Goal: Task Accomplishment & Management: Complete application form

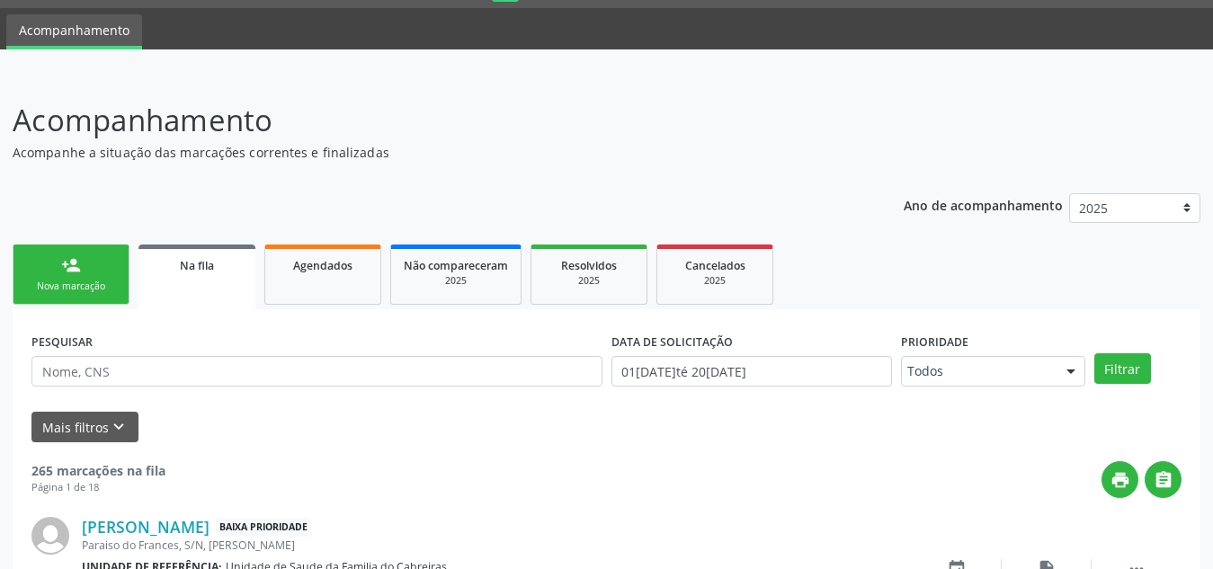
scroll to position [49, 0]
click at [96, 264] on link "person_add Nova marcação" at bounding box center [71, 275] width 117 height 60
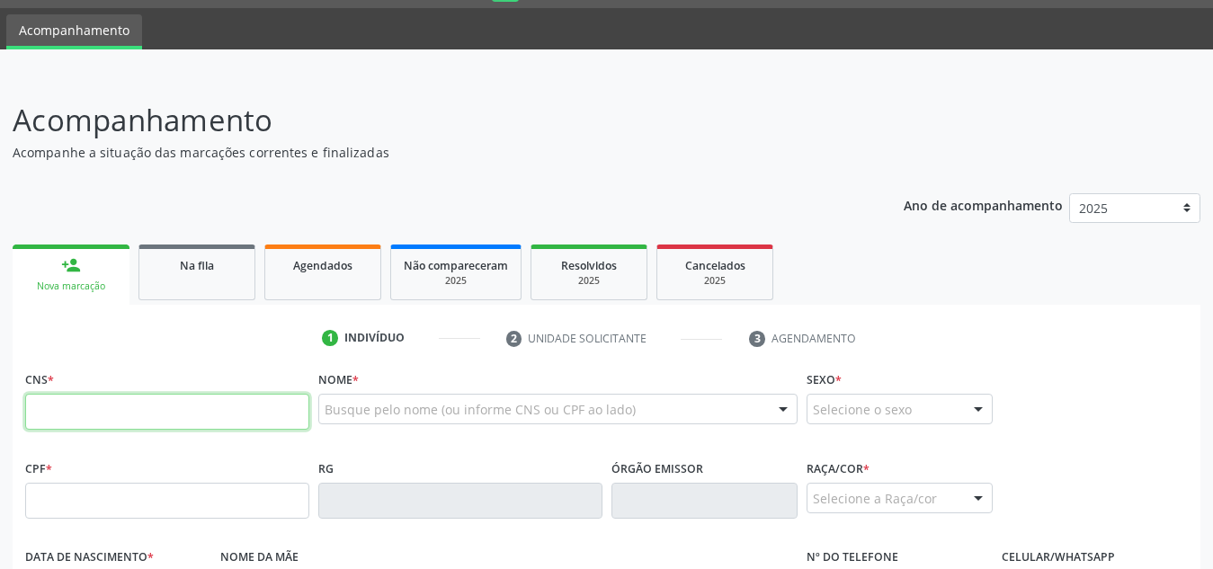
click at [165, 397] on input "text" at bounding box center [167, 412] width 284 height 36
paste input "700 3099 8020 7231"
type input "700 3099 8020 7231"
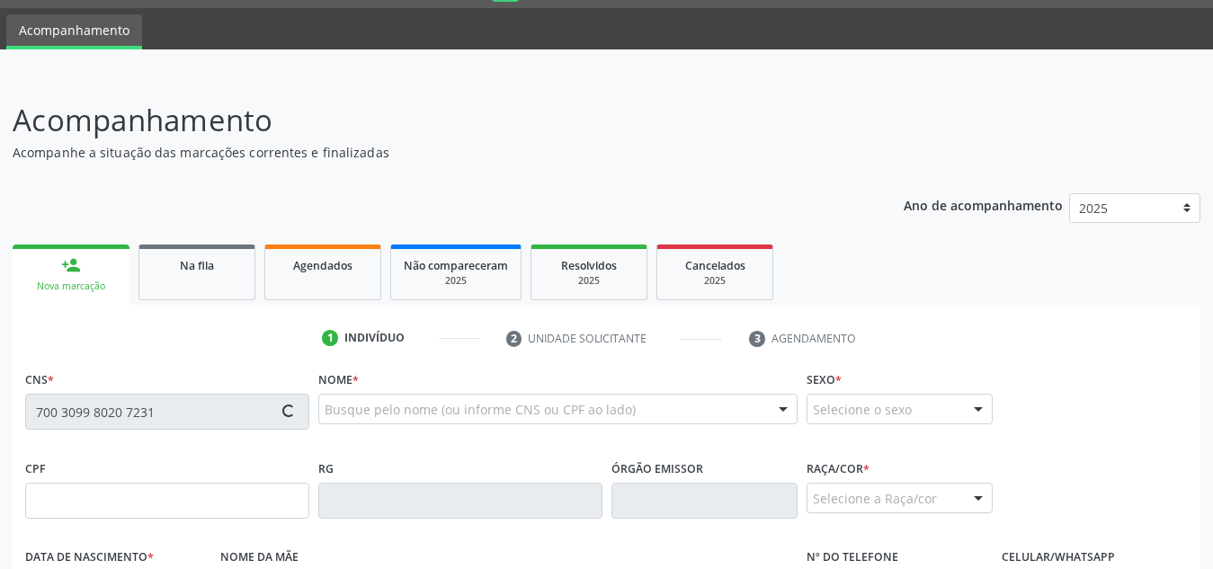
type input "149.746.344-02"
type input "[DATE]"
type input "[PERSON_NAME]"
type input "[PHONE_NUMBER]"
type input "S/N"
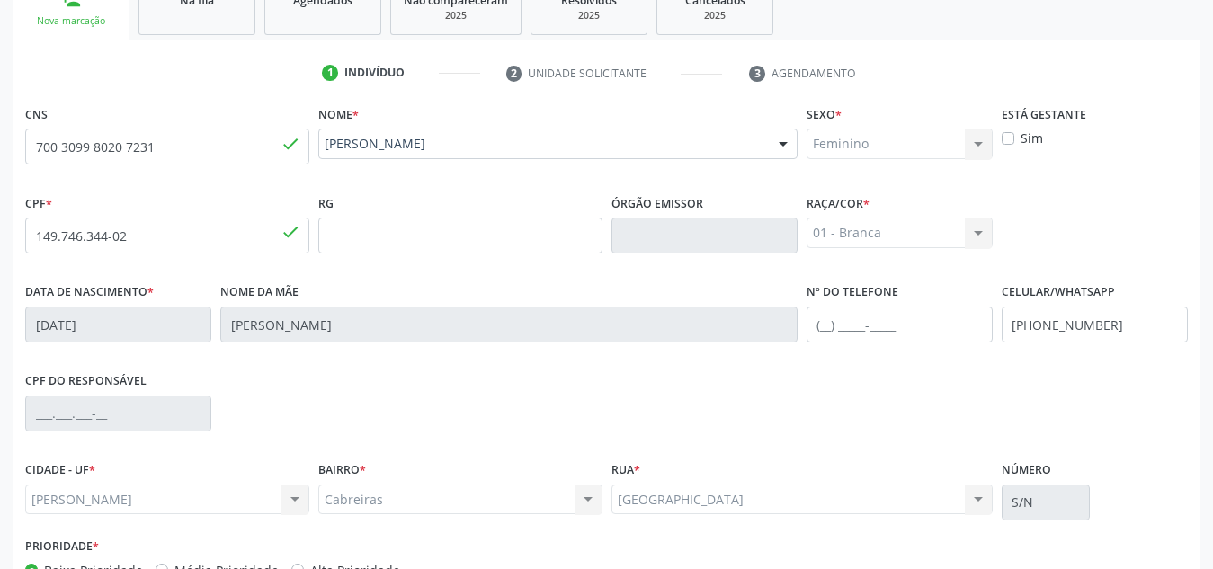
scroll to position [431, 0]
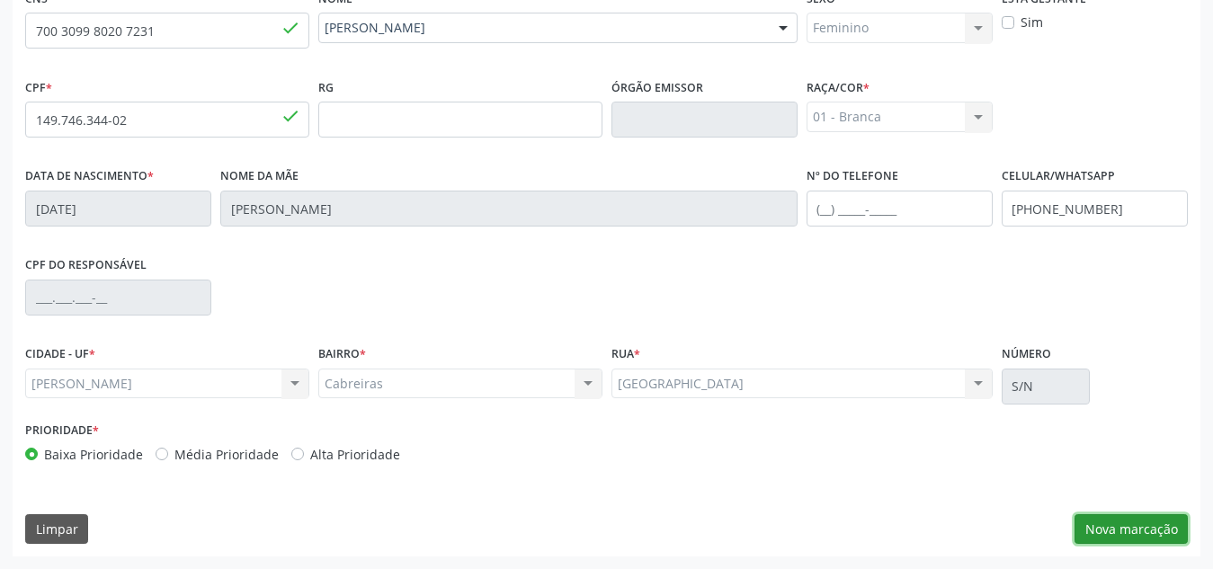
click at [1108, 525] on button "Nova marcação" at bounding box center [1130, 529] width 113 height 31
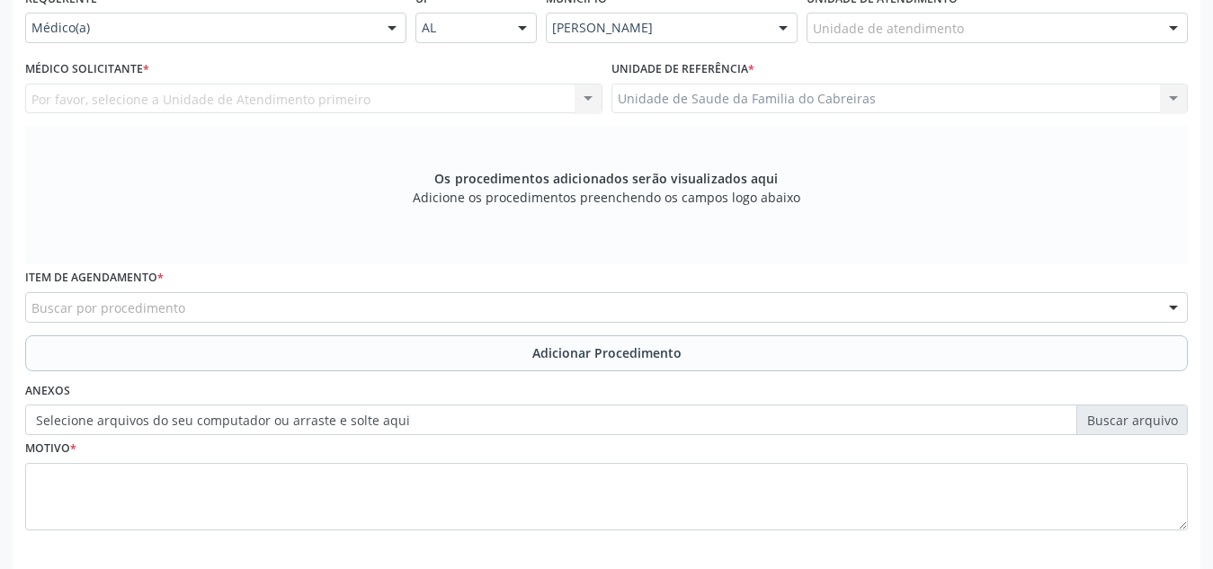
scroll to position [511, 0]
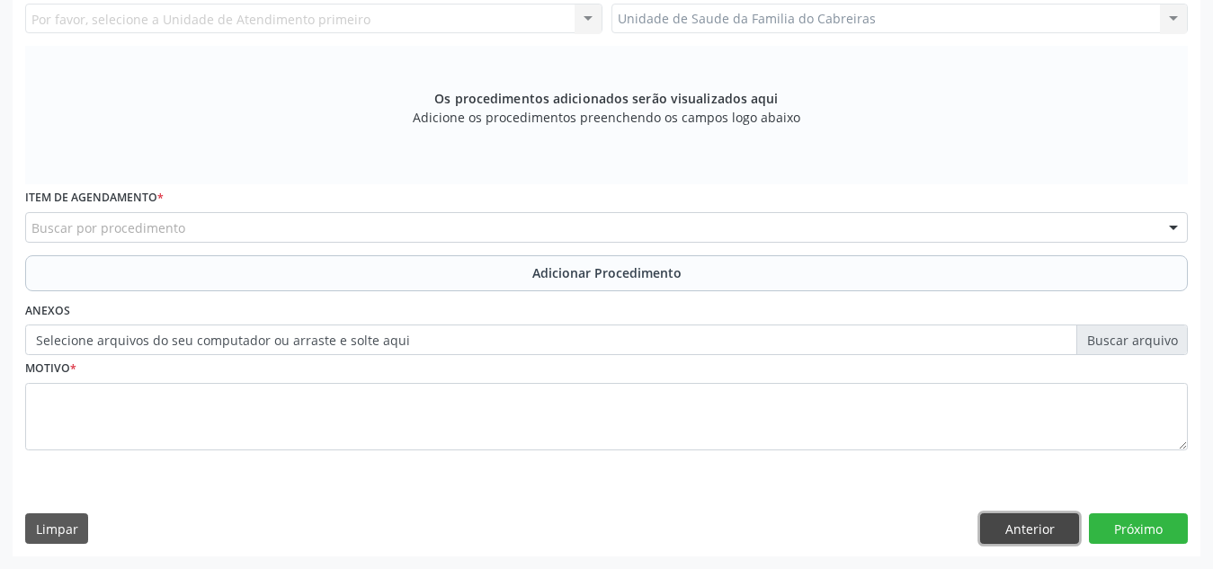
click at [1025, 526] on button "Anterior" at bounding box center [1029, 528] width 99 height 31
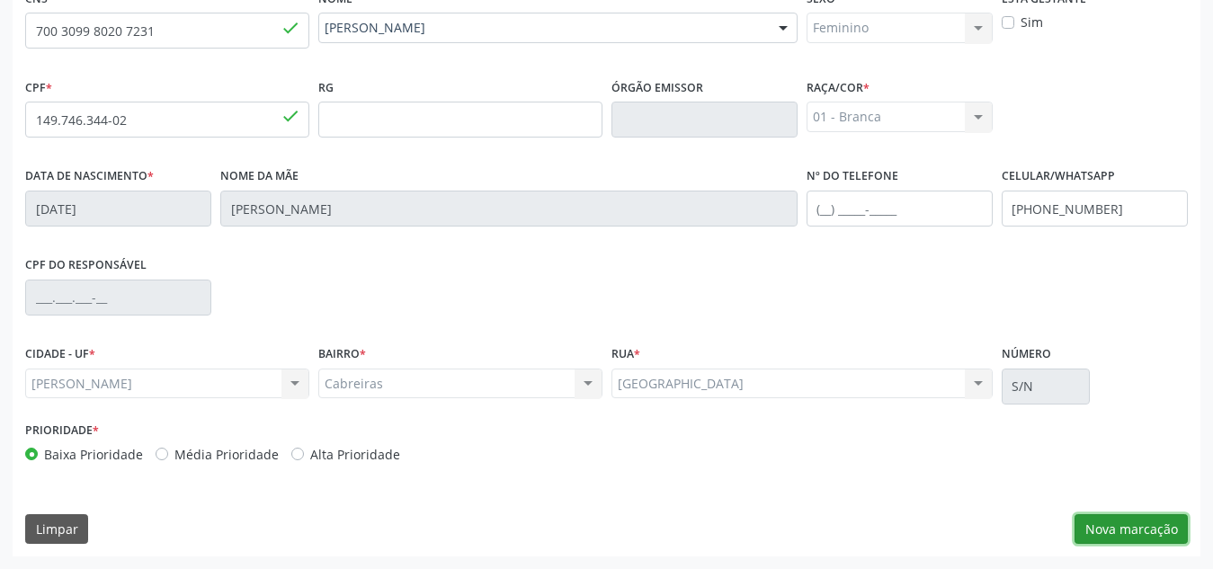
click at [1125, 516] on button "Nova marcação" at bounding box center [1130, 529] width 113 height 31
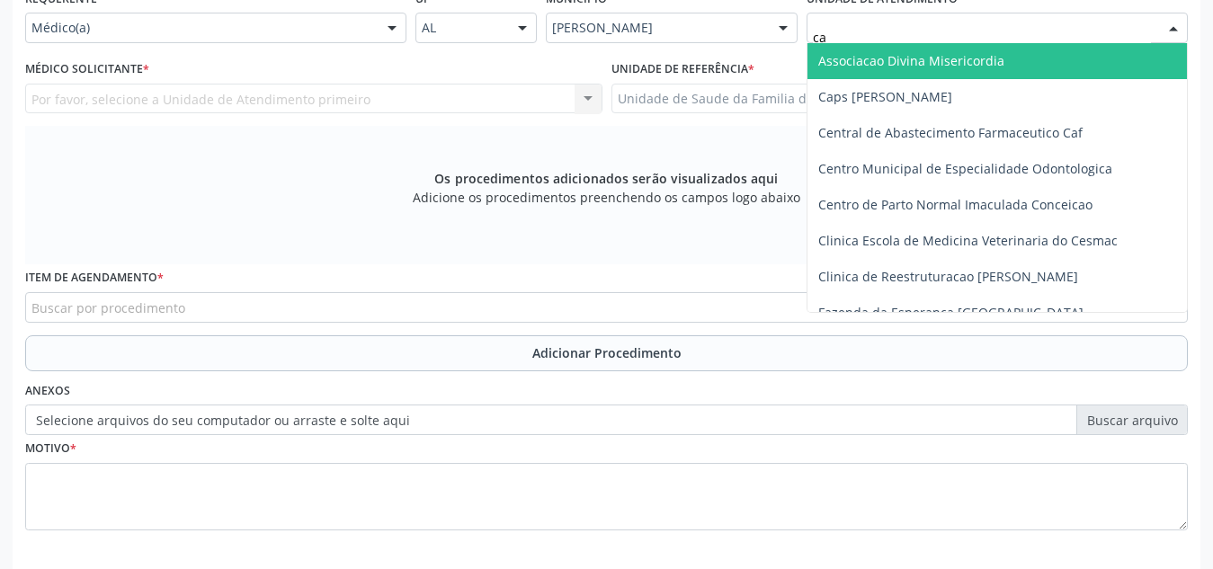
type input "cab"
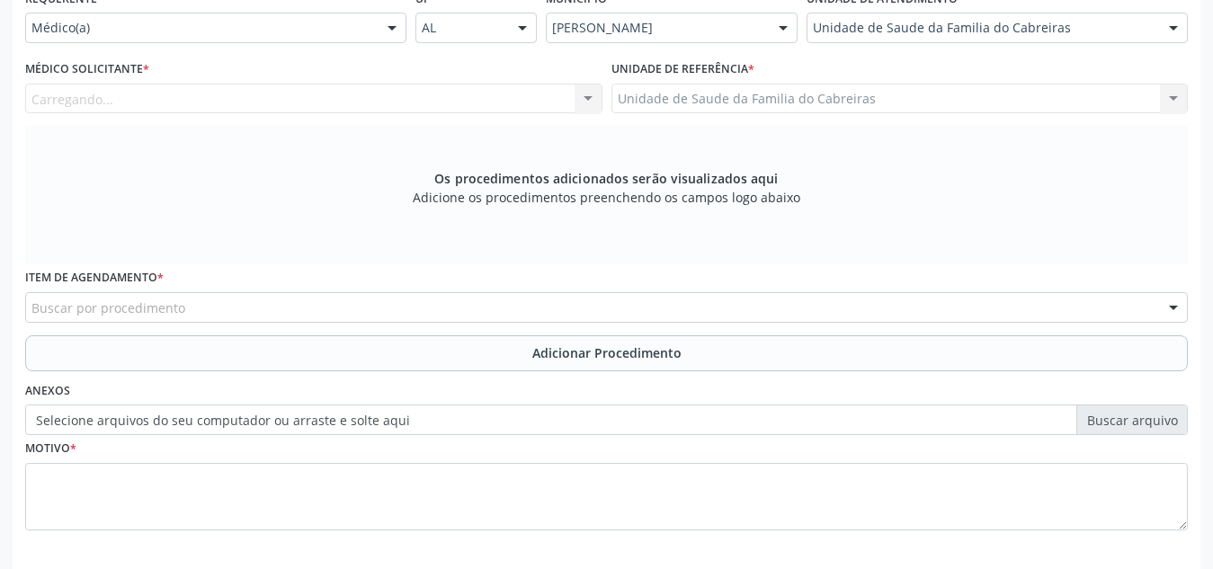
click at [464, 103] on div "Carregando... Nenhum resultado encontrado para: " " Não há nenhuma opção para s…" at bounding box center [313, 99] width 577 height 31
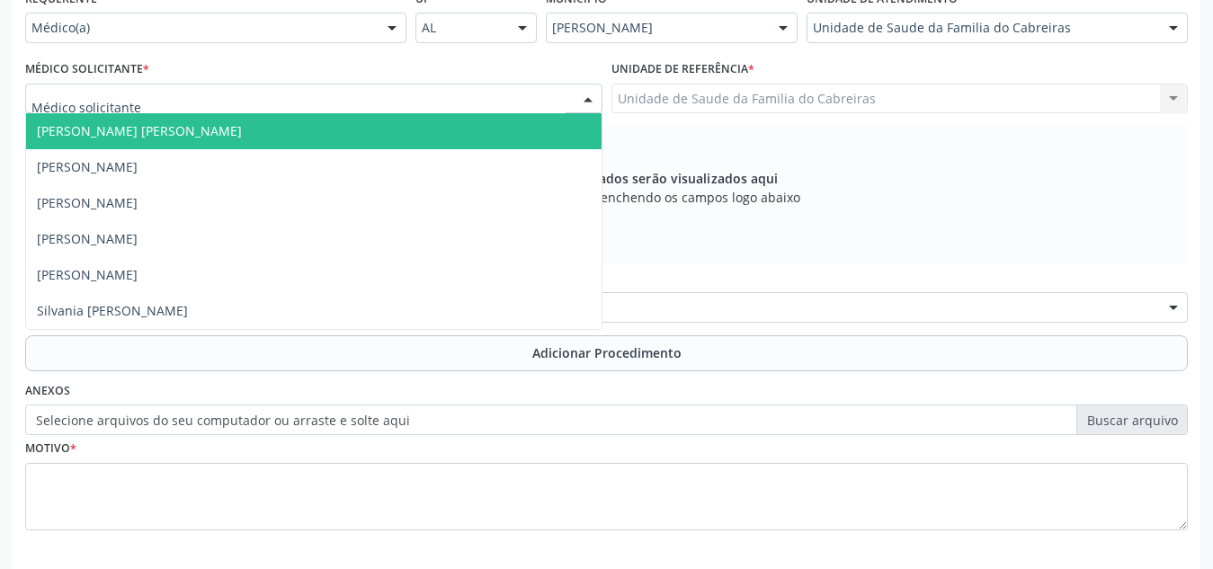
click at [464, 103] on div at bounding box center [313, 99] width 577 height 31
click at [464, 103] on input "text" at bounding box center [298, 108] width 534 height 36
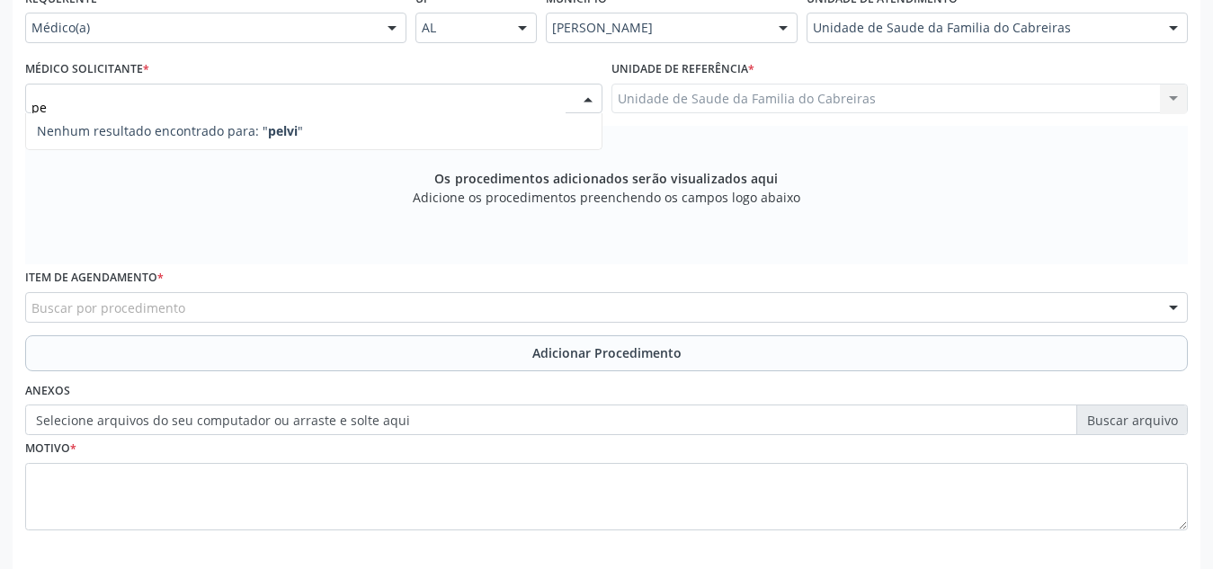
type input "p"
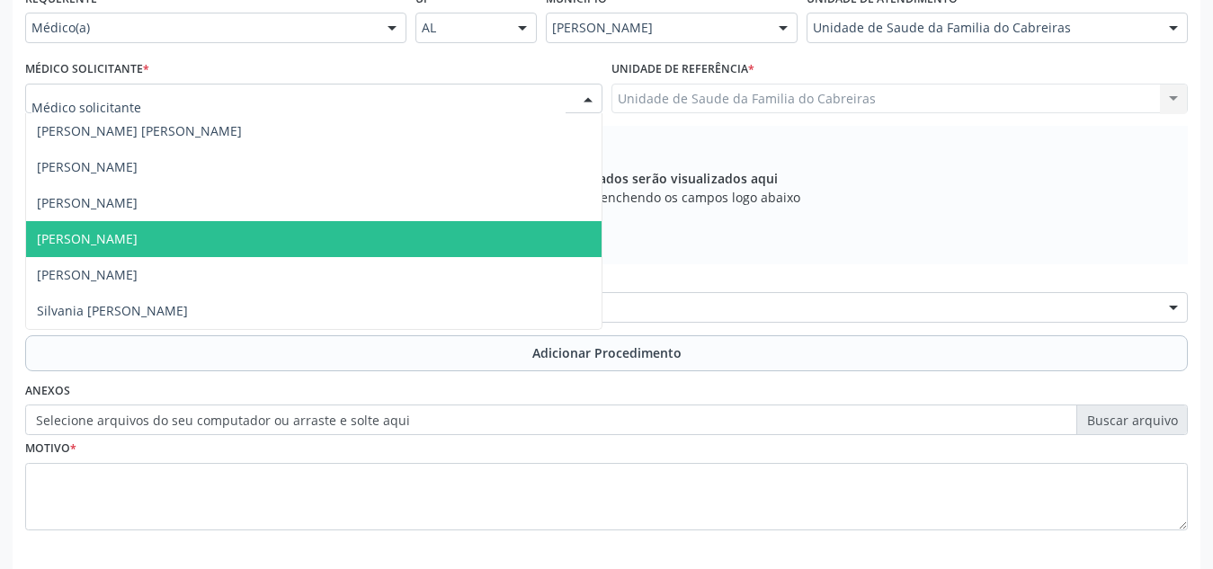
click at [391, 236] on span "[PERSON_NAME]" at bounding box center [313, 239] width 575 height 36
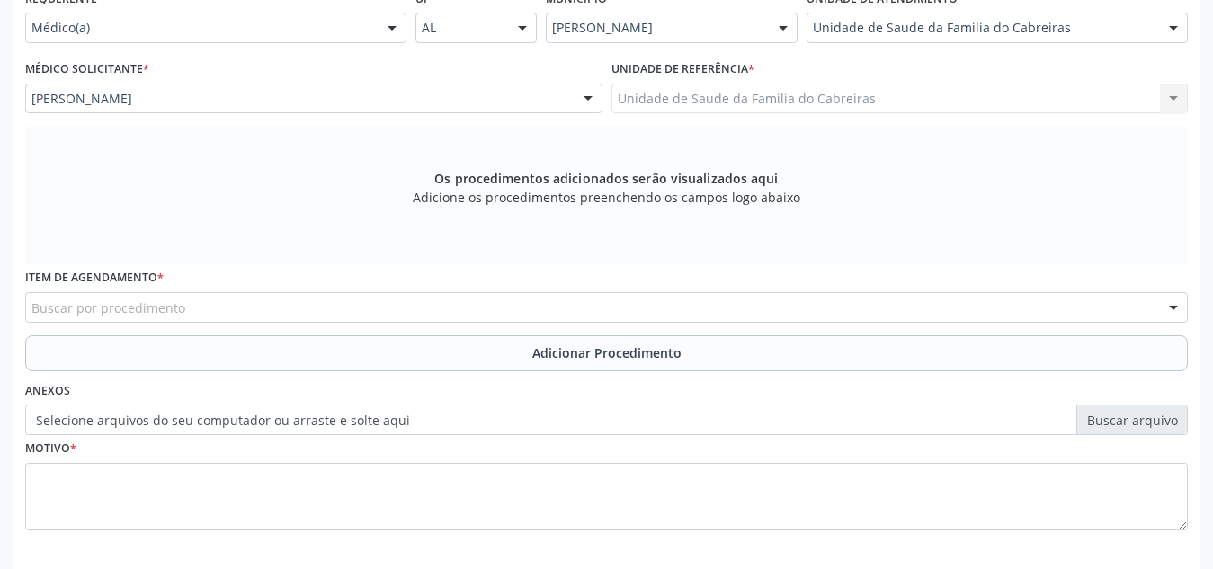
click at [368, 302] on div "Buscar por procedimento" at bounding box center [606, 307] width 1163 height 31
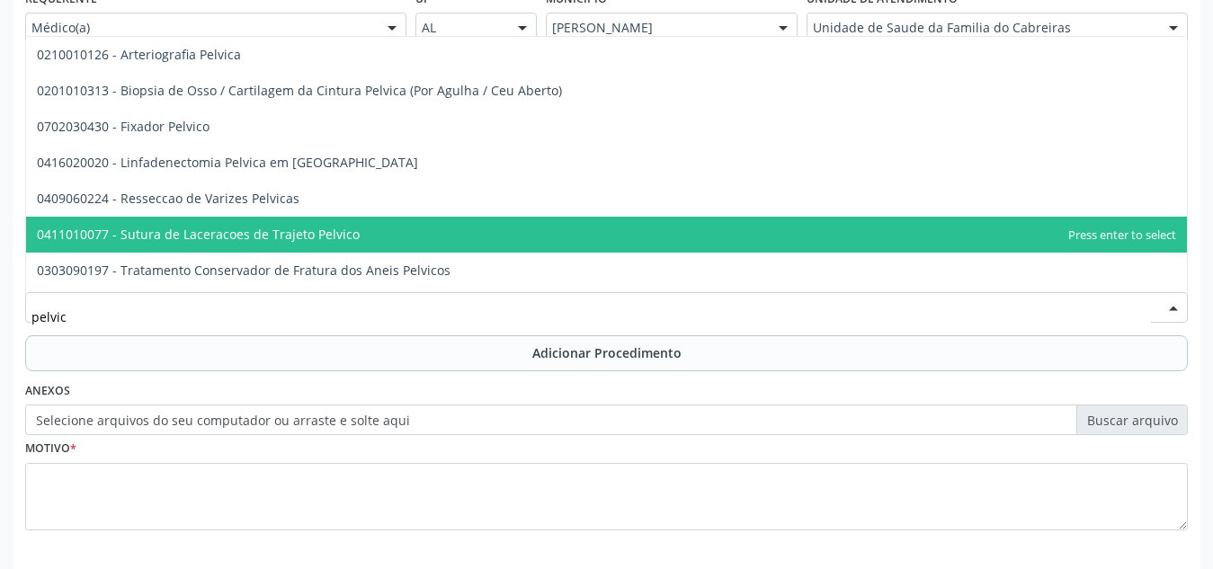
type input "pelvica"
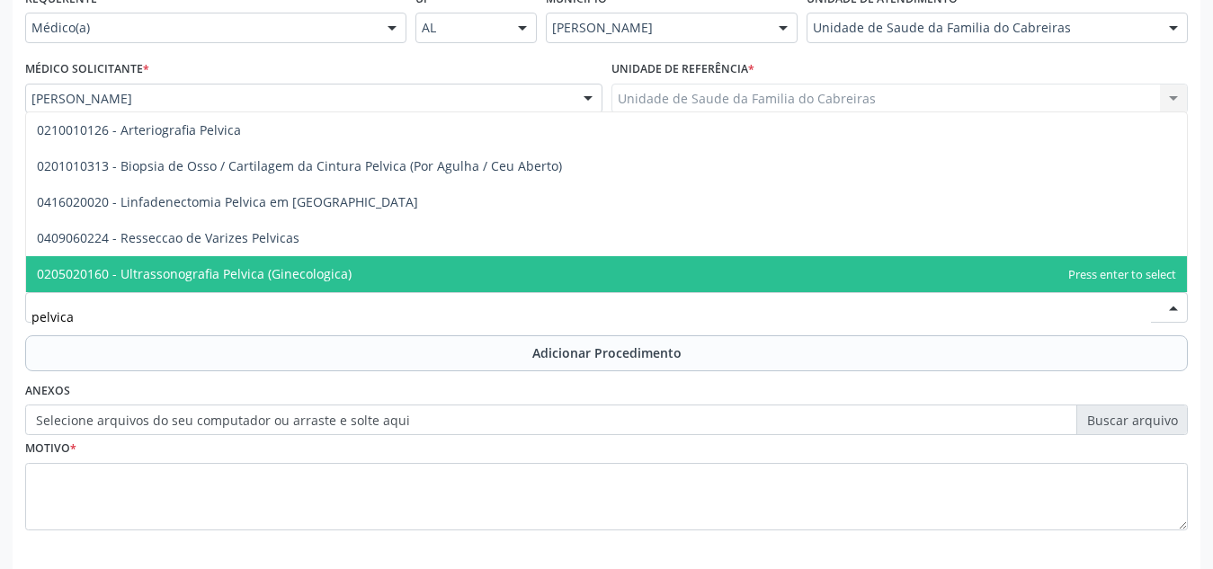
click at [356, 262] on span "0205020160 - Ultrassonografia Pelvica (Ginecologica)" at bounding box center [606, 274] width 1161 height 36
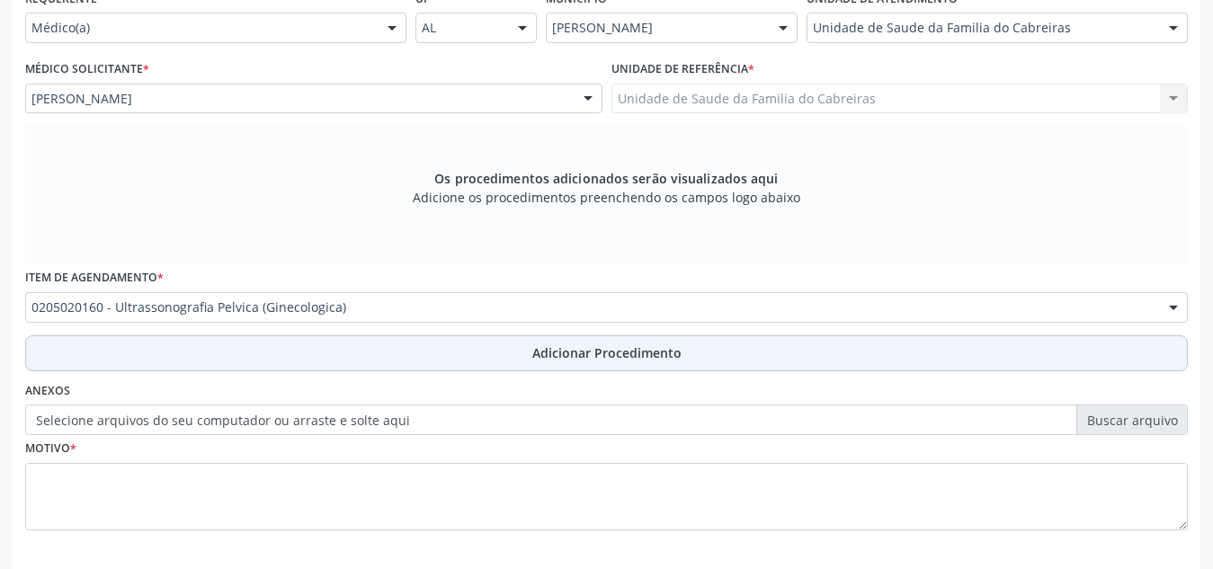
click at [340, 354] on button "Adicionar Procedimento" at bounding box center [606, 353] width 1163 height 36
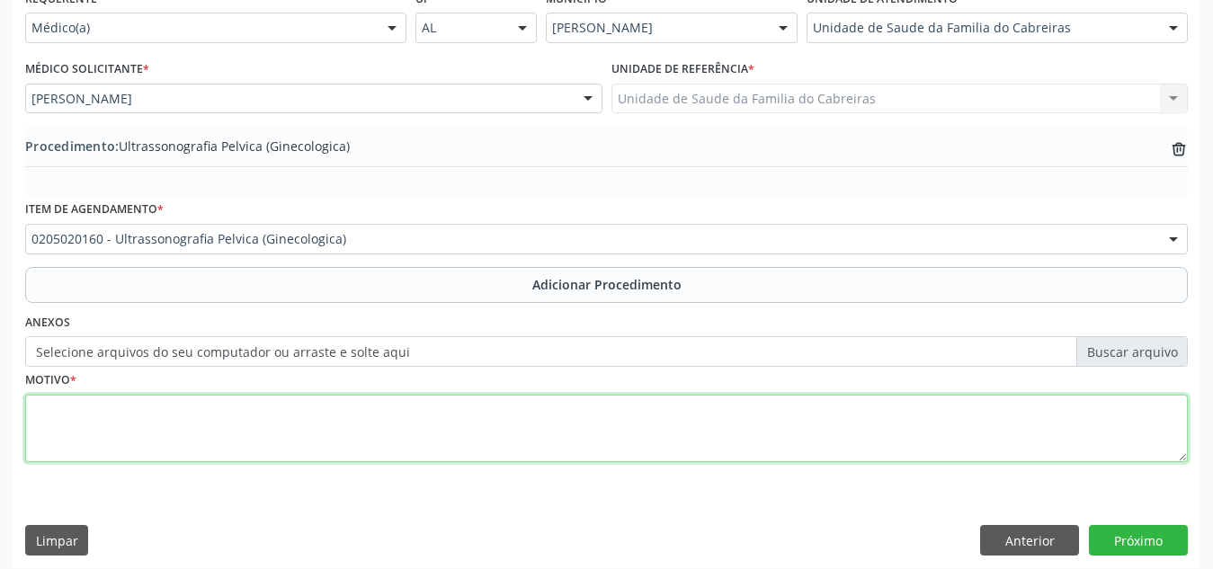
click at [307, 442] on textarea at bounding box center [606, 429] width 1163 height 68
type textarea "Cólica menstruação de repetição"
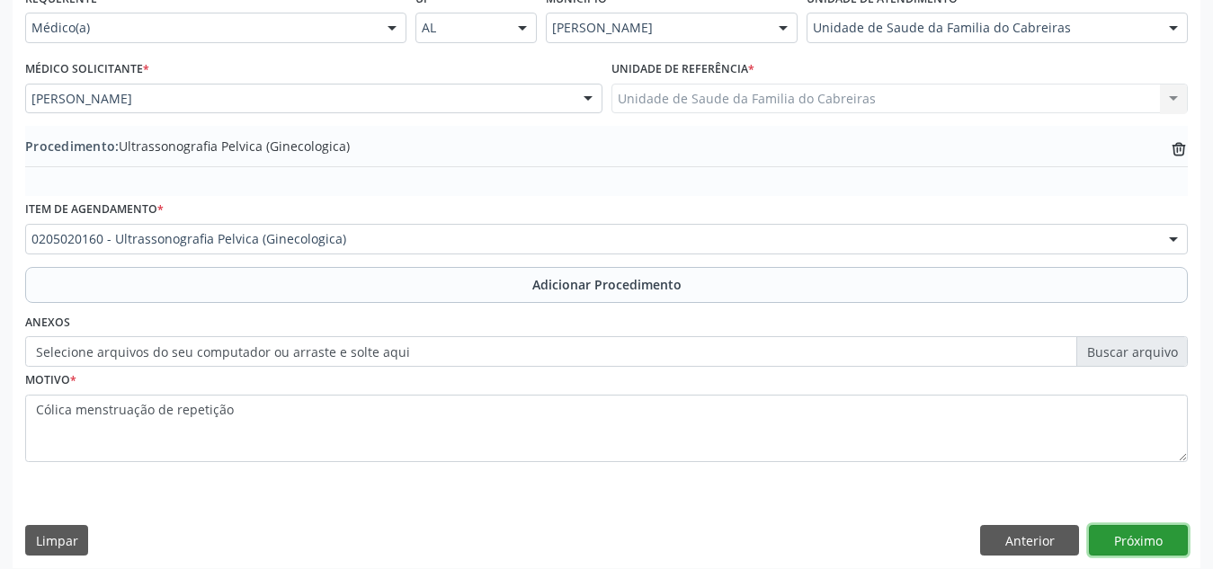
click at [1147, 534] on button "Próximo" at bounding box center [1138, 540] width 99 height 31
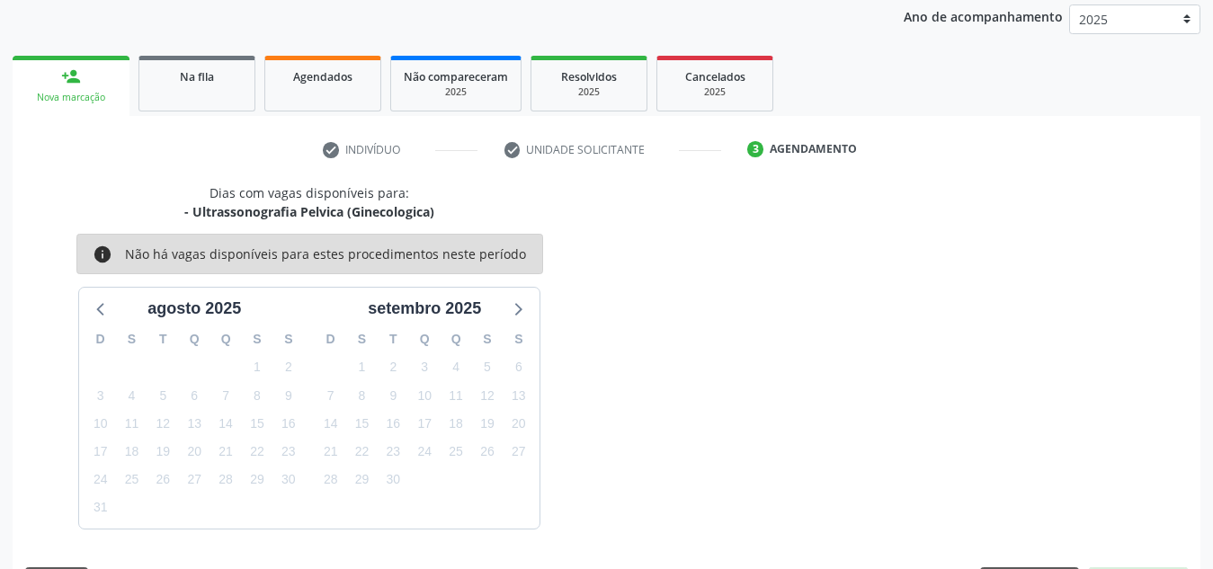
scroll to position [291, 0]
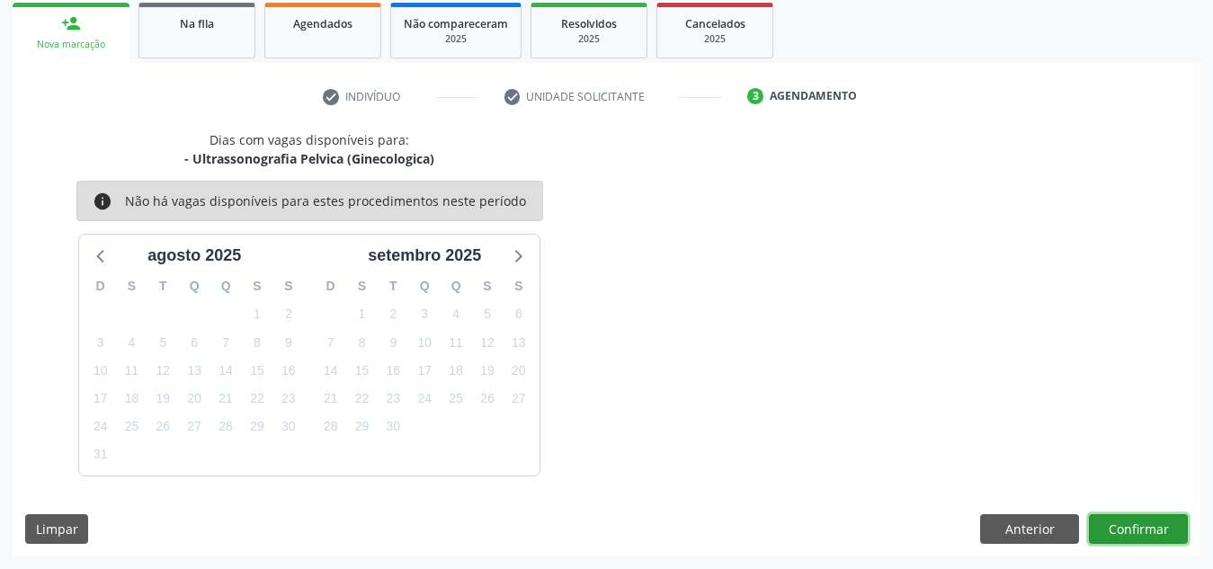
click at [1147, 534] on button "Confirmar" at bounding box center [1138, 529] width 99 height 31
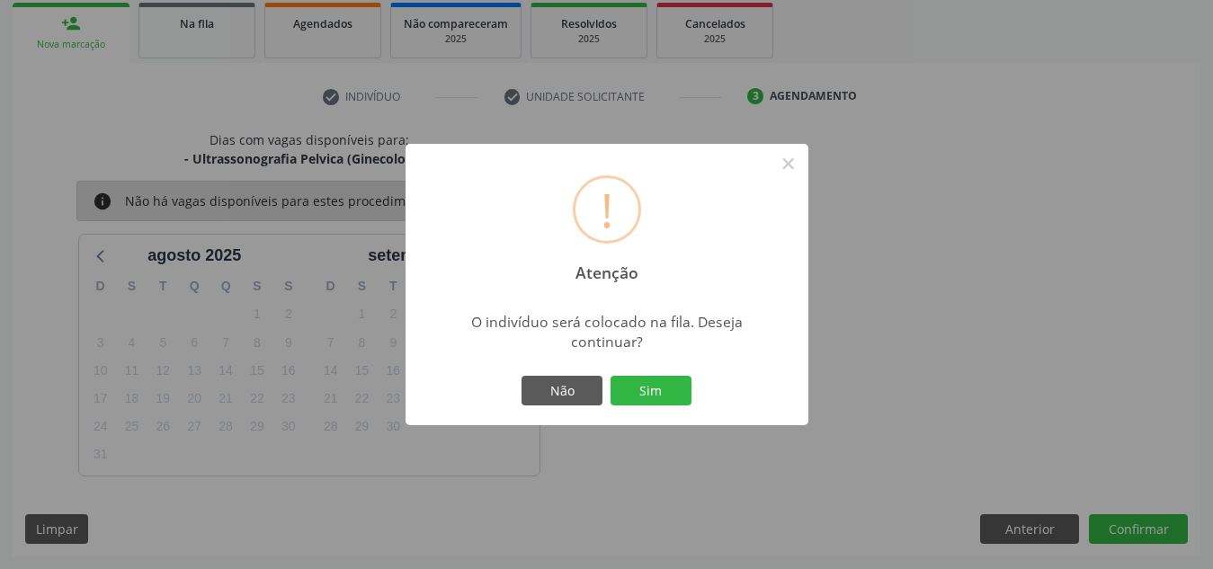
click at [611, 376] on button "Sim" at bounding box center [651, 391] width 81 height 31
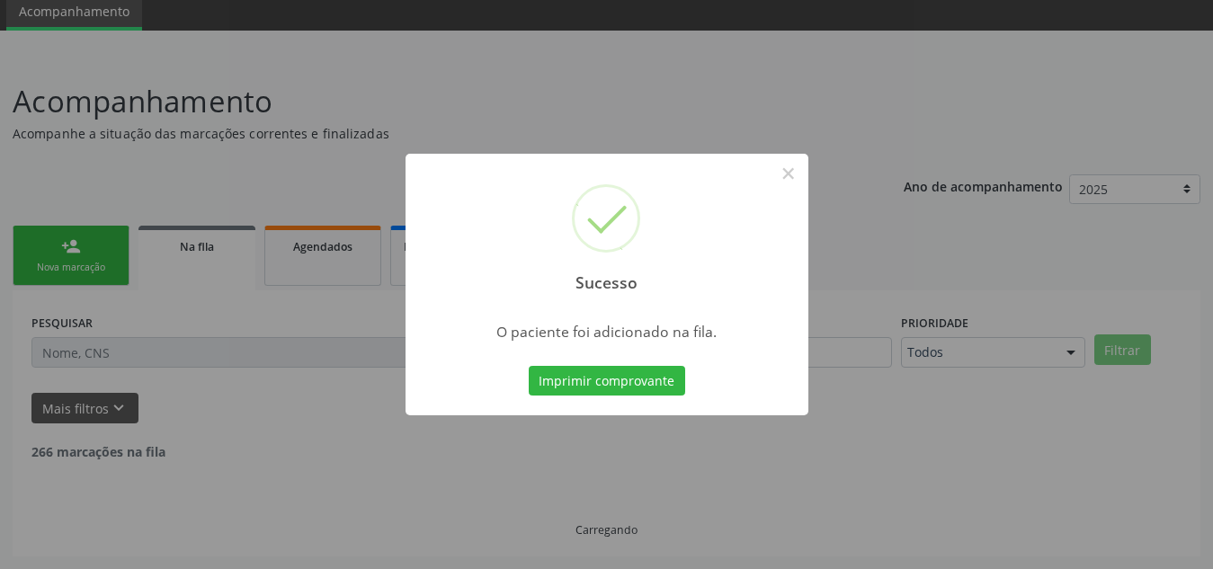
scroll to position [49, 0]
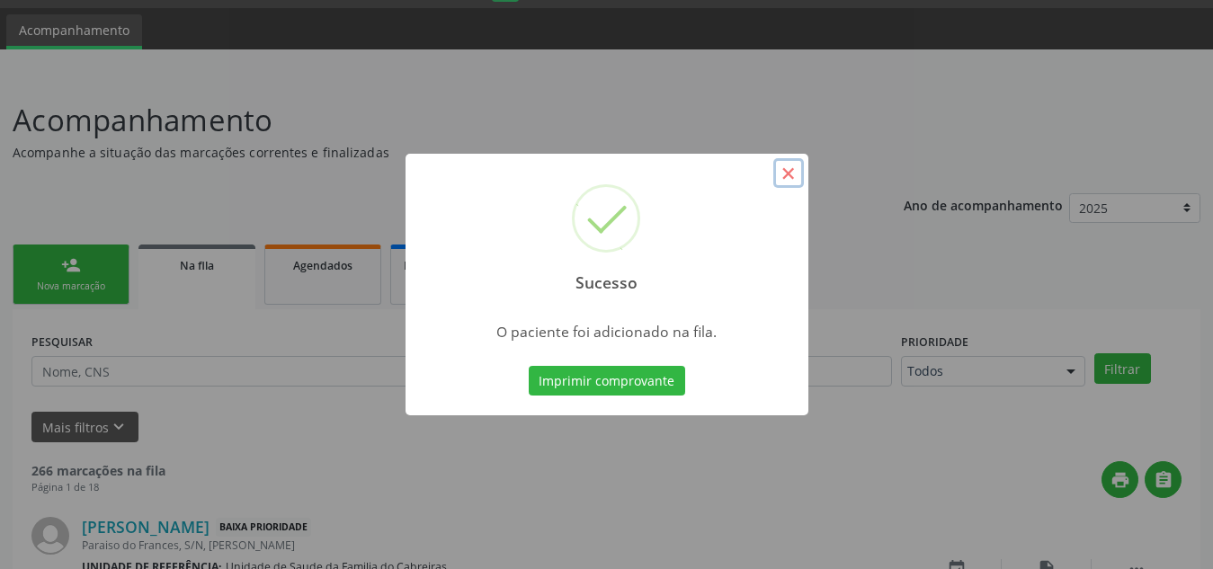
click at [784, 171] on button "×" at bounding box center [788, 173] width 31 height 31
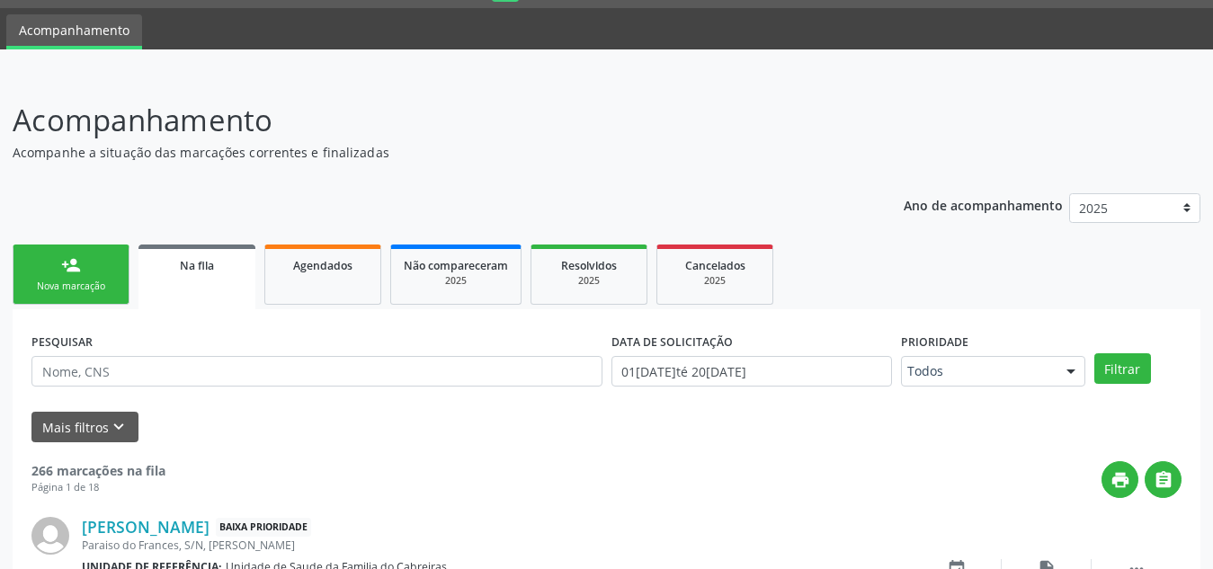
click at [49, 294] on link "person_add Nova marcação" at bounding box center [71, 275] width 117 height 60
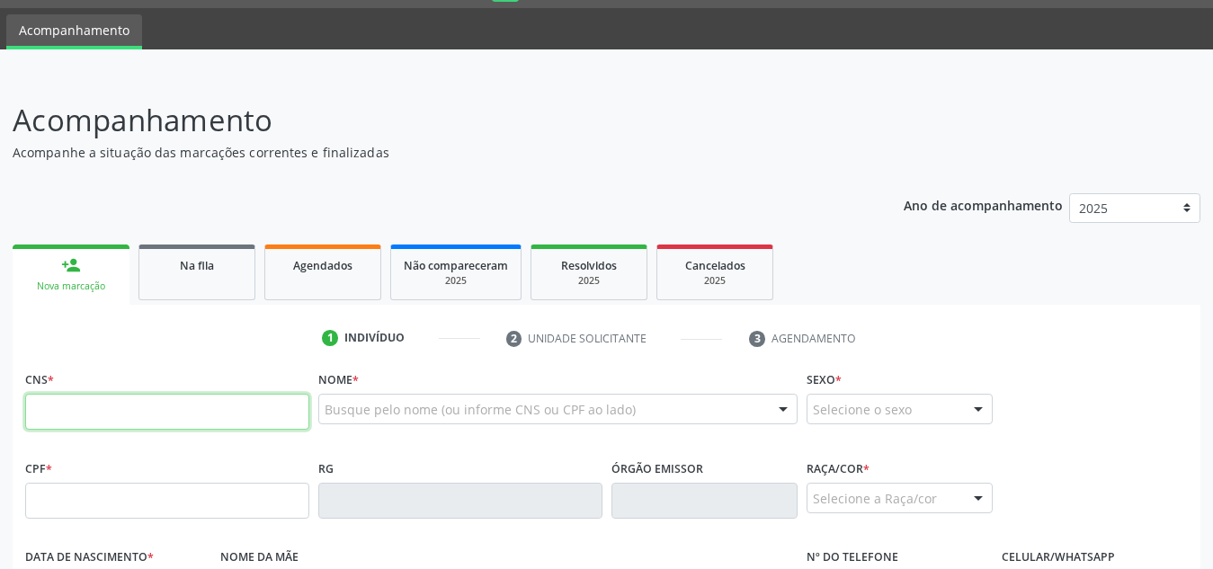
click at [72, 404] on input "text" at bounding box center [167, 412] width 284 height 36
paste input "700 3099 8020 7231"
type input "700 3099 8020 7231"
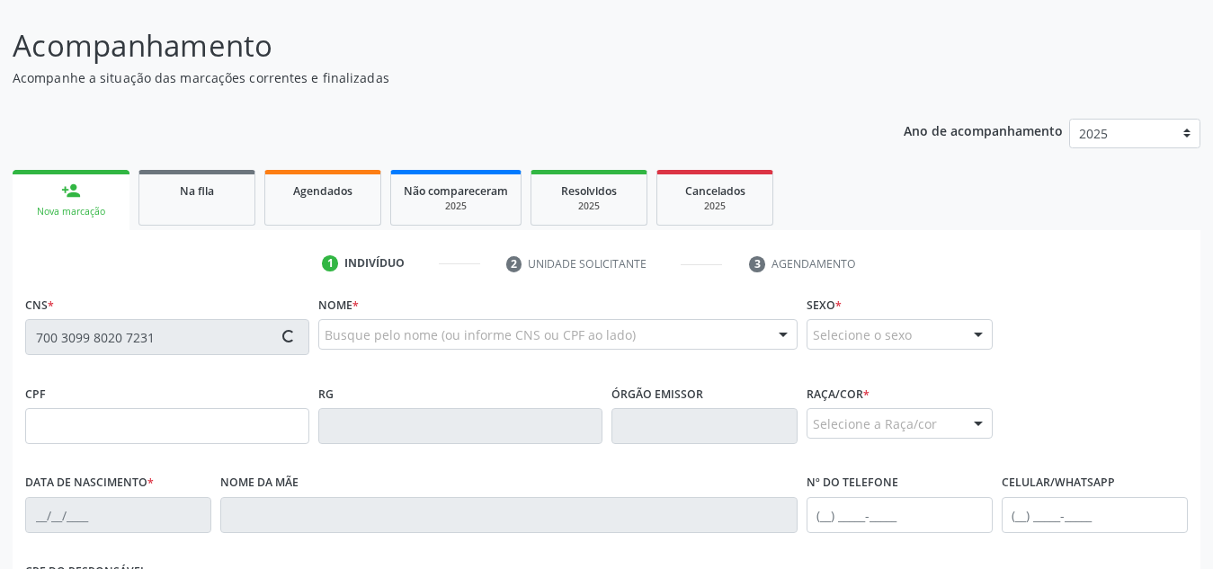
scroll to position [153, 0]
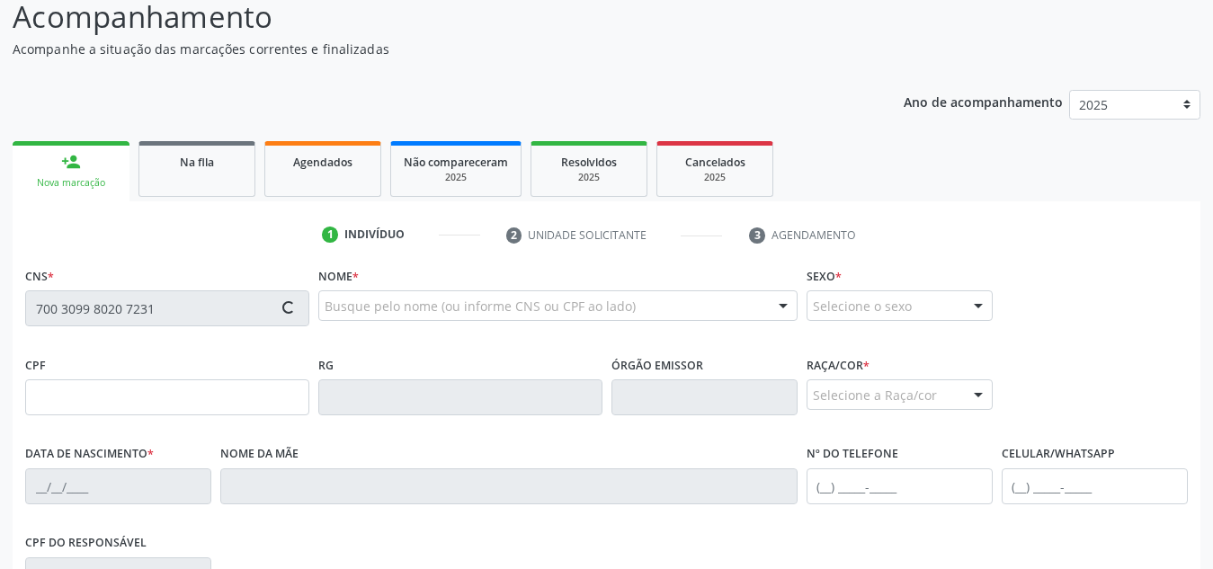
type input "149.746.344-02"
type input "[DATE]"
type input "[PERSON_NAME]"
type input "[PHONE_NUMBER]"
type input "S/N"
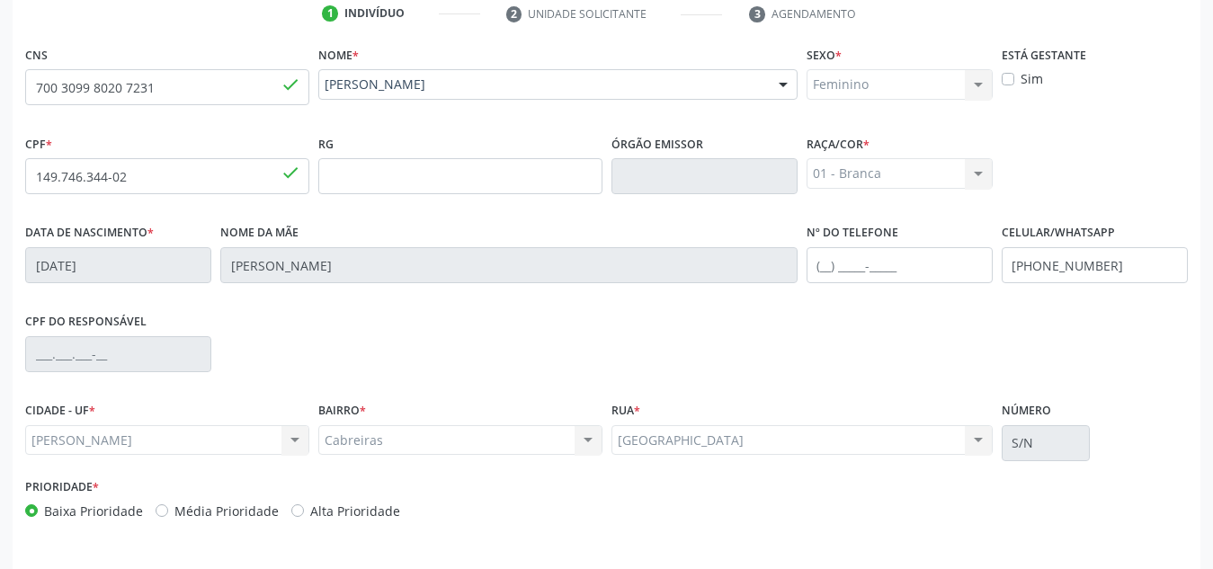
scroll to position [431, 0]
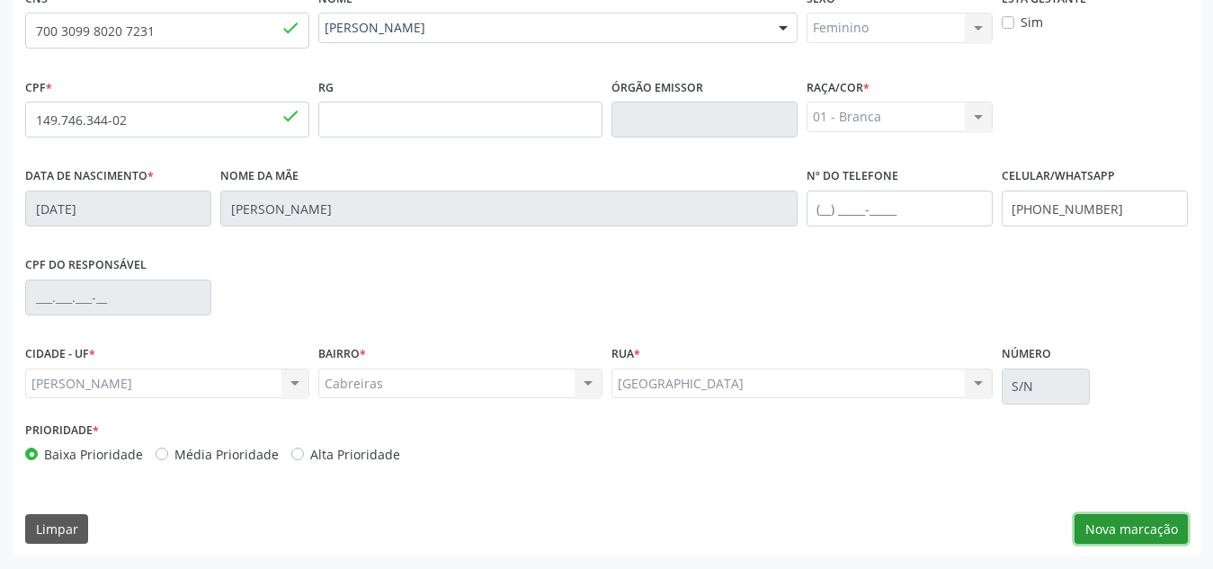
click at [1148, 530] on button "Nova marcação" at bounding box center [1130, 529] width 113 height 31
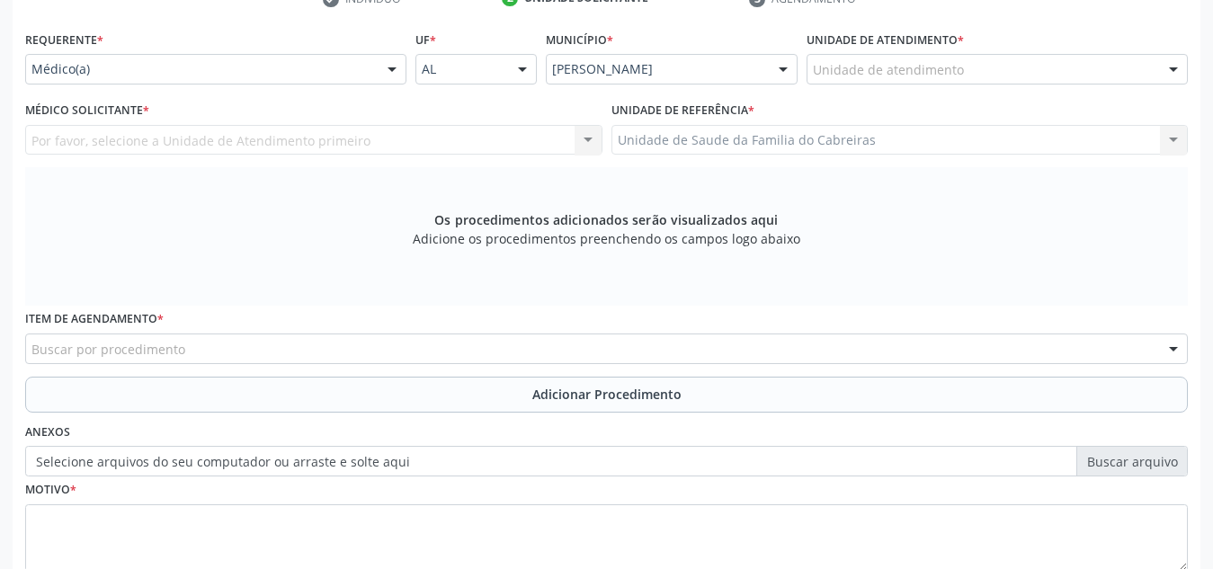
scroll to position [387, 0]
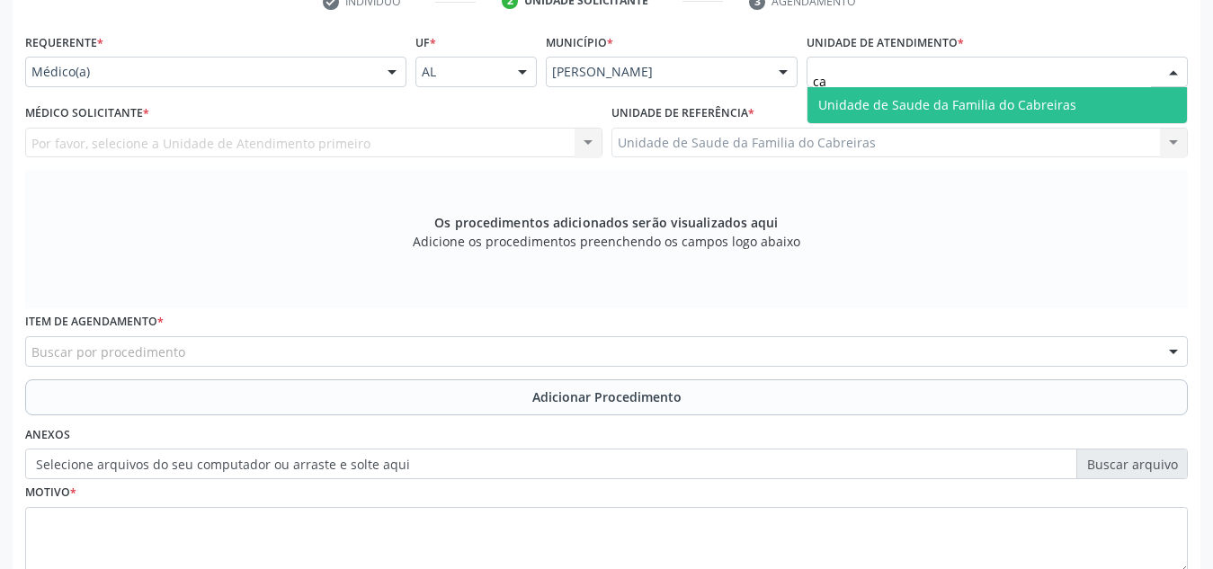
type input "cab"
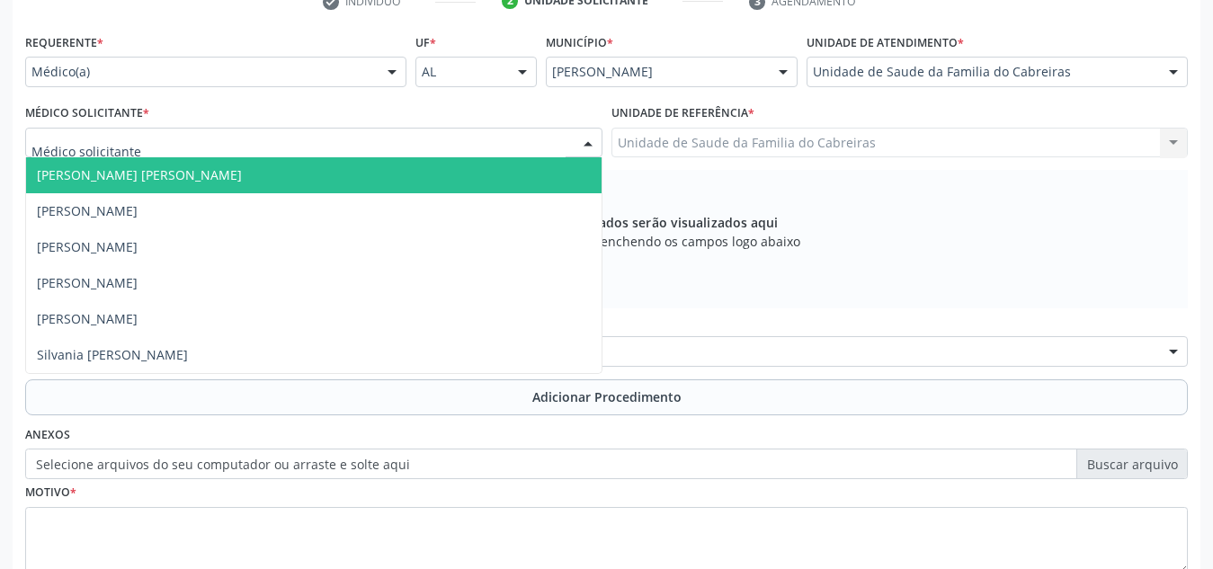
click at [415, 141] on div at bounding box center [313, 143] width 577 height 31
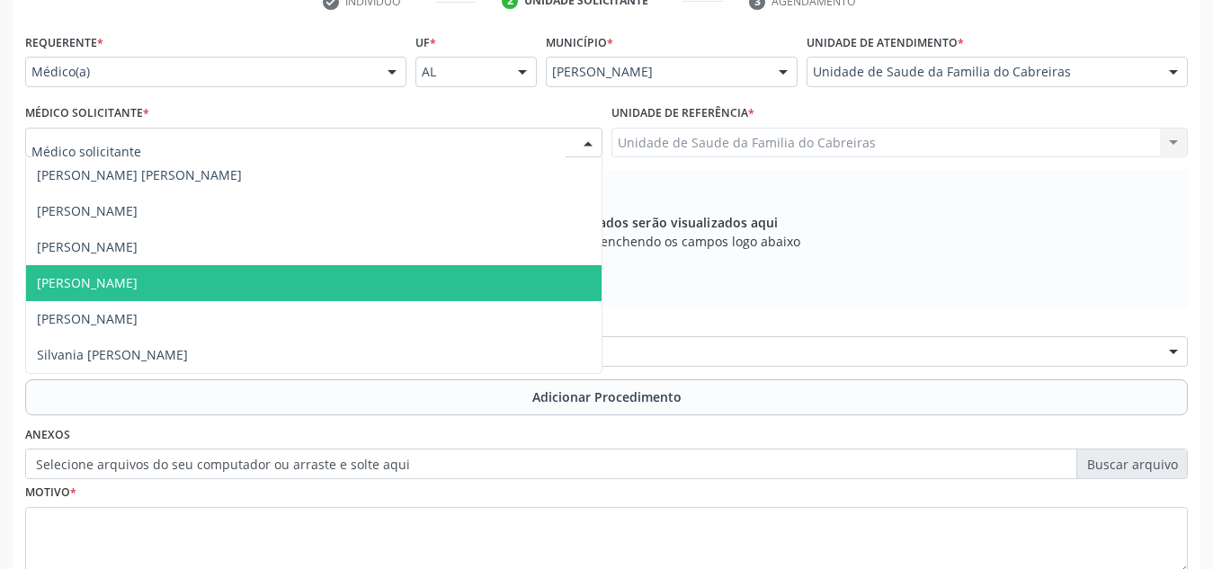
click at [312, 292] on span "[PERSON_NAME]" at bounding box center [313, 283] width 575 height 36
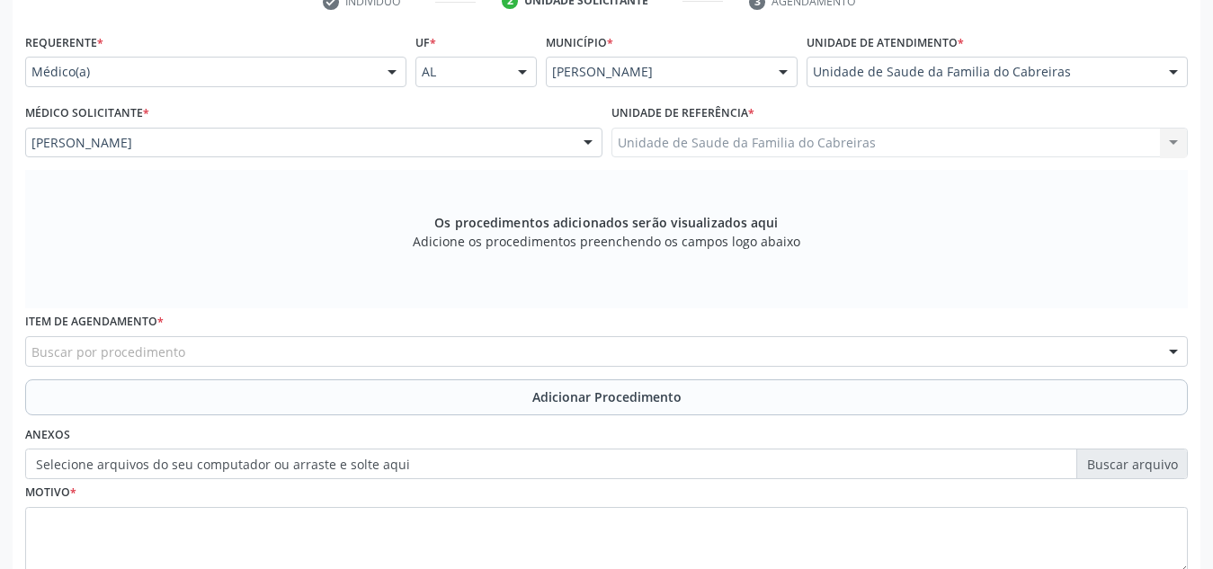
click at [275, 356] on div "Buscar por procedimento" at bounding box center [606, 351] width 1163 height 31
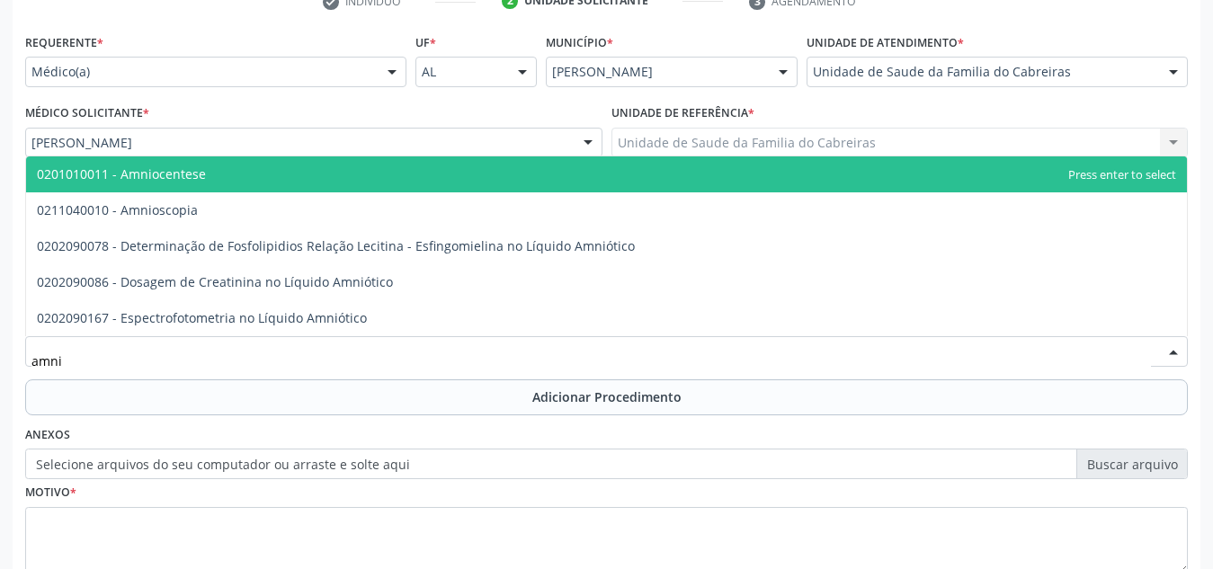
type input "[MEDICAL_DATA]"
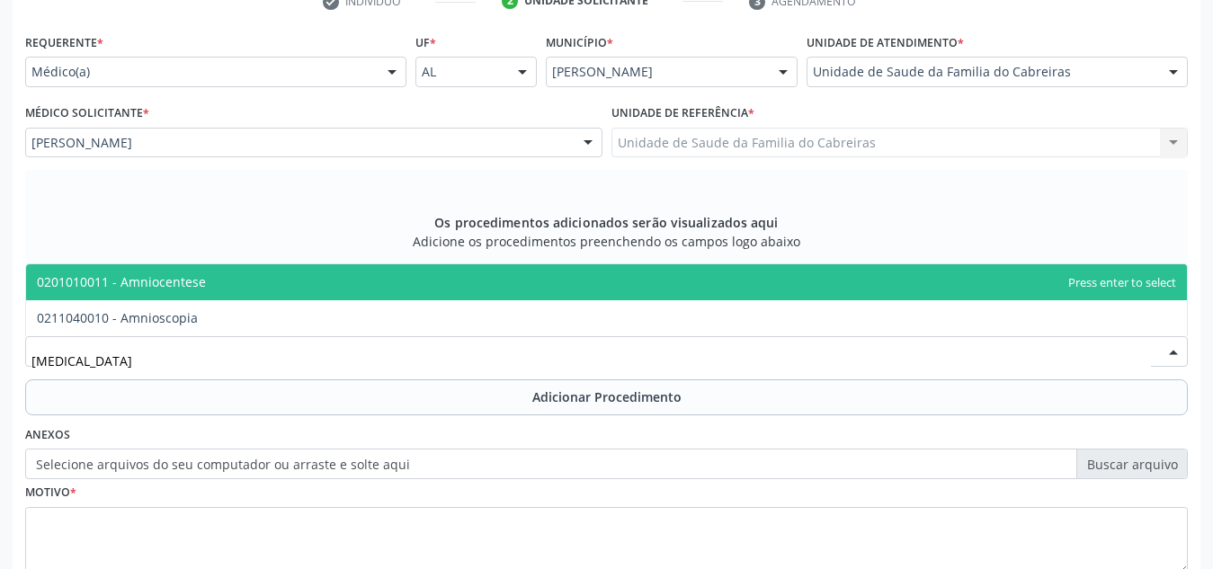
click at [284, 287] on span "0201010011 - Amniocentese" at bounding box center [606, 282] width 1161 height 36
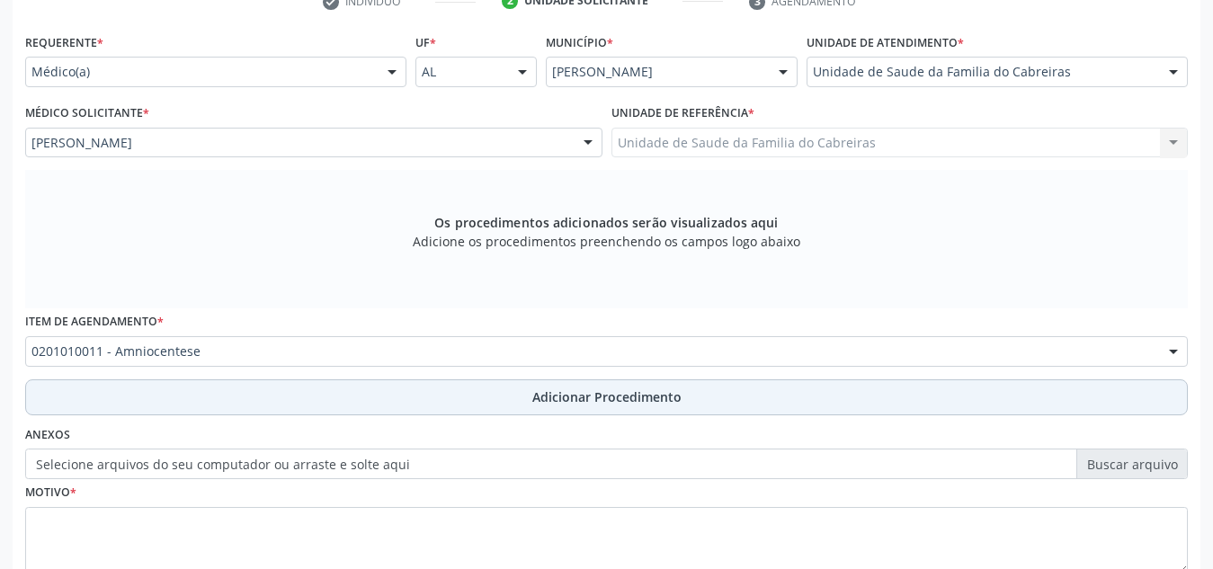
click at [298, 390] on button "Adicionar Procedimento" at bounding box center [606, 397] width 1163 height 36
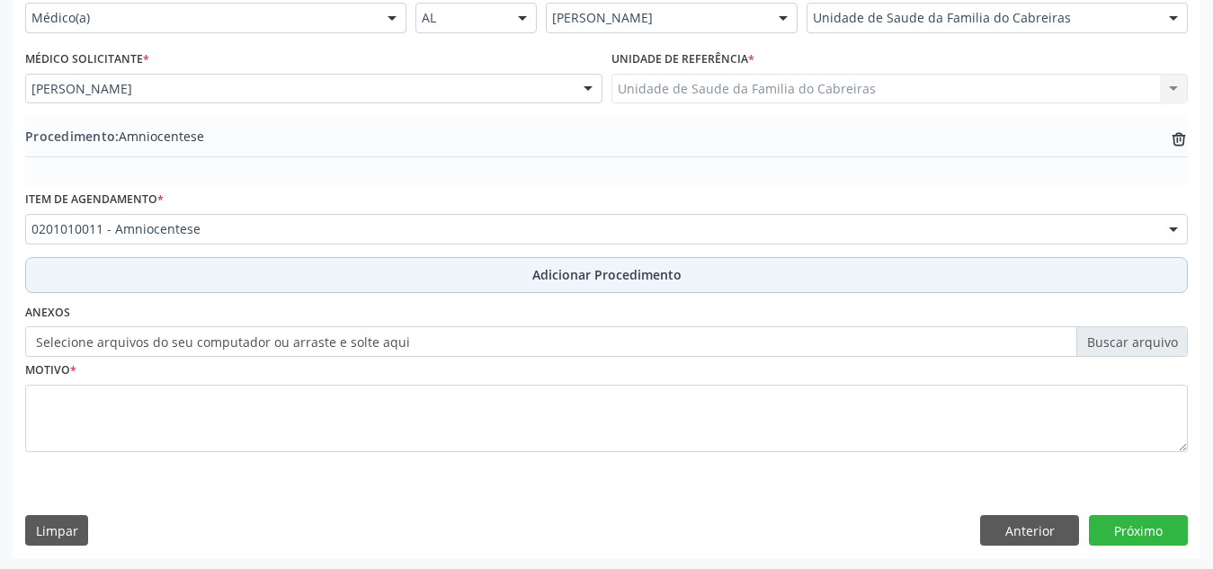
scroll to position [441, 0]
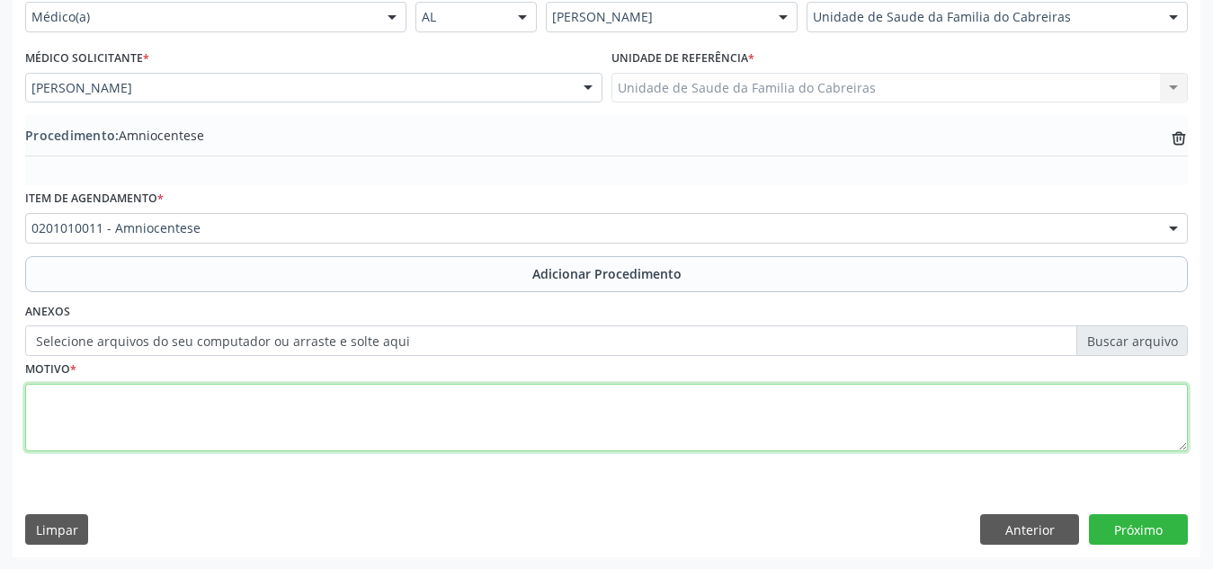
click at [307, 431] on textarea at bounding box center [606, 418] width 1163 height 68
type textarea "r"
type textarea "Rotina saúde do adolescente."
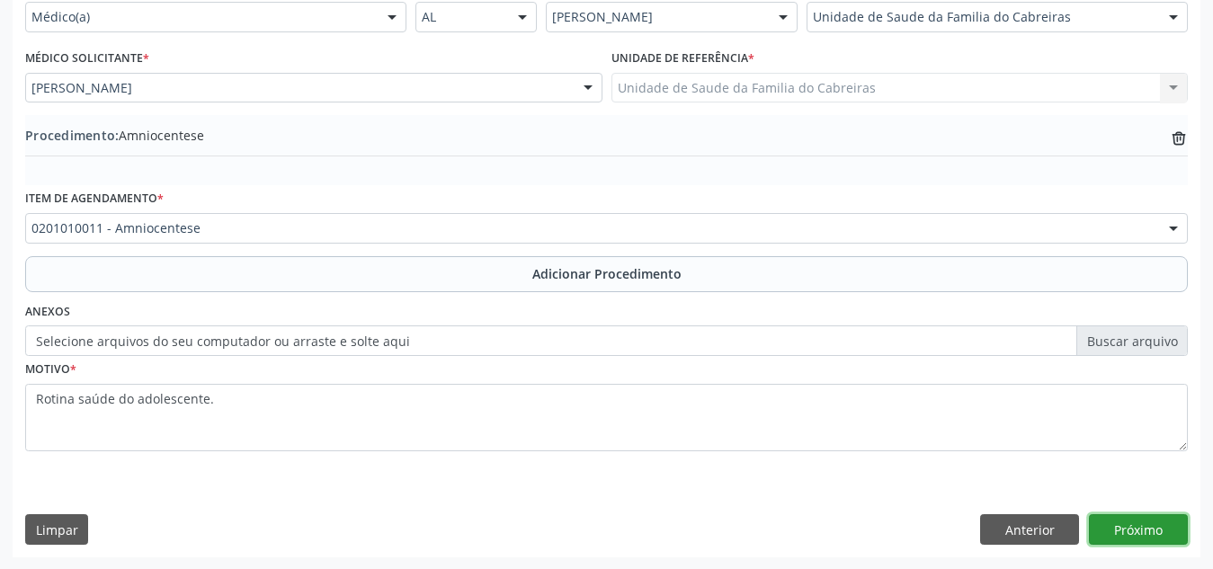
click at [1120, 517] on button "Próximo" at bounding box center [1138, 529] width 99 height 31
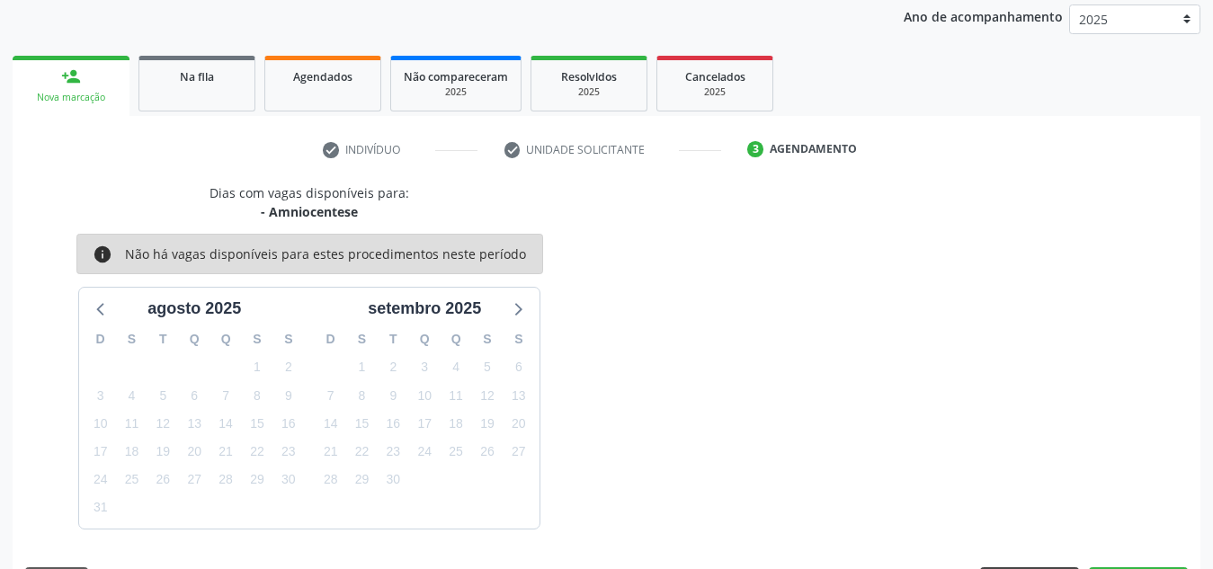
scroll to position [291, 0]
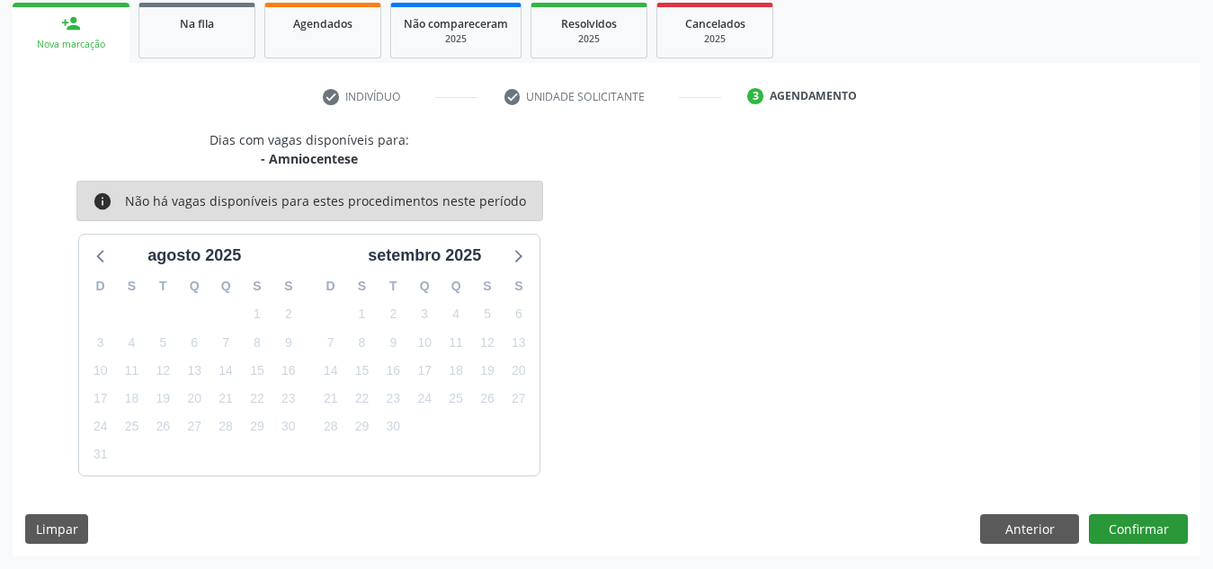
click at [1115, 520] on button "Confirmar" at bounding box center [1138, 529] width 99 height 31
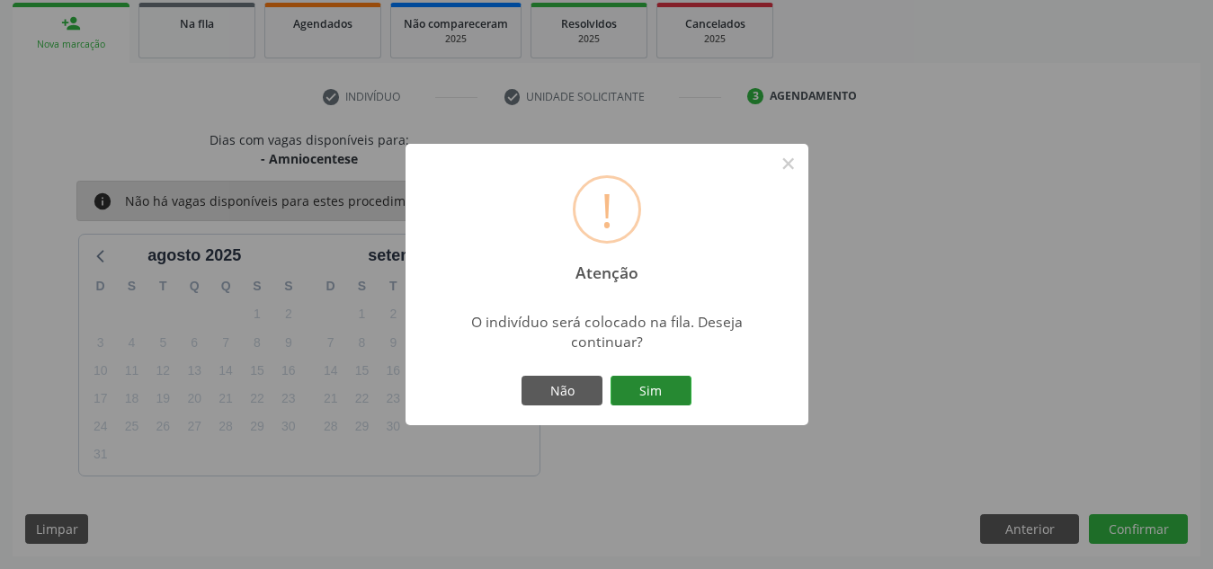
click at [649, 395] on button "Sim" at bounding box center [651, 391] width 81 height 31
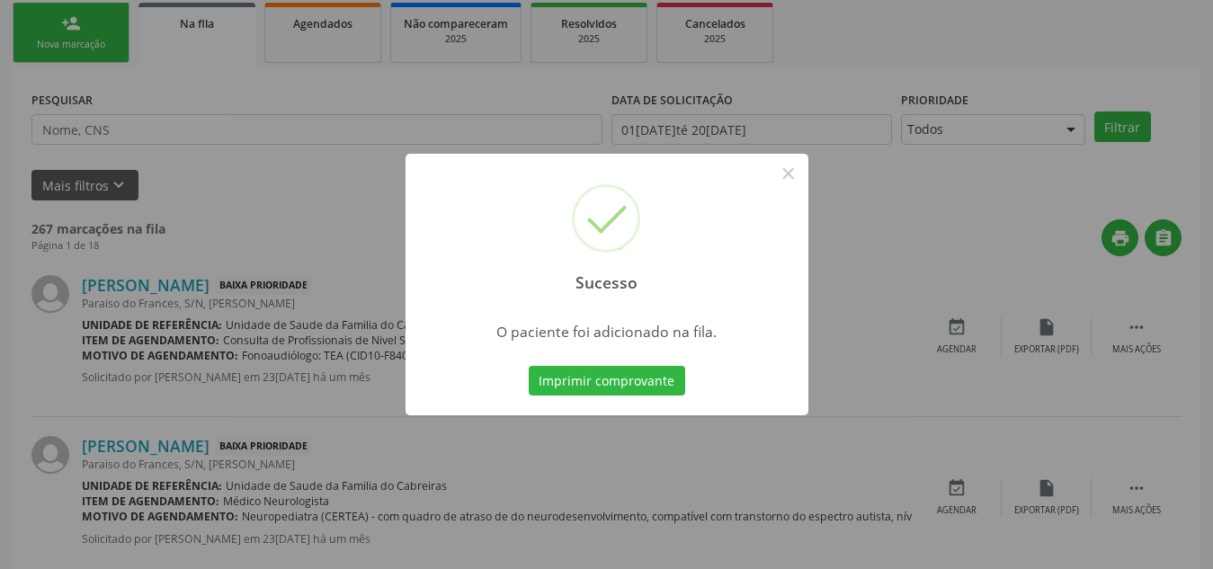
scroll to position [49, 0]
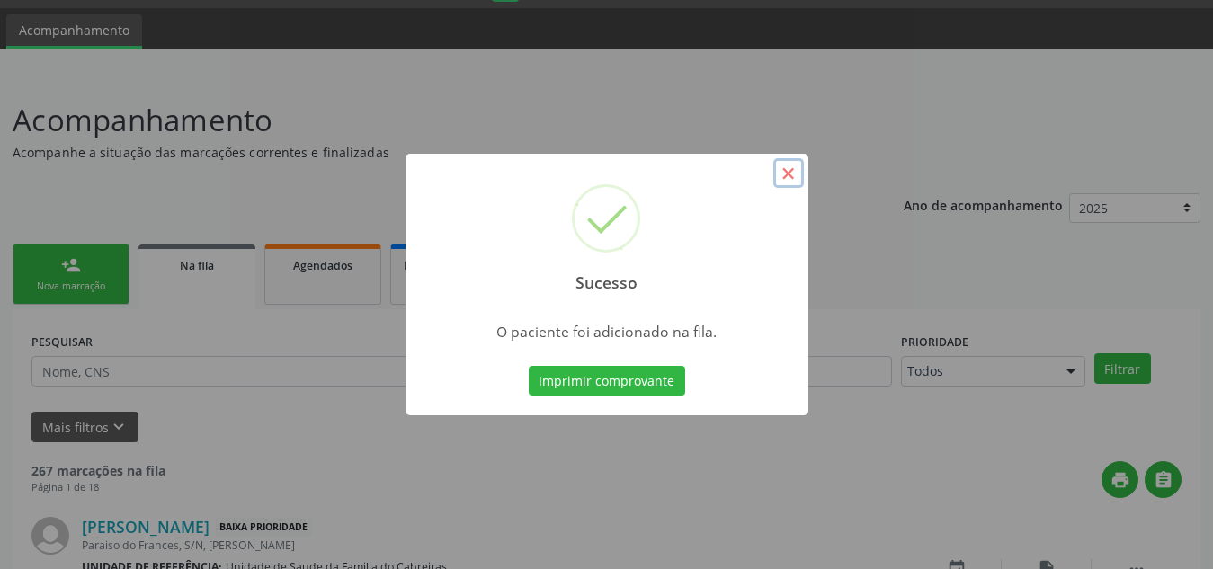
click at [788, 175] on button "×" at bounding box center [788, 173] width 31 height 31
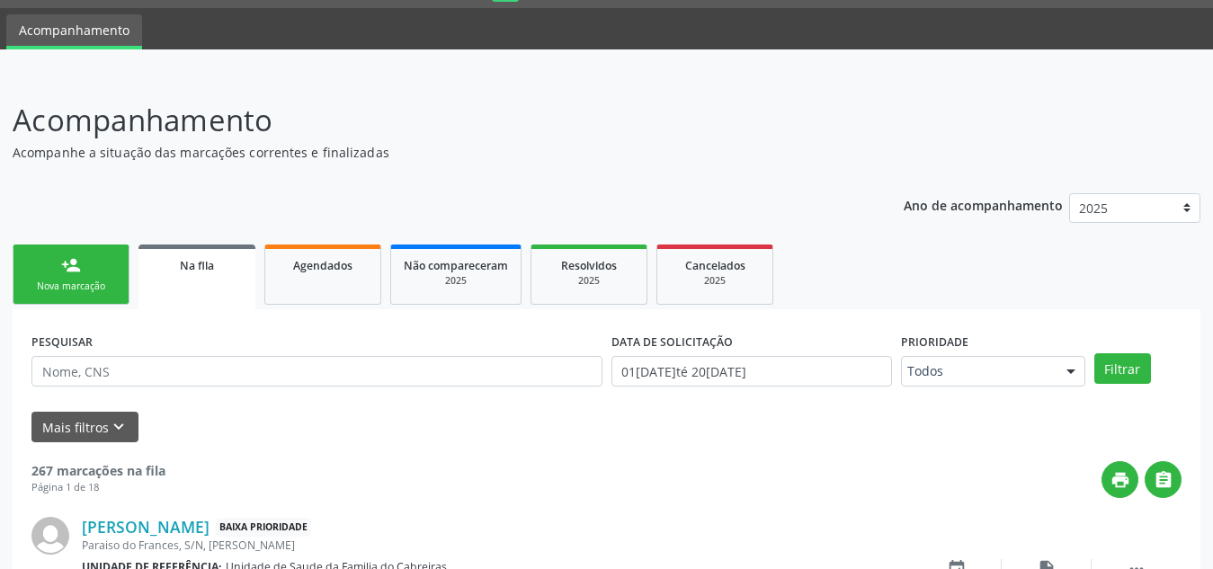
click at [72, 269] on div "person_add" at bounding box center [71, 265] width 20 height 20
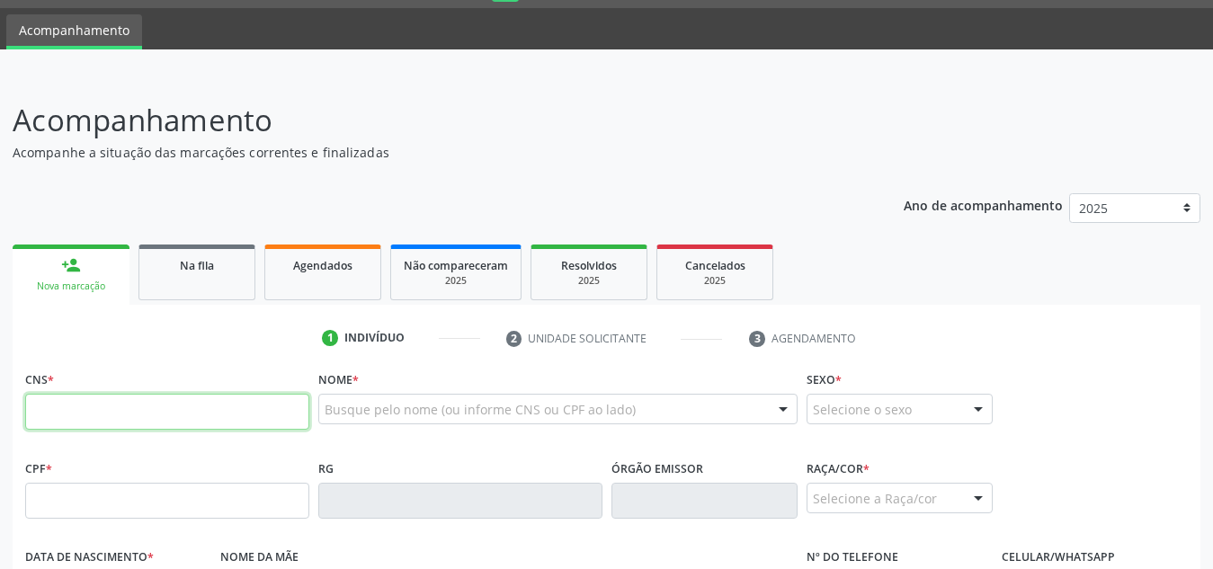
click at [79, 401] on input "text" at bounding box center [167, 412] width 284 height 36
paste input "700 3099 8020 7231"
type input "700 3099 8020 7231"
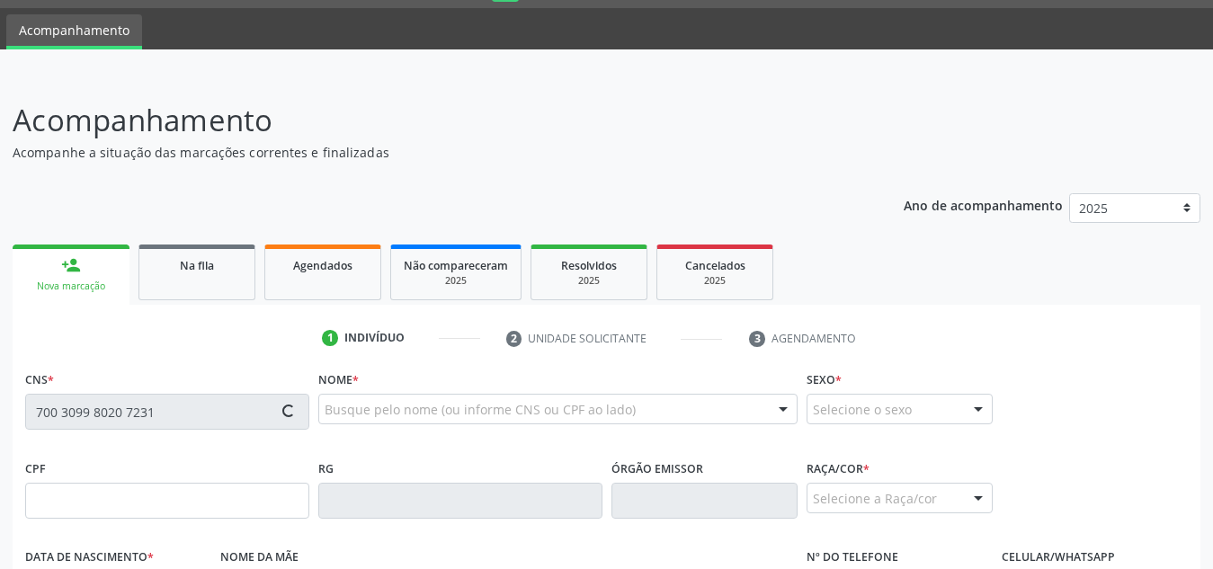
type input "149.746.344-02"
type input "[DATE]"
type input "[PERSON_NAME]"
type input "[PHONE_NUMBER]"
type input "S/N"
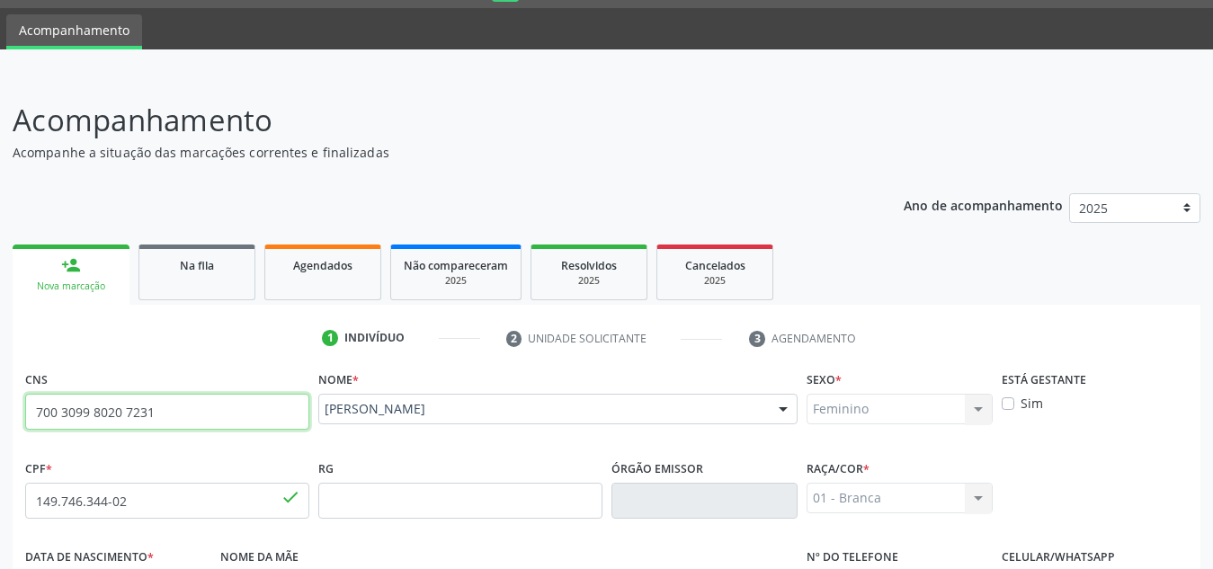
drag, startPoint x: 163, startPoint y: 421, endPoint x: 0, endPoint y: 404, distance: 163.6
click at [0, 404] on div "Acompanhamento Acompanhe a situação das marcações correntes e finalizadas Relat…" at bounding box center [606, 513] width 1213 height 876
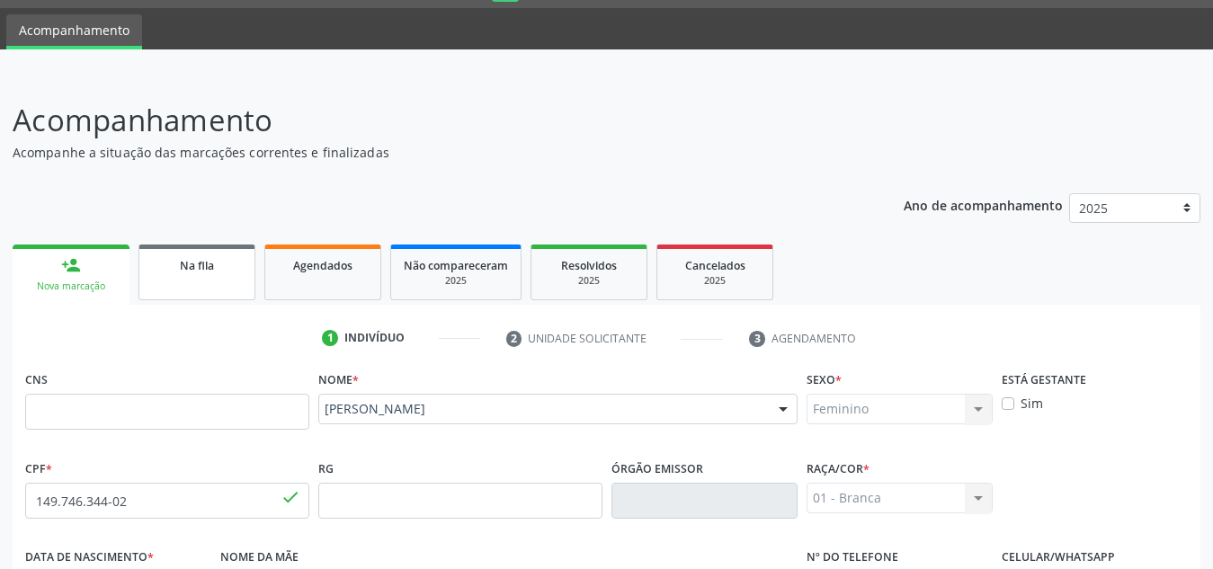
click at [209, 268] on span "Na fila" at bounding box center [197, 265] width 34 height 15
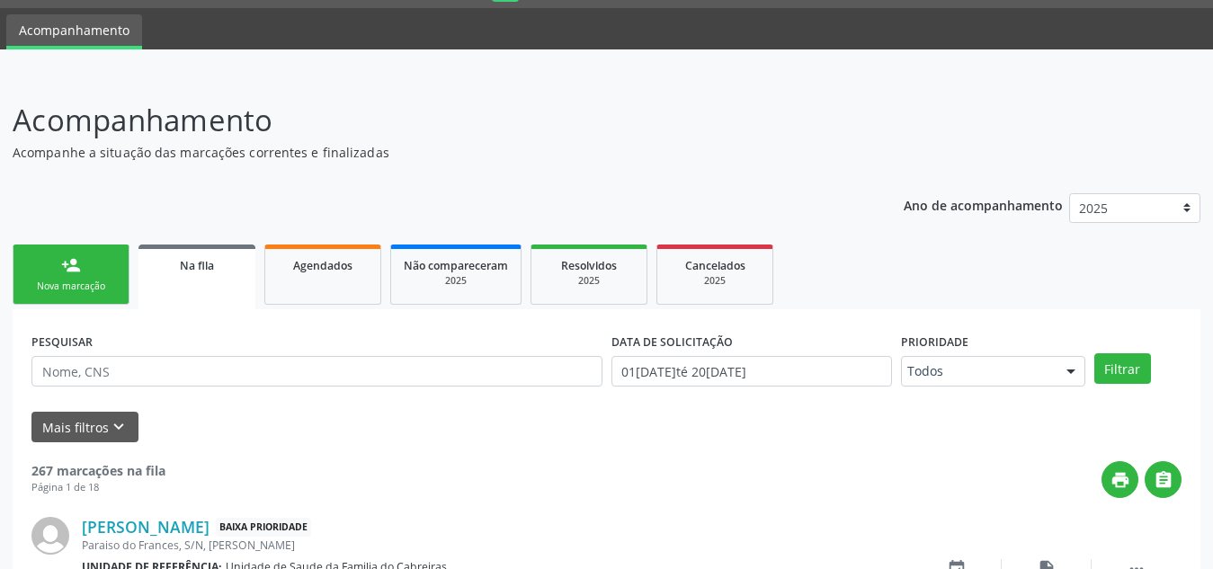
click at [81, 270] on link "person_add Nova marcação" at bounding box center [71, 275] width 117 height 60
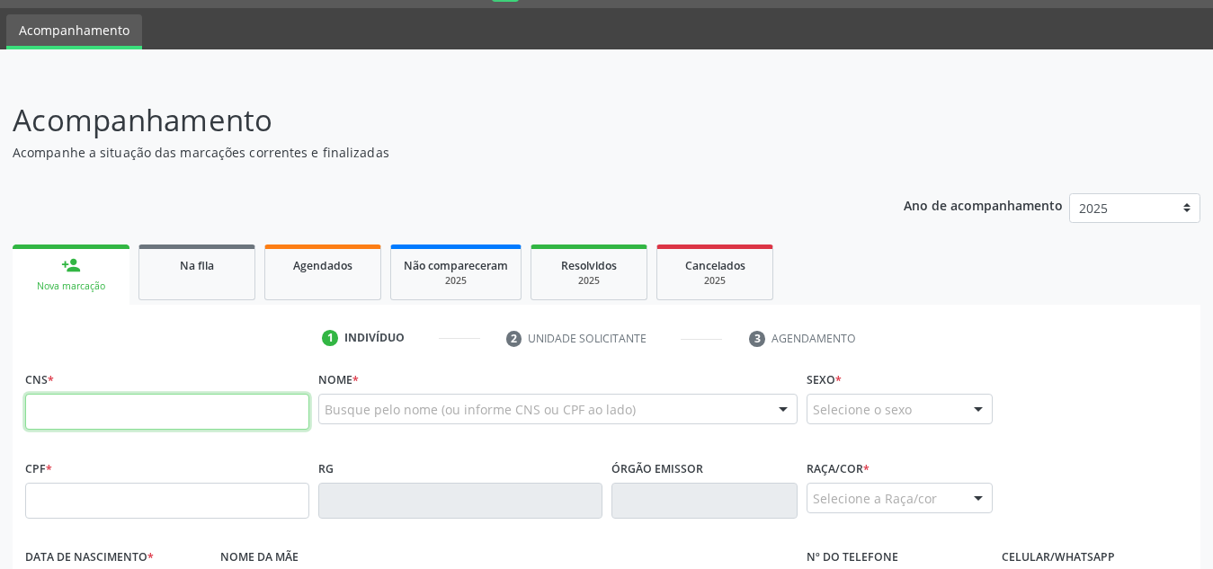
click at [137, 414] on input "text" at bounding box center [167, 412] width 284 height 36
paste input "706 0028 6755 7740"
type input "706 0028 6755 7740"
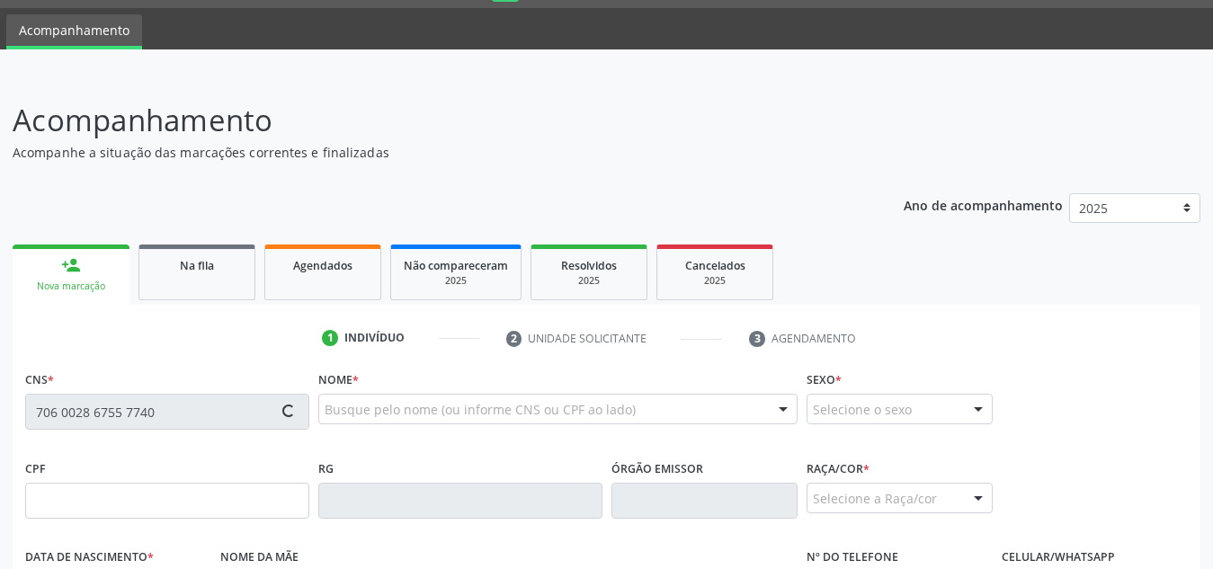
type input "138.356.044-73"
type input "[DATE]"
type input "[PERSON_NAME] da Conceicao"
type input "[PHONE_NUMBER]"
type input "S/N"
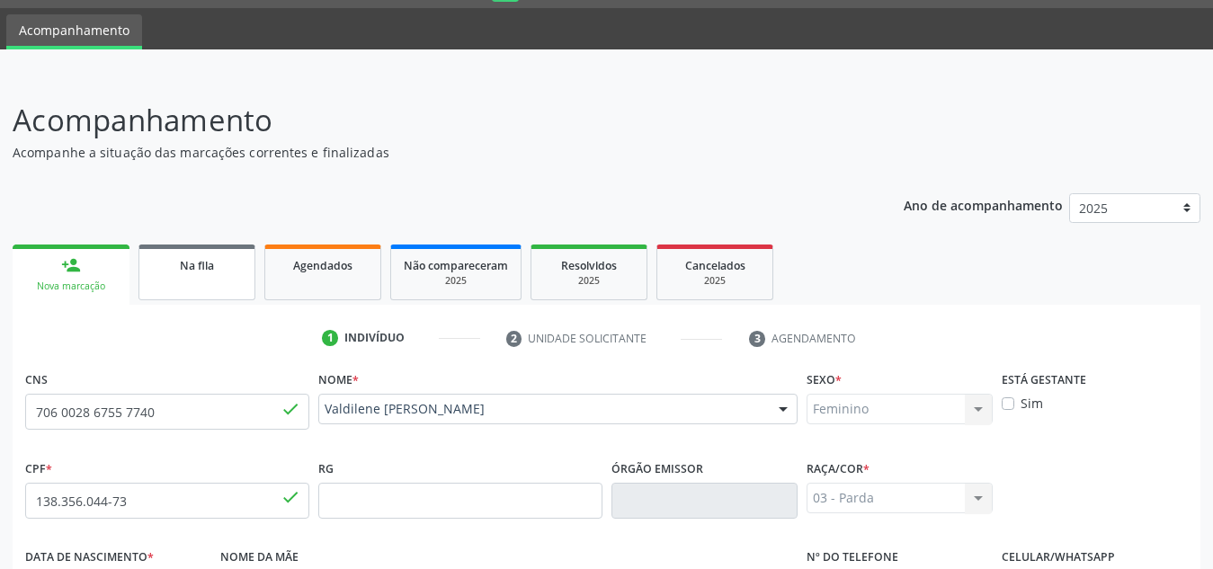
click at [206, 256] on div "Na fila" at bounding box center [197, 264] width 90 height 19
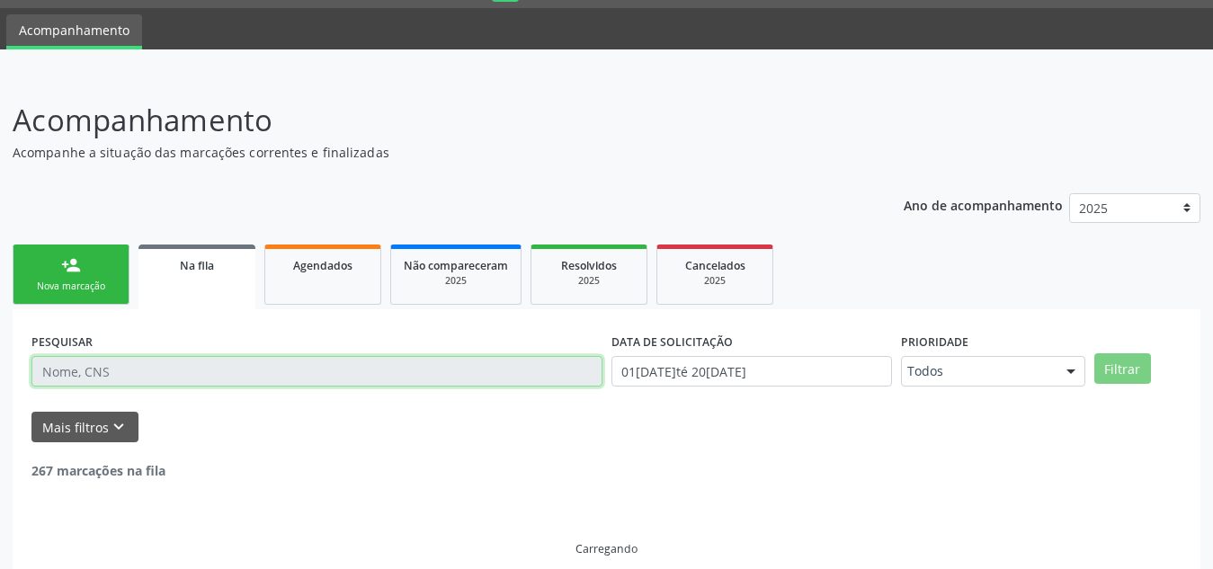
click at [187, 362] on input "text" at bounding box center [316, 371] width 571 height 31
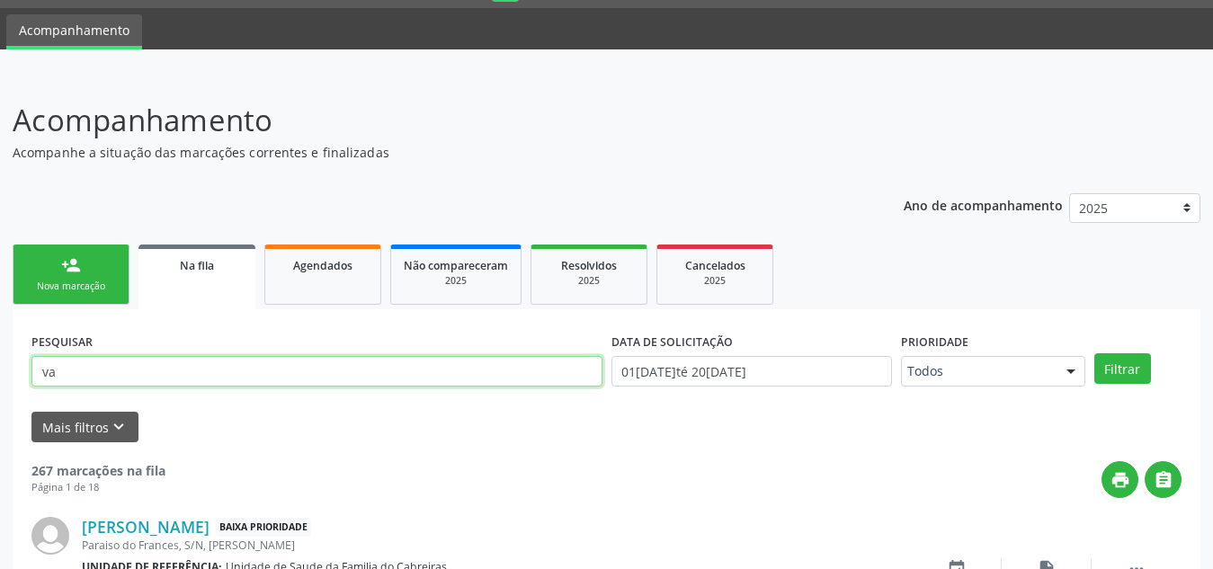
type input "v"
type input "monyk"
click at [1094, 353] on button "Filtrar" at bounding box center [1122, 368] width 57 height 31
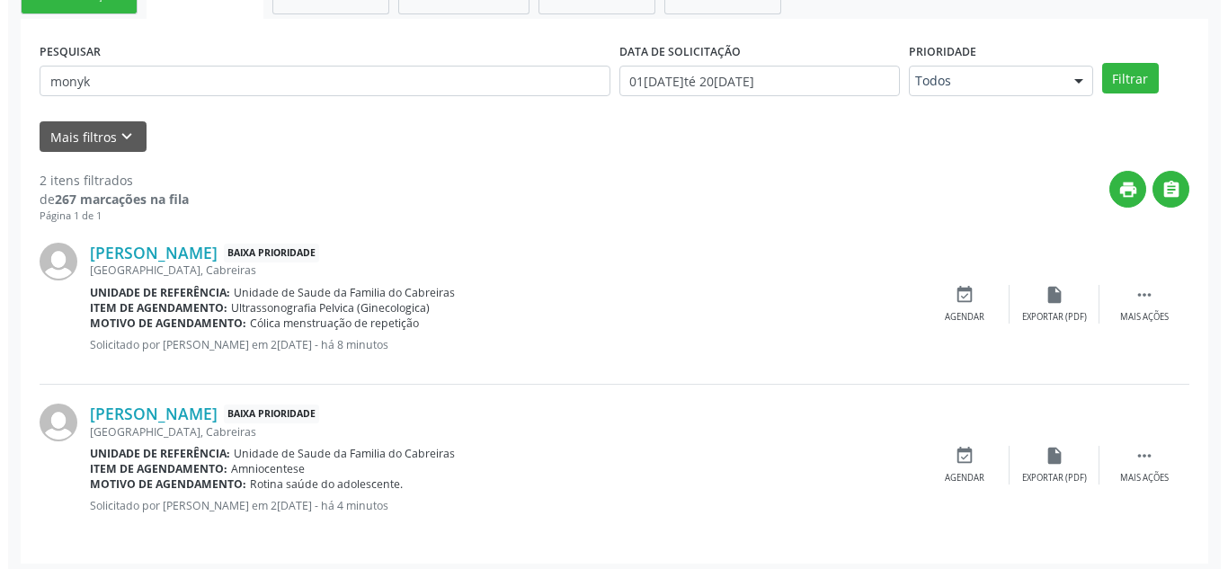
scroll to position [347, 0]
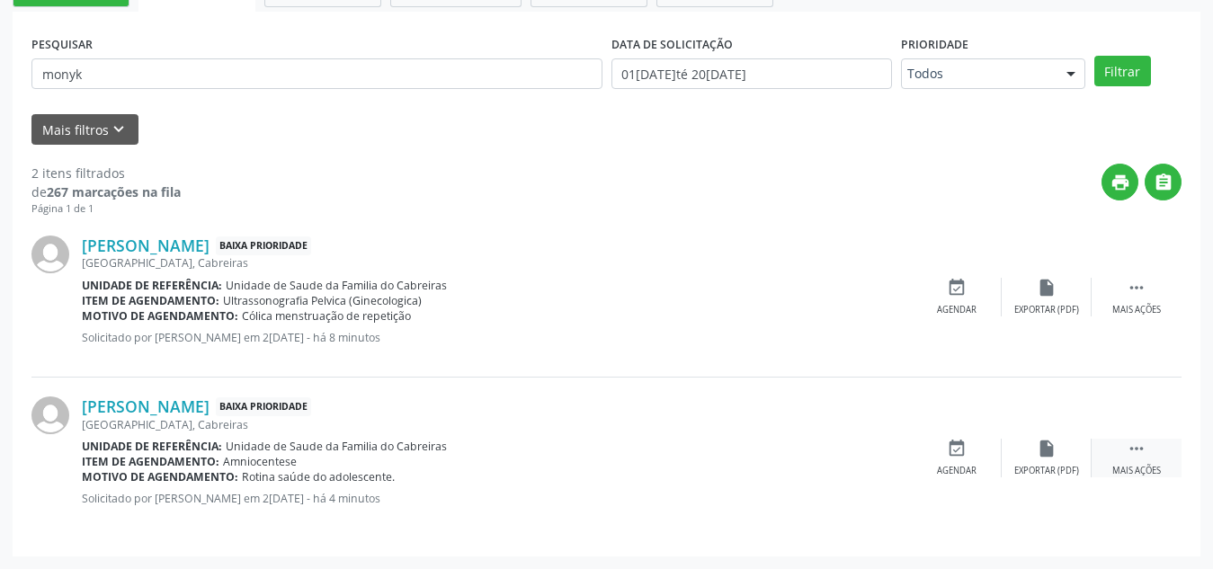
click at [1137, 450] on icon "" at bounding box center [1137, 449] width 20 height 20
click at [947, 456] on icon "cancel" at bounding box center [957, 449] width 20 height 20
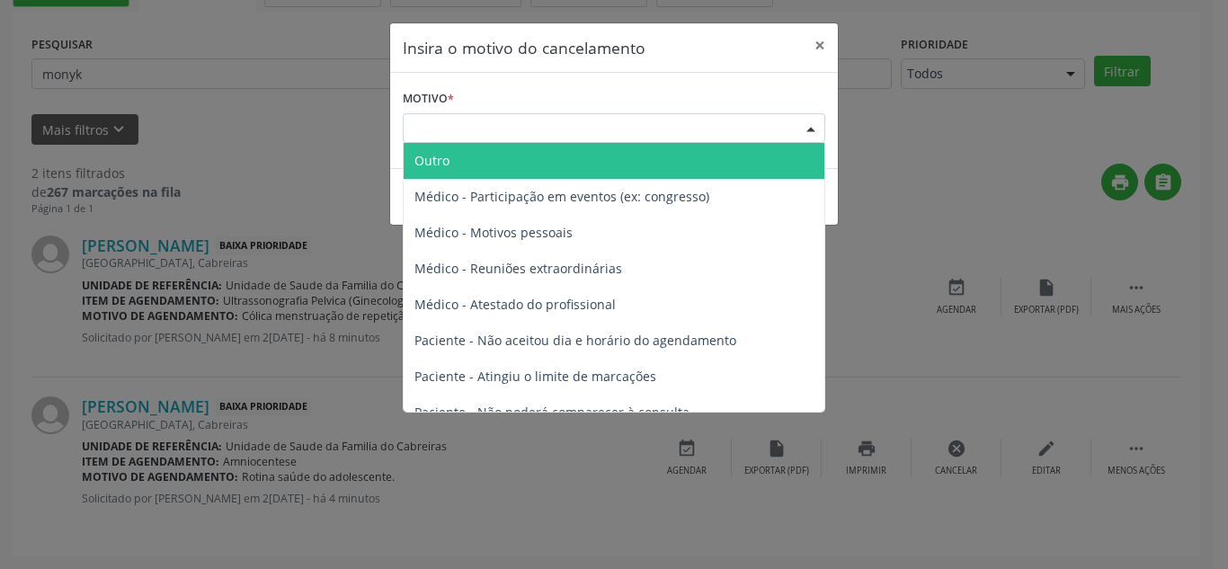
click at [649, 127] on div "Escolha o motivo" at bounding box center [614, 128] width 423 height 31
click at [630, 155] on span "Outro" at bounding box center [614, 161] width 421 height 36
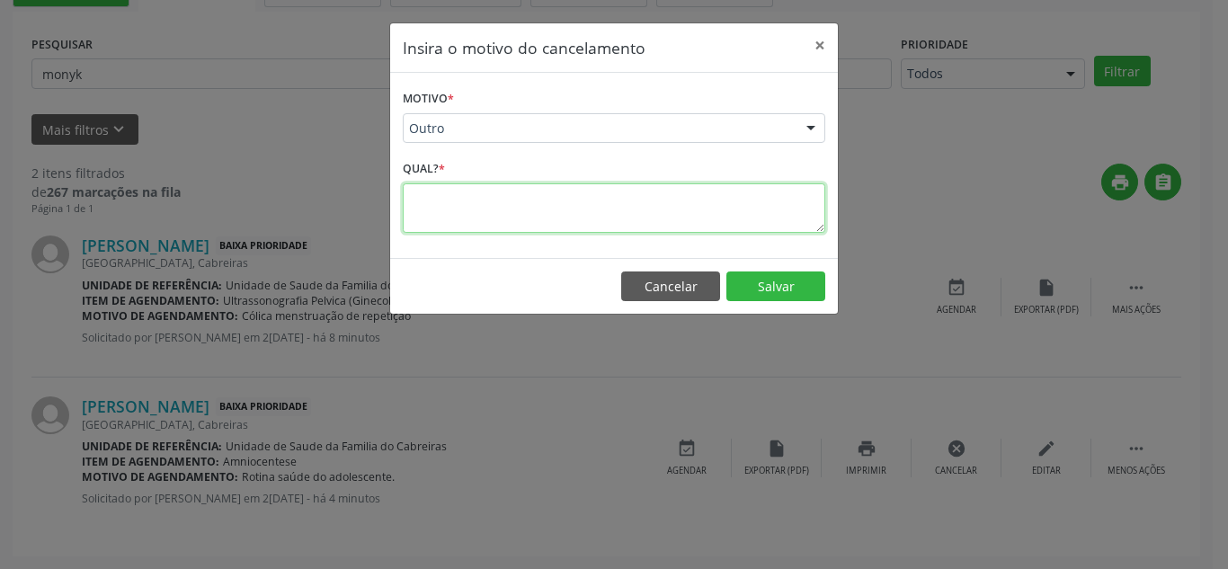
click at [700, 209] on textarea at bounding box center [614, 207] width 423 height 49
type textarea "erro"
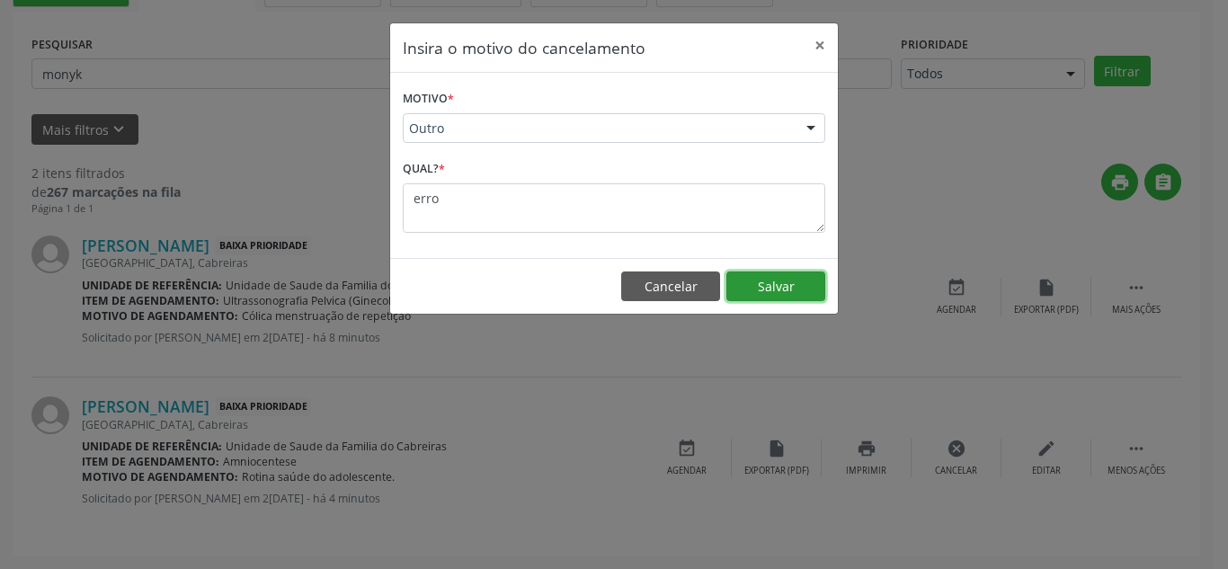
click at [750, 291] on button "Salvar" at bounding box center [776, 287] width 99 height 31
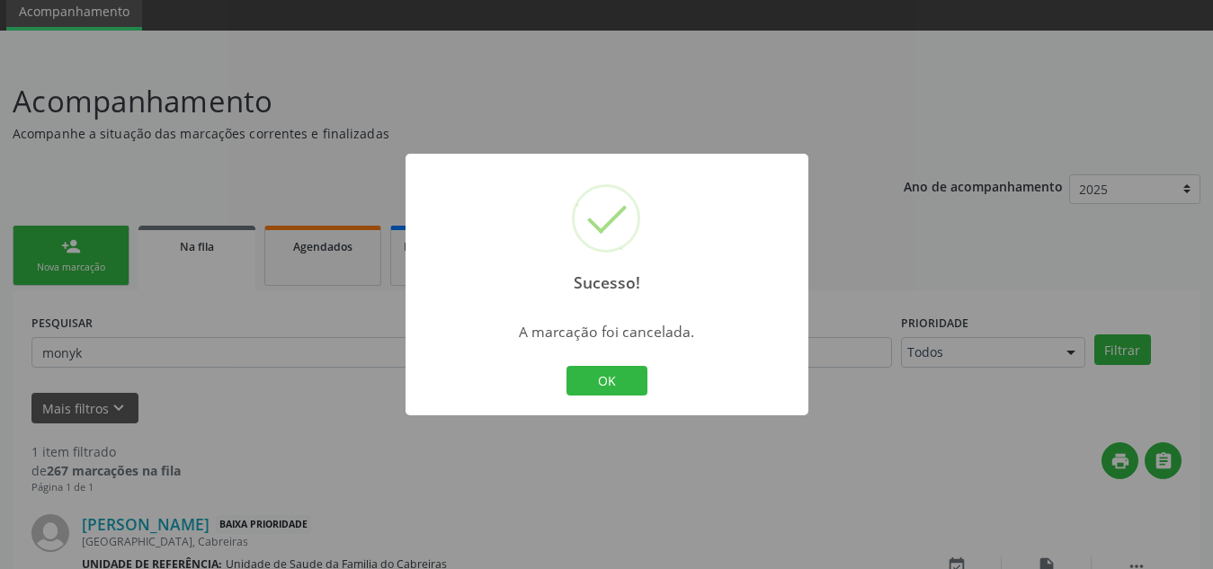
scroll to position [186, 0]
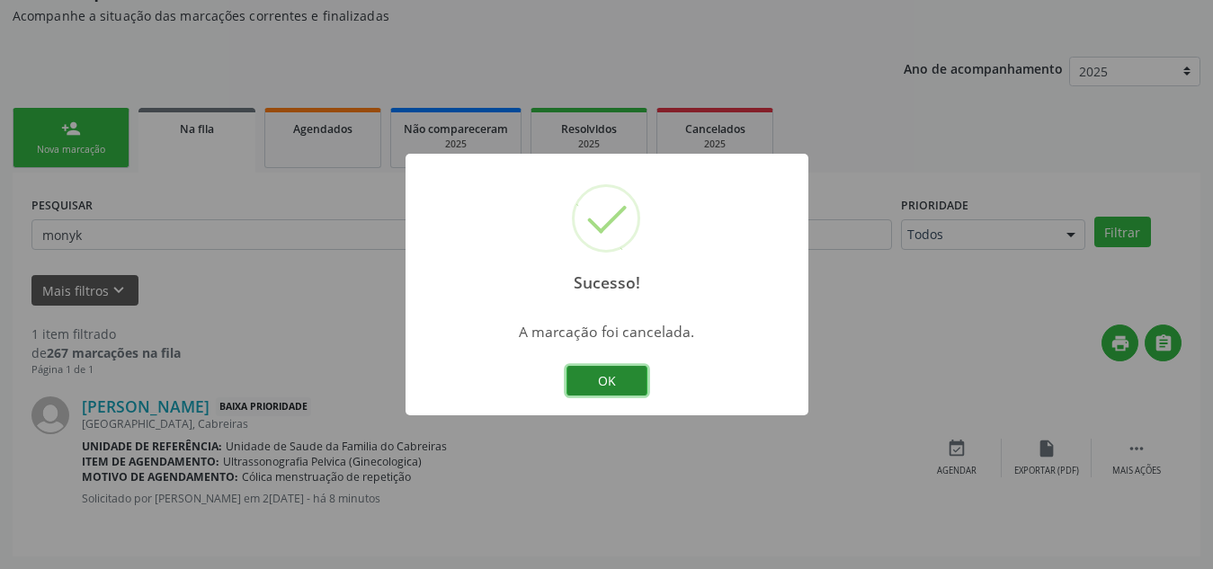
click at [600, 391] on button "OK" at bounding box center [606, 381] width 81 height 31
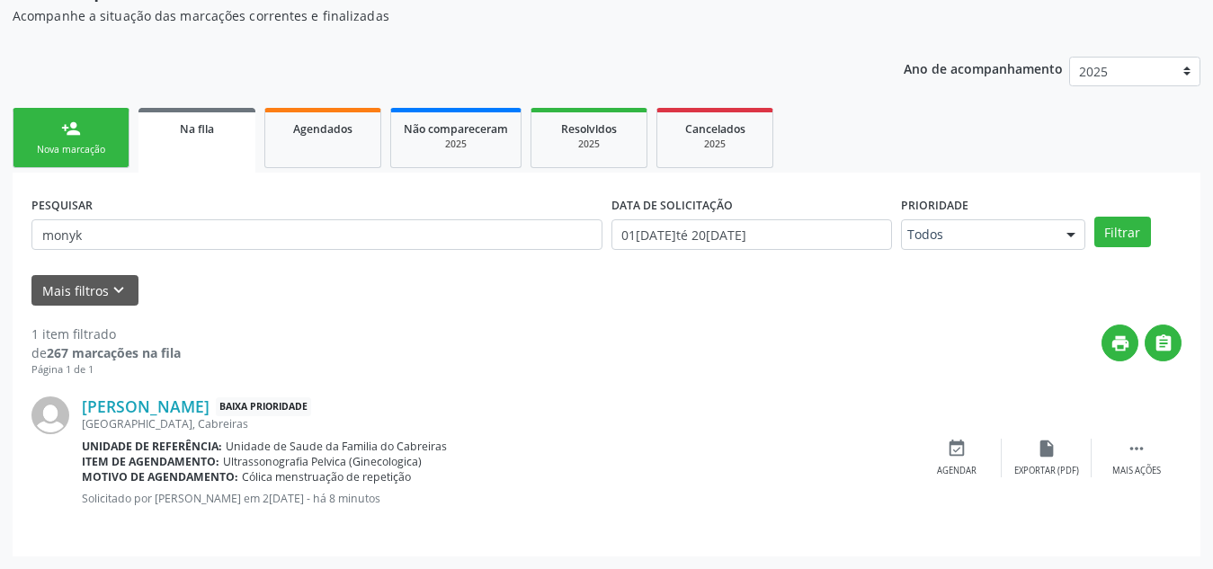
click at [250, 216] on div "PESQUISAR monyk" at bounding box center [317, 227] width 580 height 70
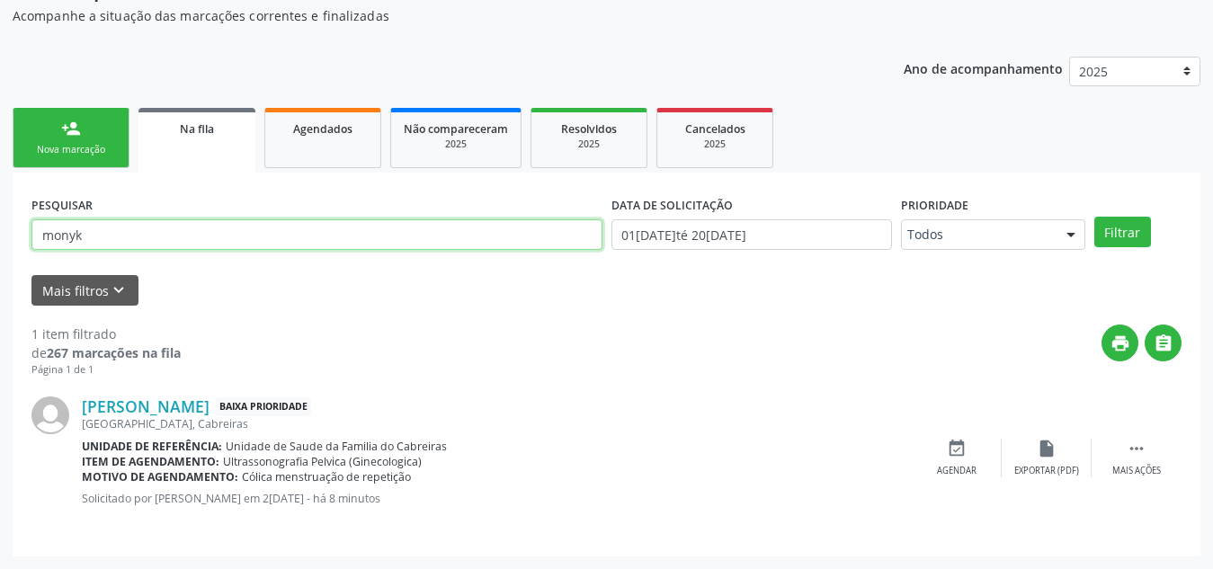
click at [77, 238] on input "monyk" at bounding box center [316, 234] width 571 height 31
type input "valdilene"
click at [1094, 217] on button "Filtrar" at bounding box center [1122, 232] width 57 height 31
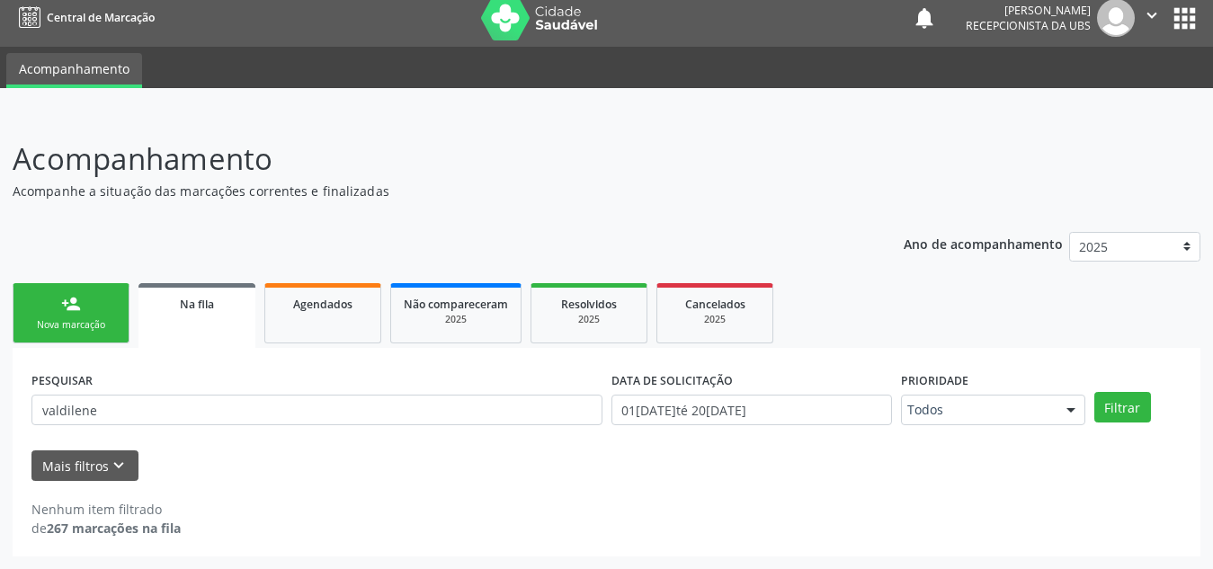
scroll to position [11, 0]
click at [87, 296] on link "person_add Nova marcação" at bounding box center [71, 313] width 117 height 60
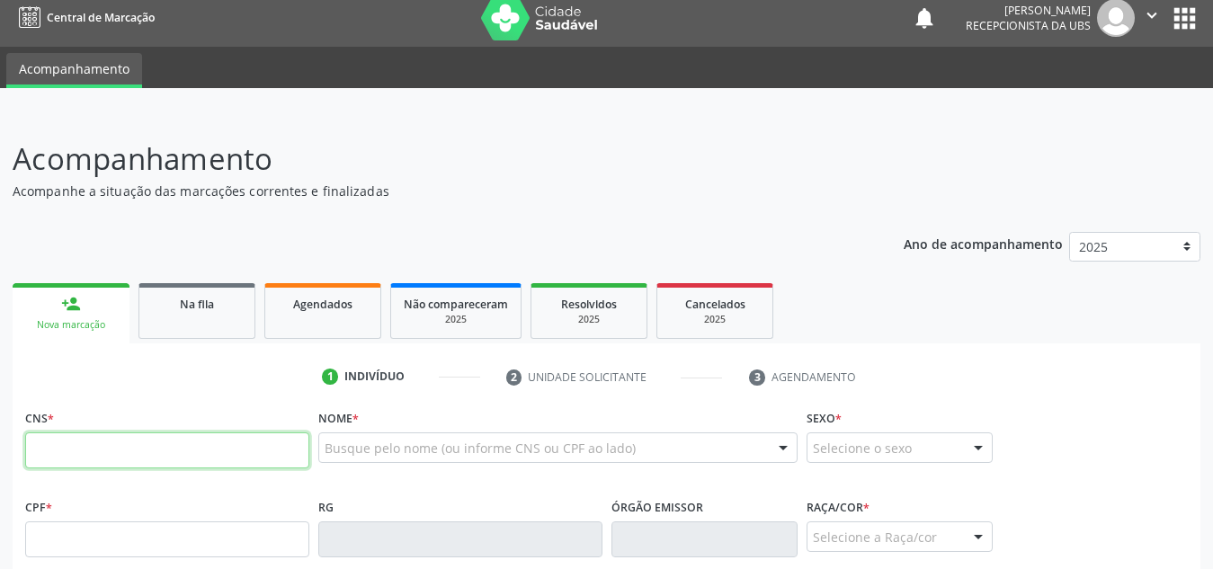
click at [121, 446] on input "text" at bounding box center [167, 450] width 284 height 36
type input "706 0028 6755 7740"
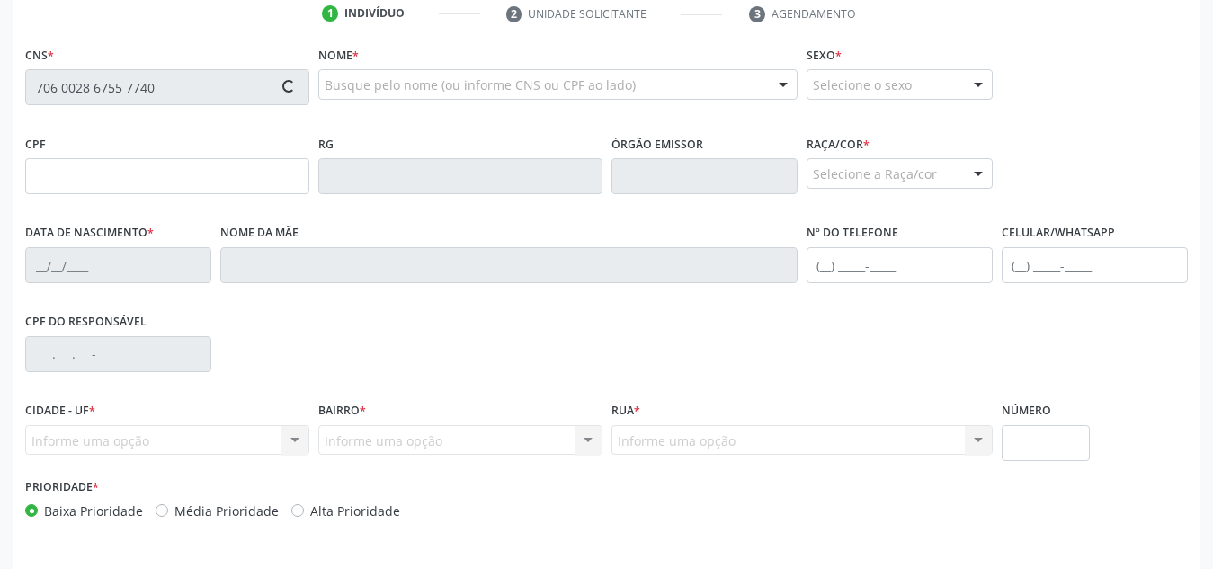
type input "138.356.044-73"
type input "[DATE]"
type input "[PERSON_NAME] da Conceicao"
type input "[PHONE_NUMBER]"
type input "S/N"
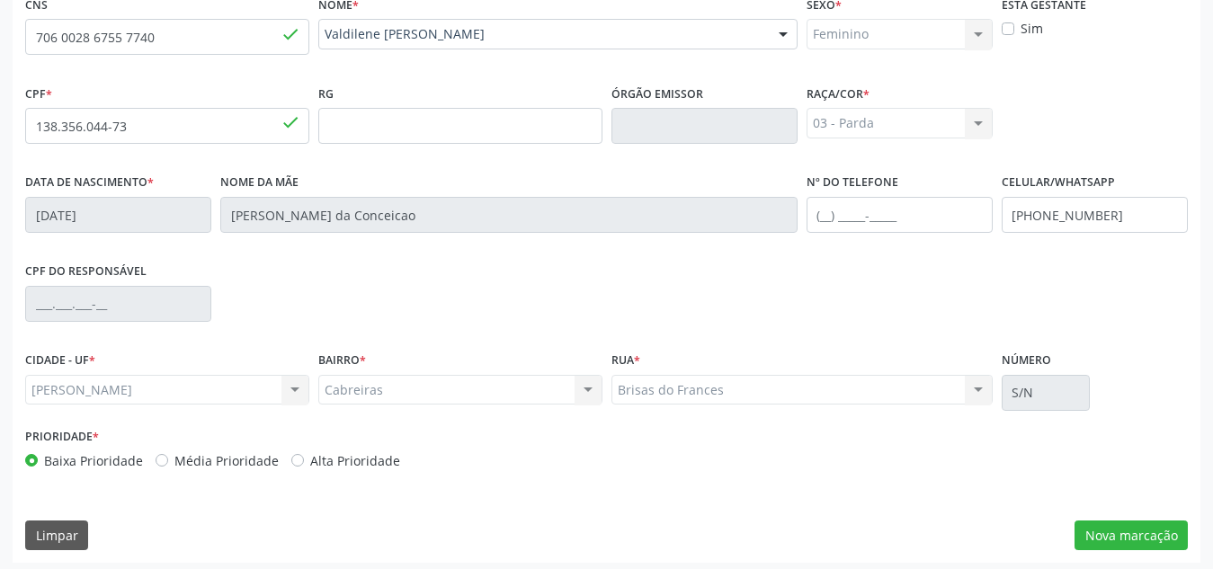
scroll to position [425, 0]
click at [1126, 528] on button "Nova marcação" at bounding box center [1130, 535] width 113 height 31
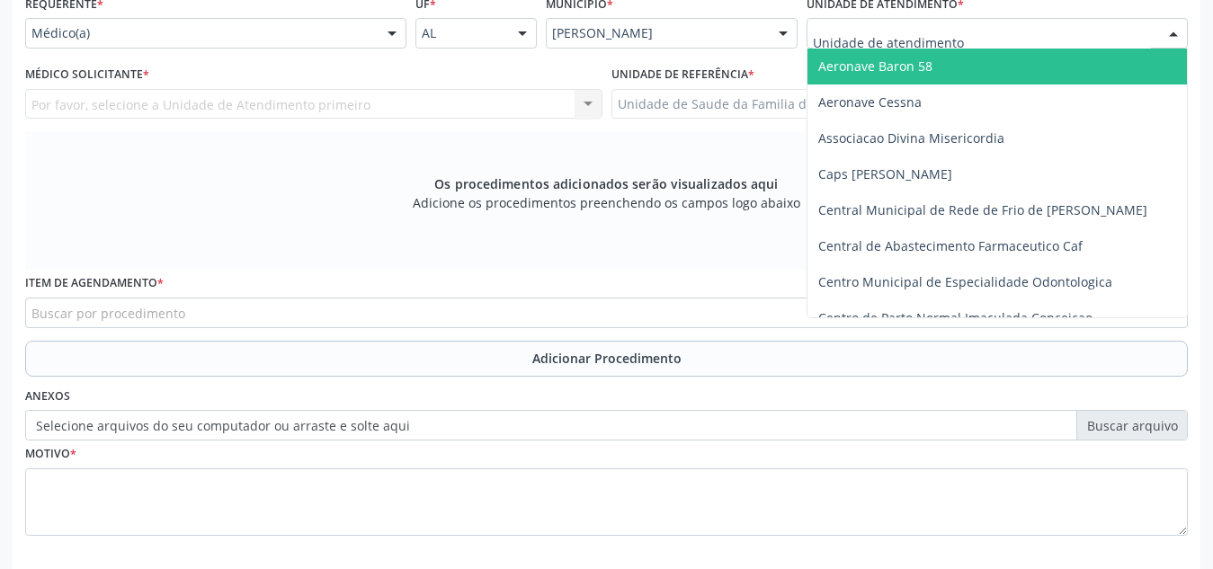
click at [1011, 29] on div at bounding box center [997, 33] width 381 height 31
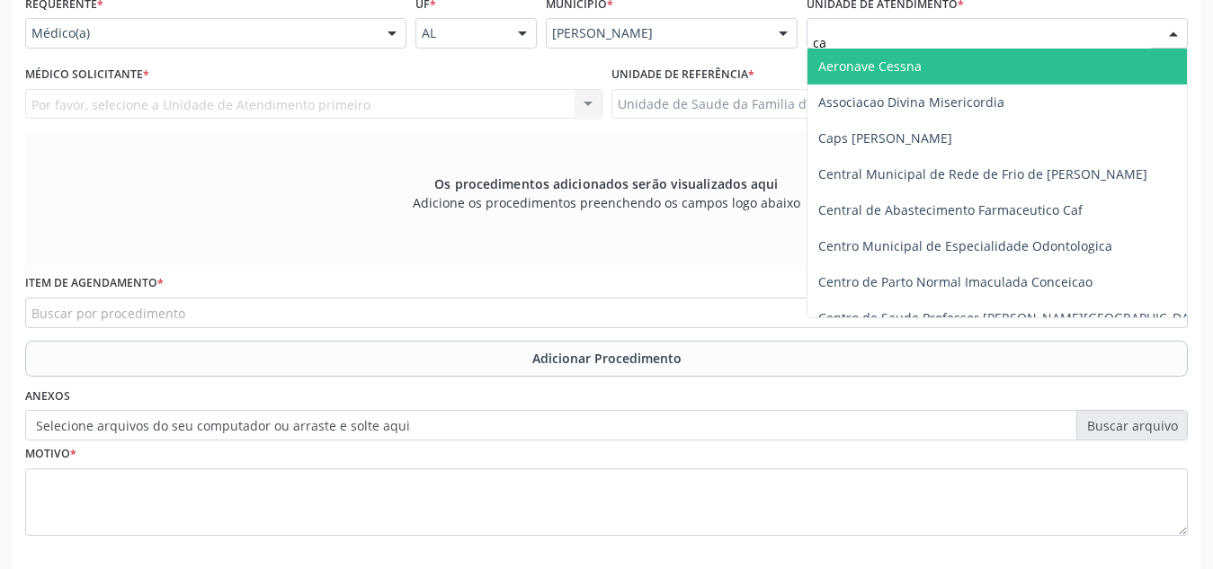
type input "cab"
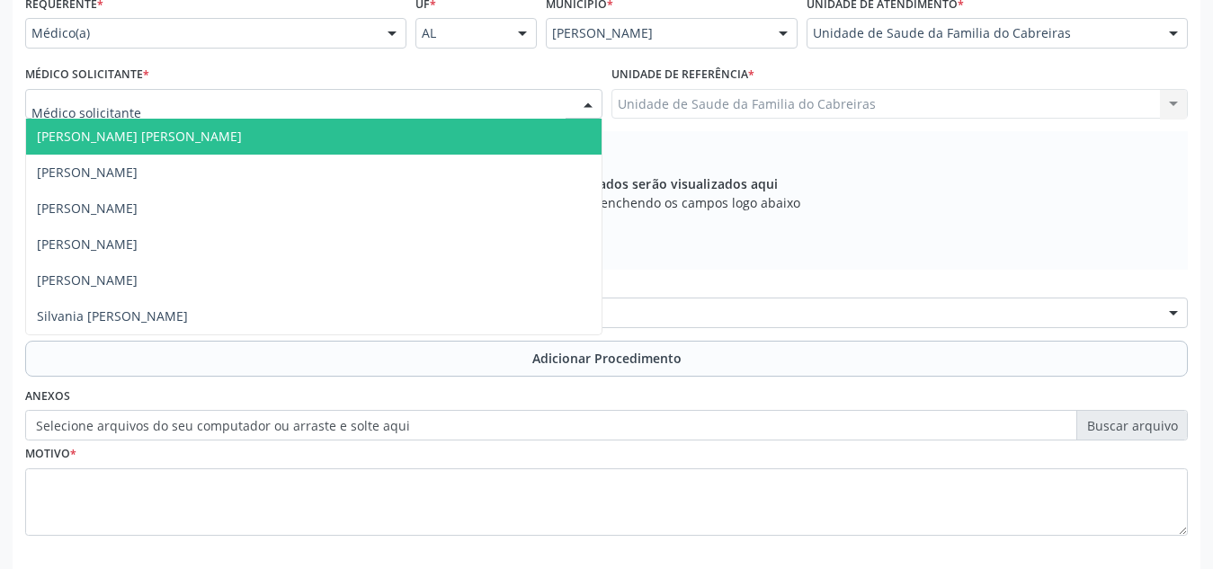
click at [301, 111] on div at bounding box center [313, 104] width 577 height 31
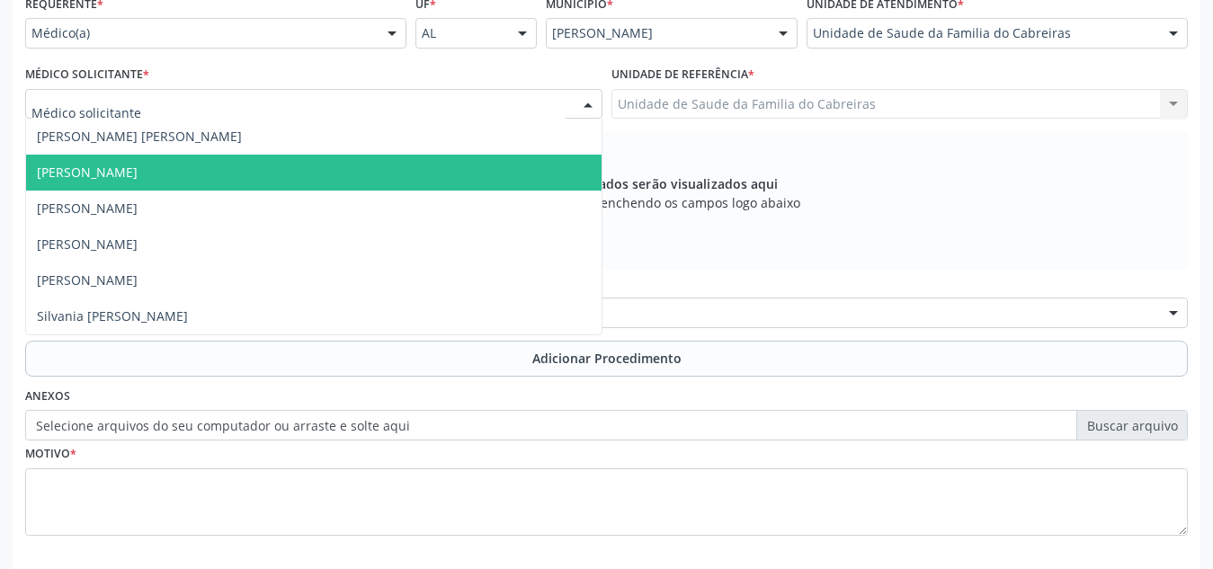
click at [260, 165] on span "[PERSON_NAME]" at bounding box center [313, 173] width 575 height 36
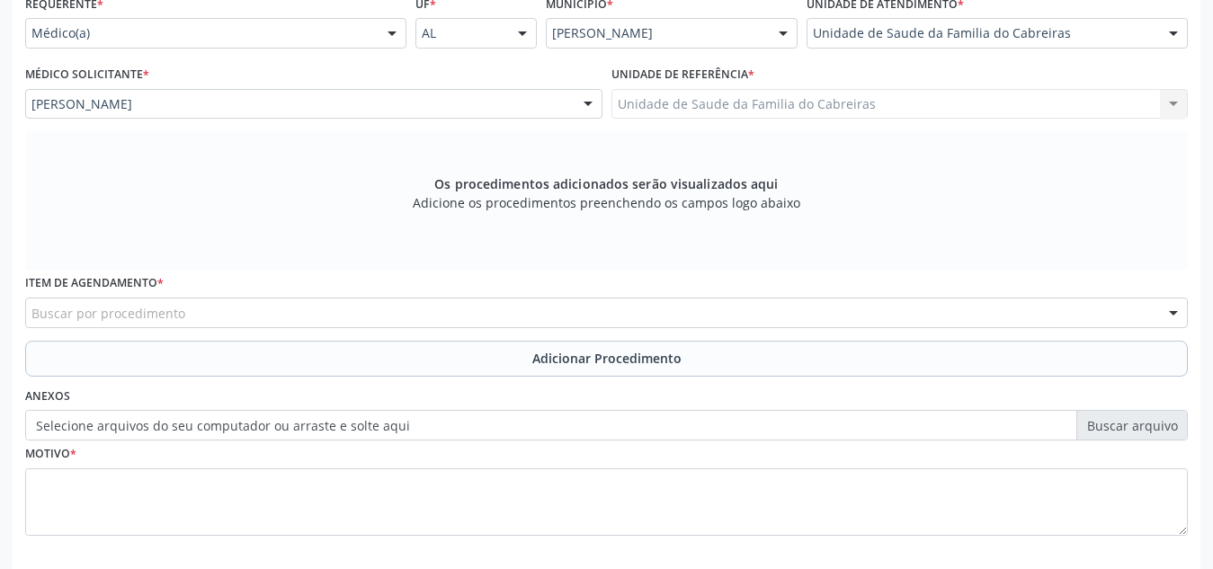
click at [198, 309] on div "Buscar por procedimento" at bounding box center [606, 313] width 1163 height 31
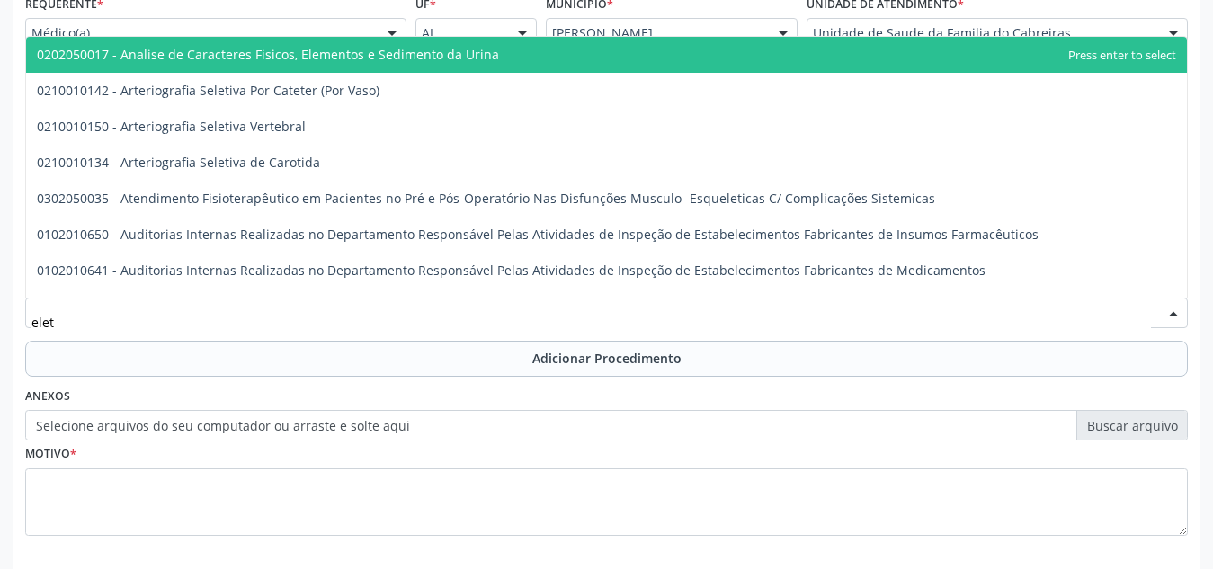
type input "eletr"
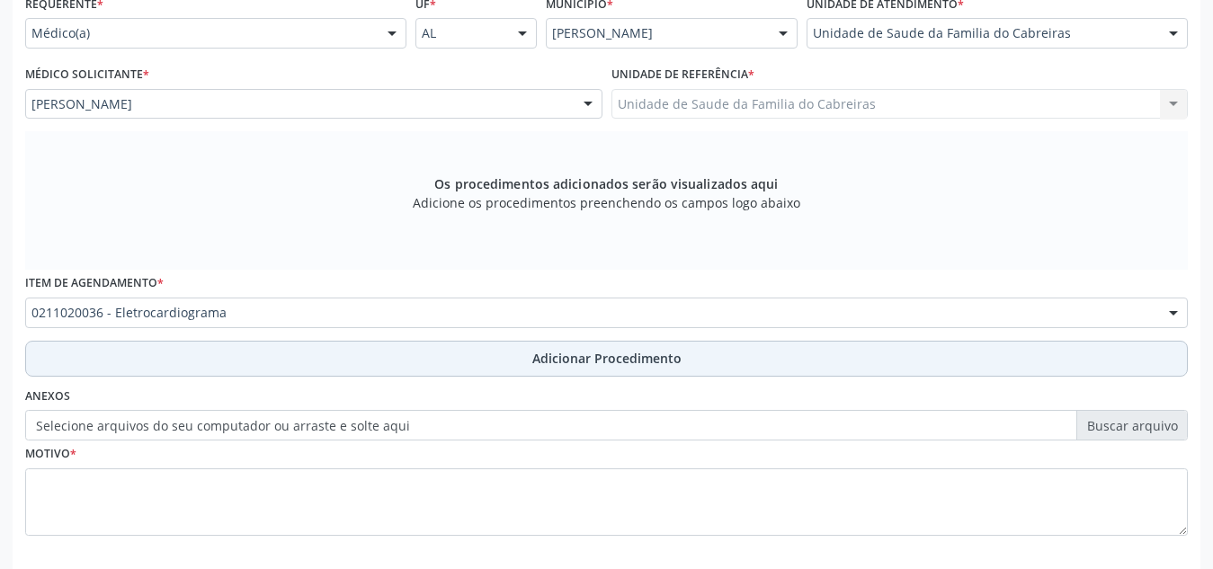
click at [207, 345] on button "Adicionar Procedimento" at bounding box center [606, 359] width 1163 height 36
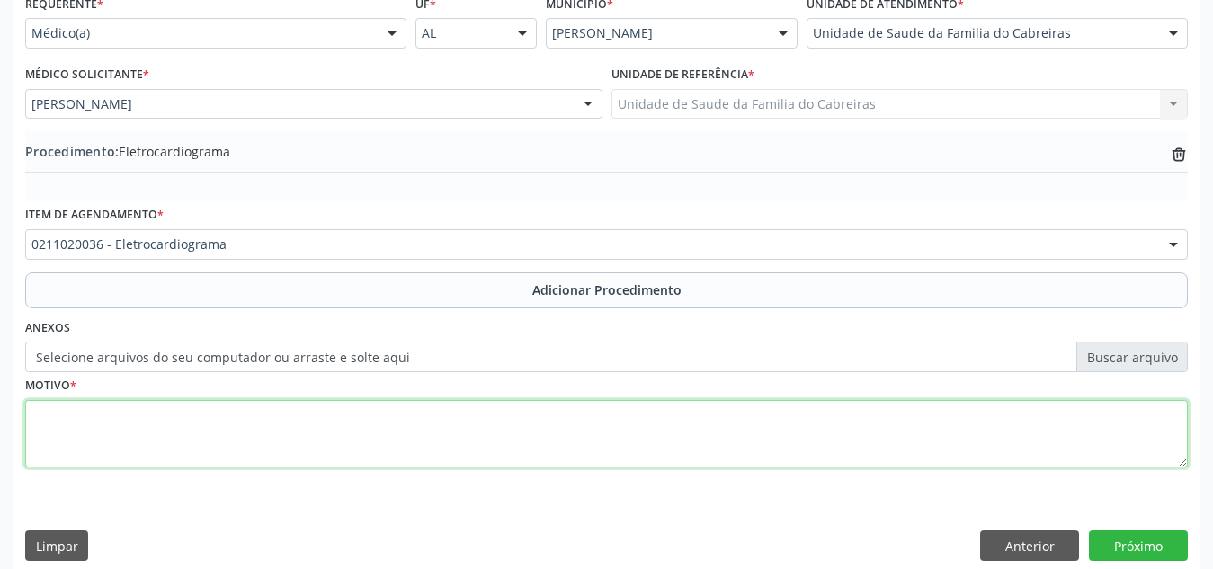
click at [178, 437] on textarea at bounding box center [606, 434] width 1163 height 68
type textarea "has"
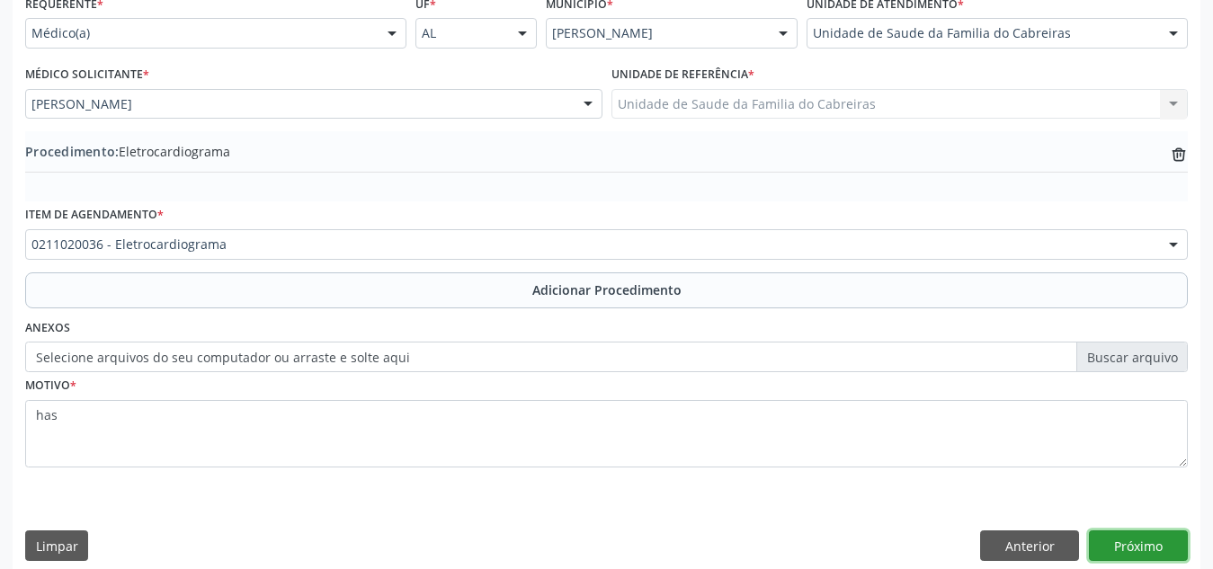
click at [1141, 540] on button "Próximo" at bounding box center [1138, 545] width 99 height 31
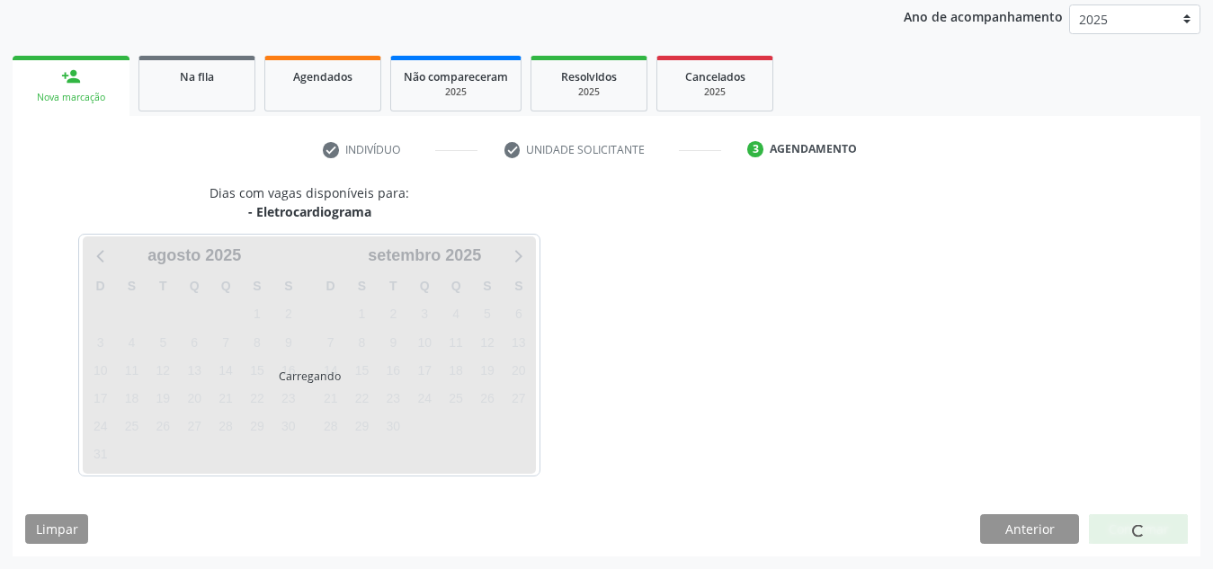
scroll to position [291, 0]
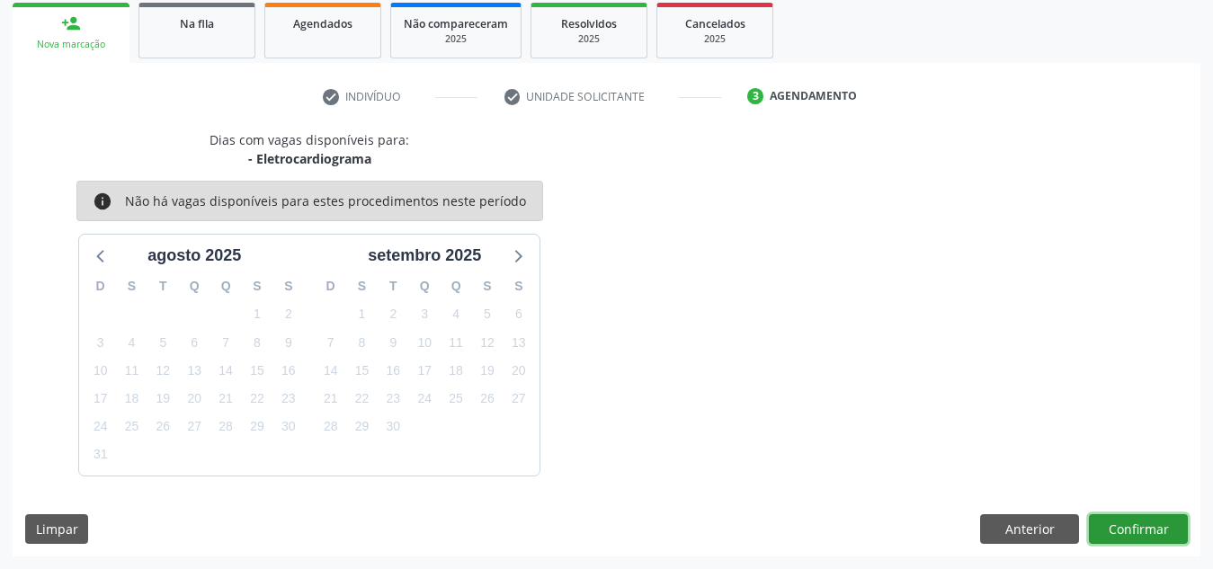
click at [1141, 540] on button "Confirmar" at bounding box center [1138, 529] width 99 height 31
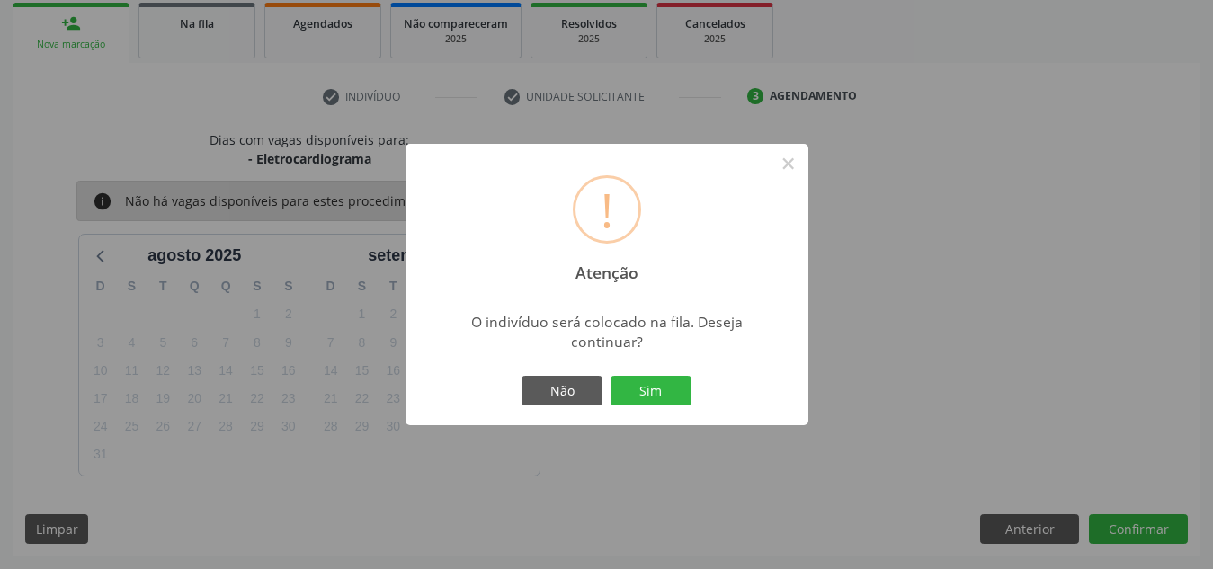
click at [611, 376] on button "Sim" at bounding box center [651, 391] width 81 height 31
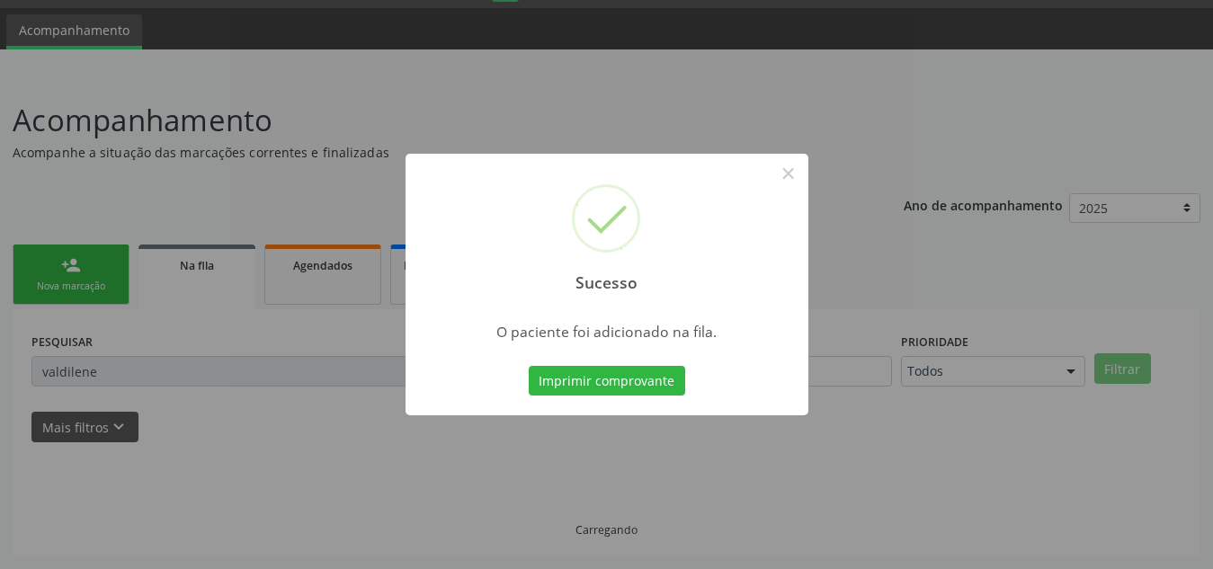
scroll to position [49, 0]
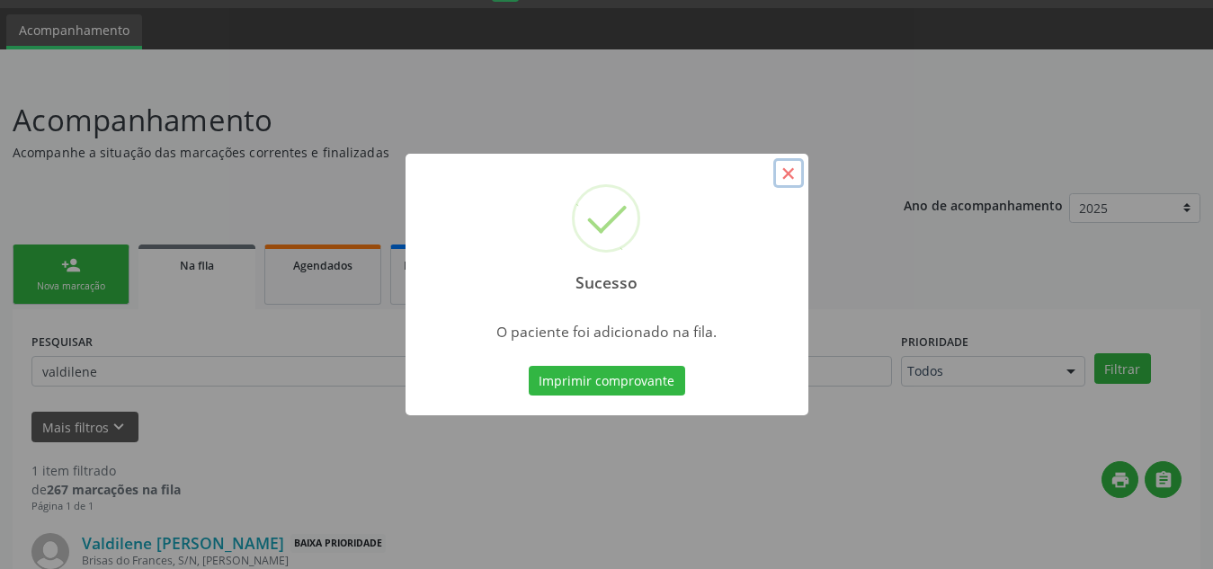
click at [795, 174] on button "×" at bounding box center [788, 173] width 31 height 31
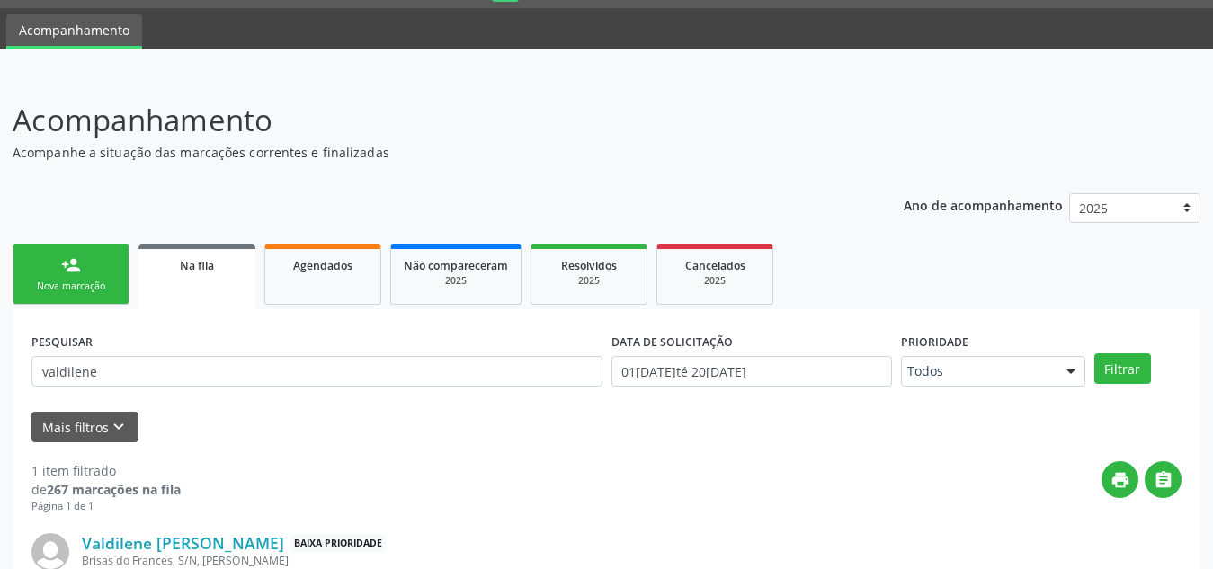
click at [75, 286] on div "Nova marcação" at bounding box center [71, 286] width 90 height 13
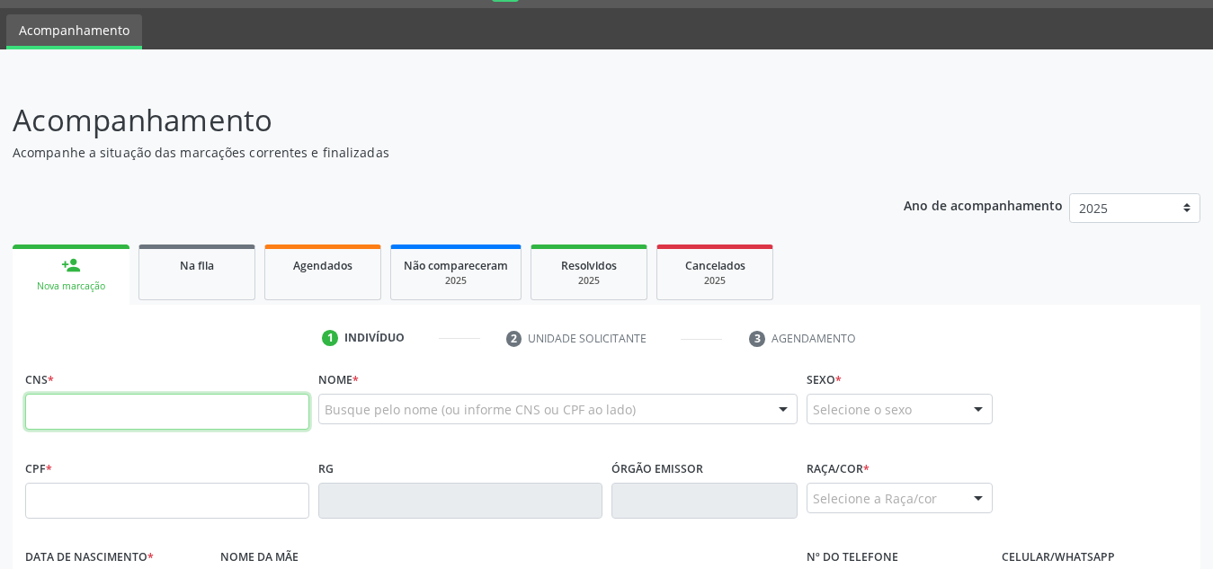
click at [111, 413] on input "text" at bounding box center [167, 412] width 284 height 36
paste input "704 2062 3836 5582"
type input "704 2062 3836 5582"
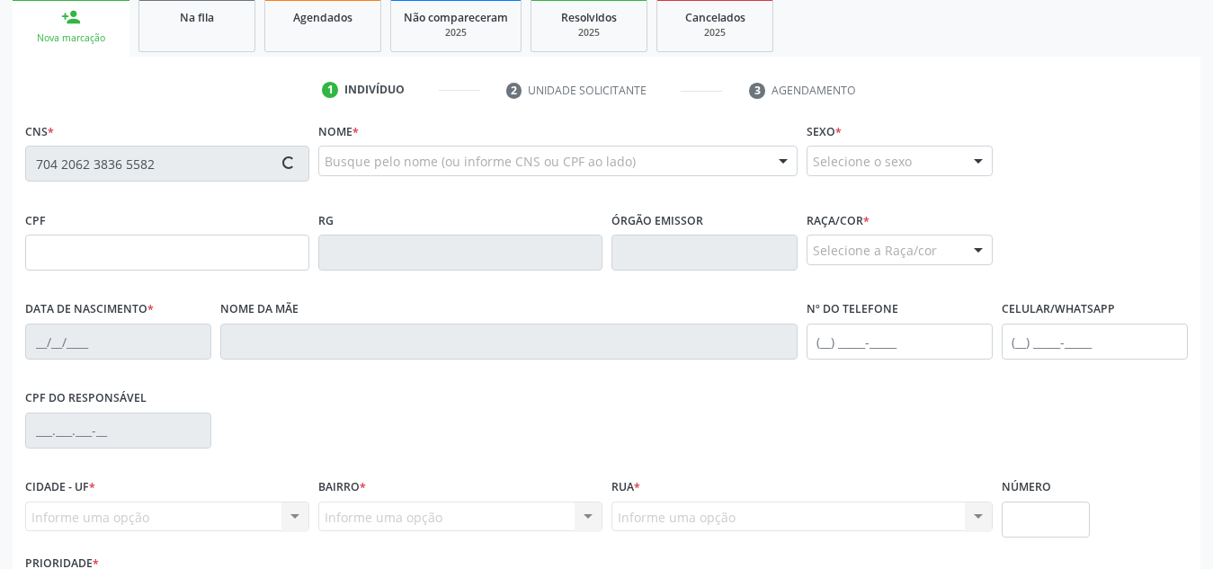
scroll to position [299, 0]
type input "076.105.424-31"
type input "01[DATE]"
type input "[PERSON_NAME] da Conceicao"
type input "[PHONE_NUMBER]"
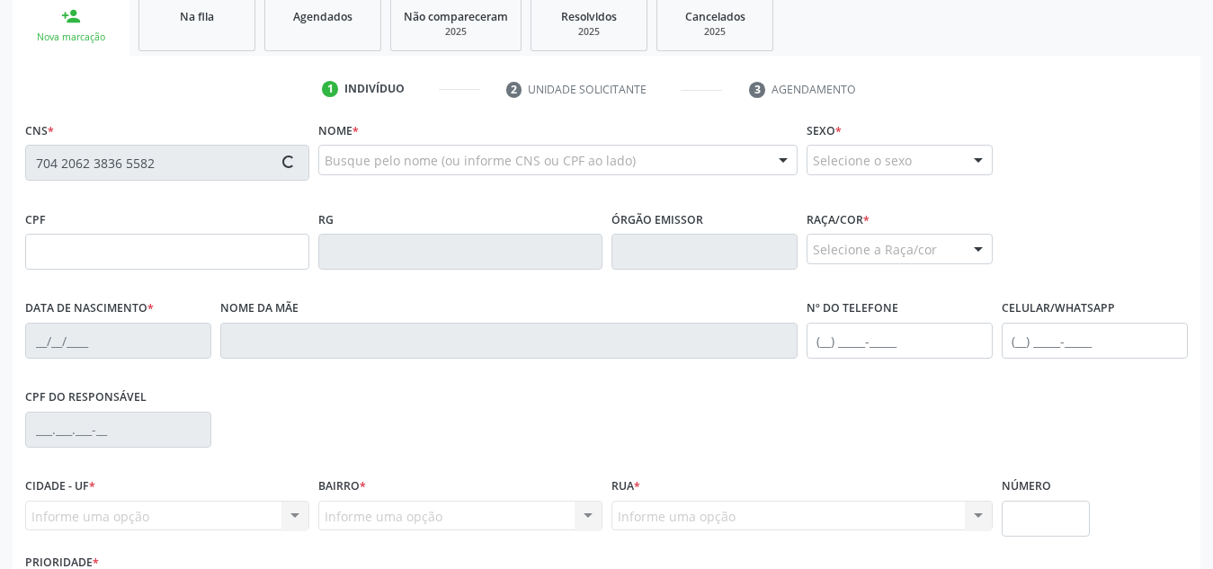
type input "S/N"
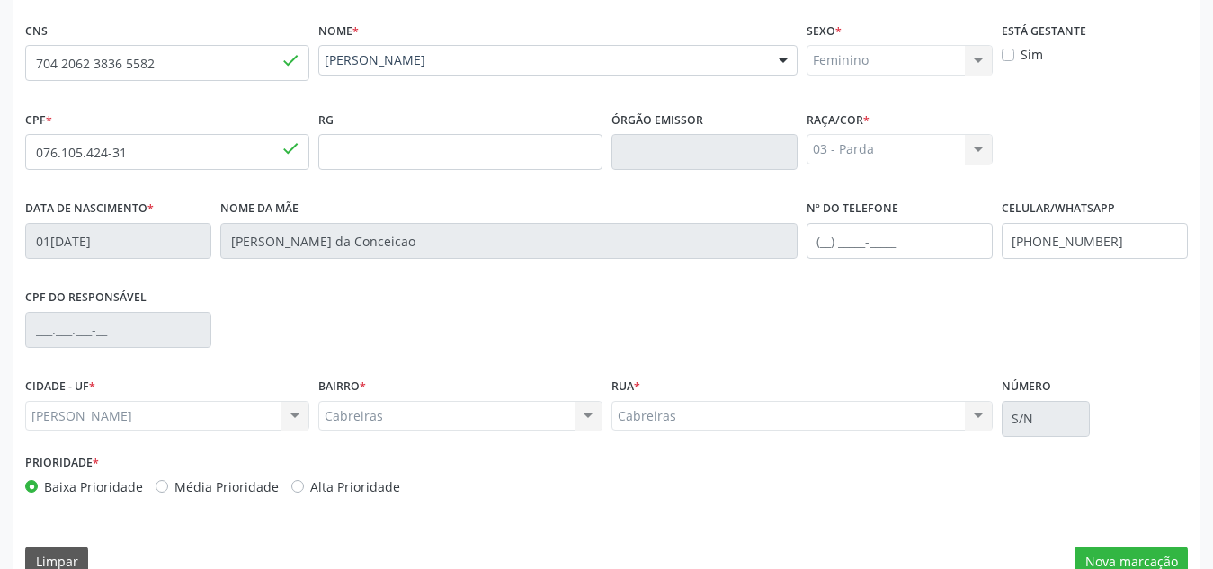
scroll to position [431, 0]
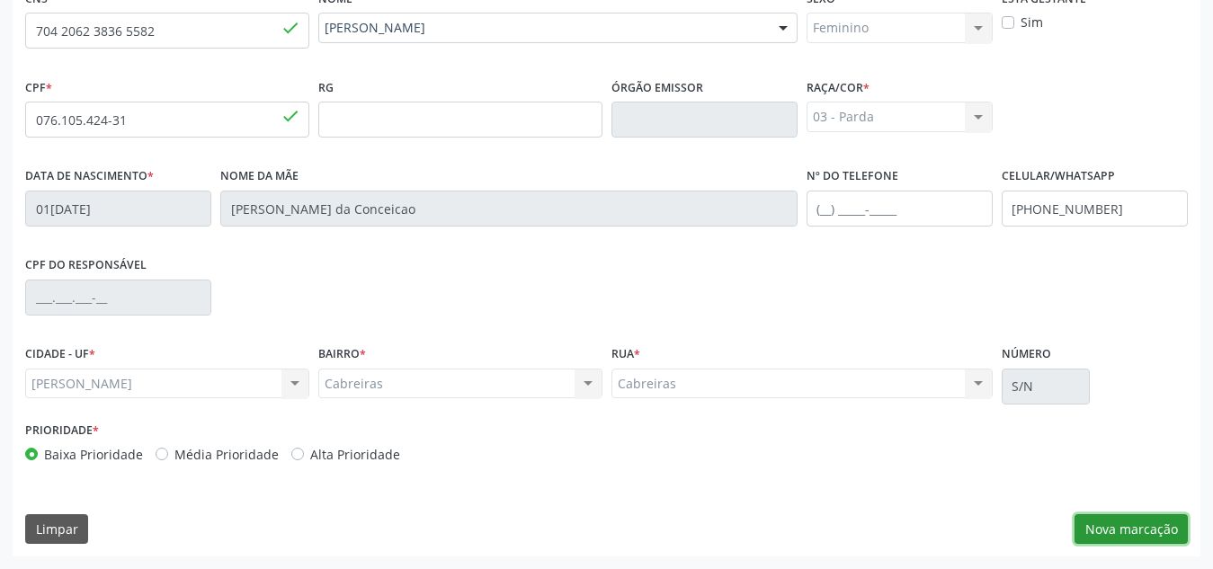
click at [1115, 529] on button "Nova marcação" at bounding box center [1130, 529] width 113 height 31
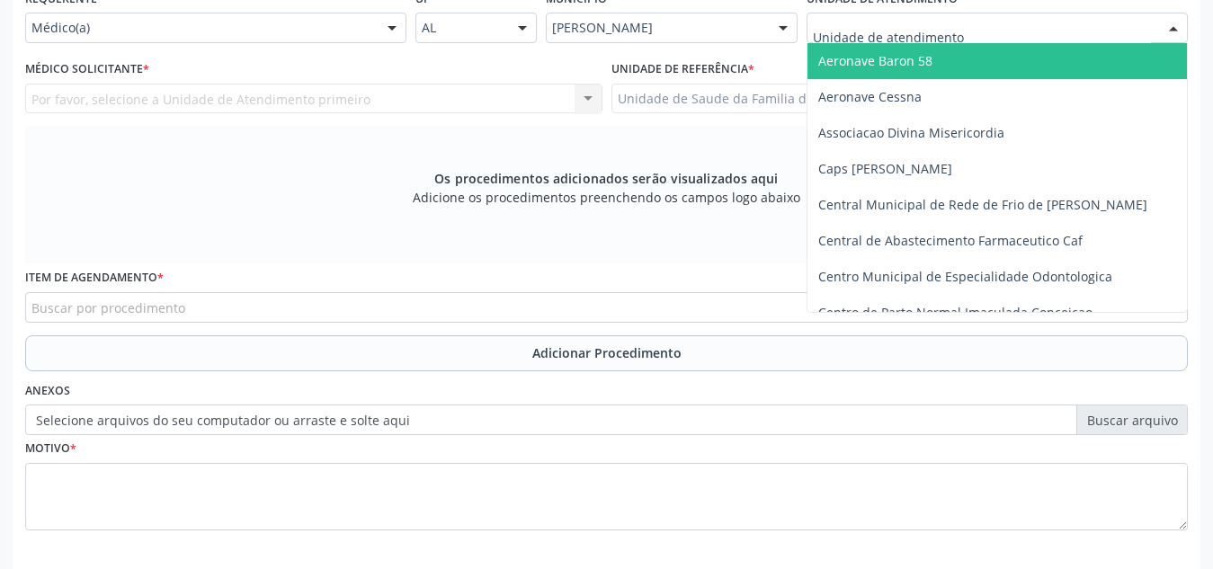
click at [974, 28] on div at bounding box center [997, 28] width 381 height 31
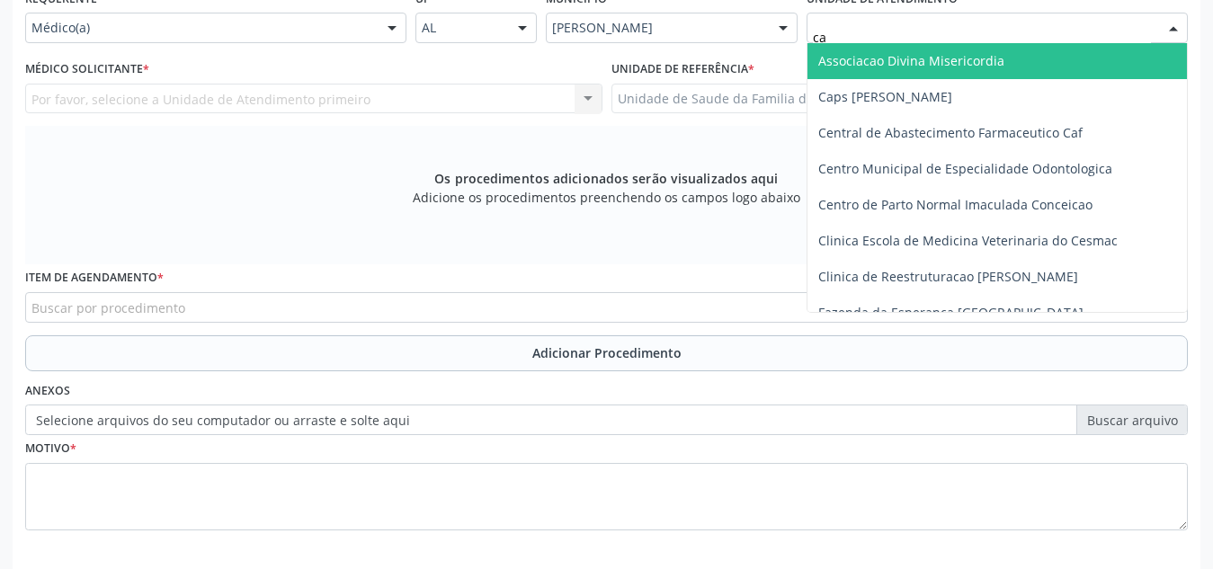
type input "cab"
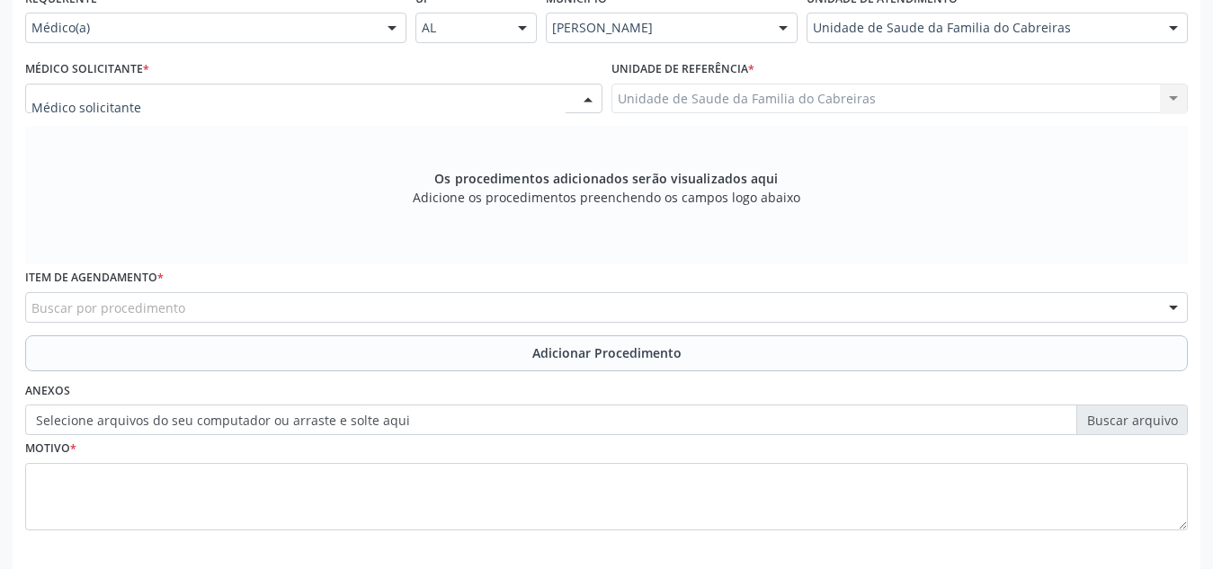
click at [321, 105] on div at bounding box center [313, 99] width 577 height 31
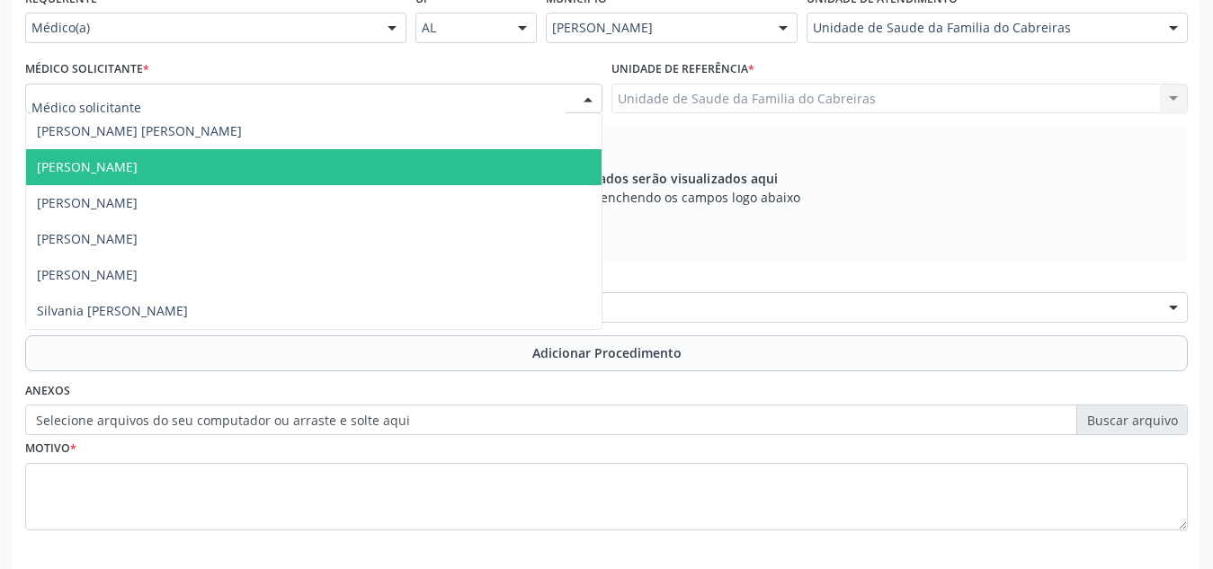
click at [292, 160] on span "[PERSON_NAME]" at bounding box center [313, 167] width 575 height 36
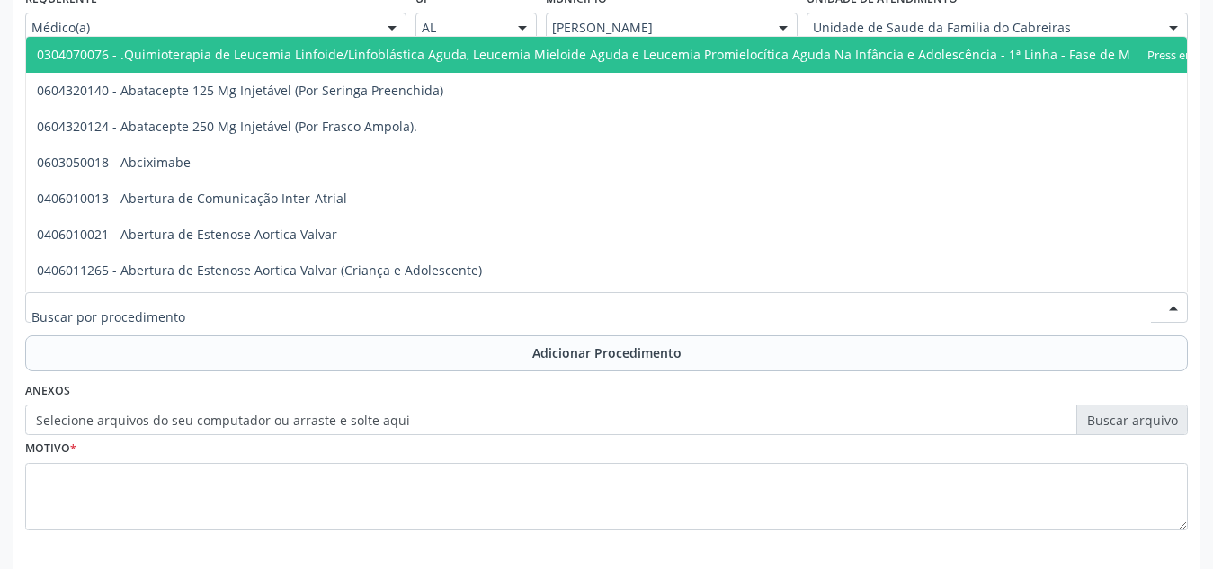
click at [239, 310] on div at bounding box center [606, 307] width 1163 height 31
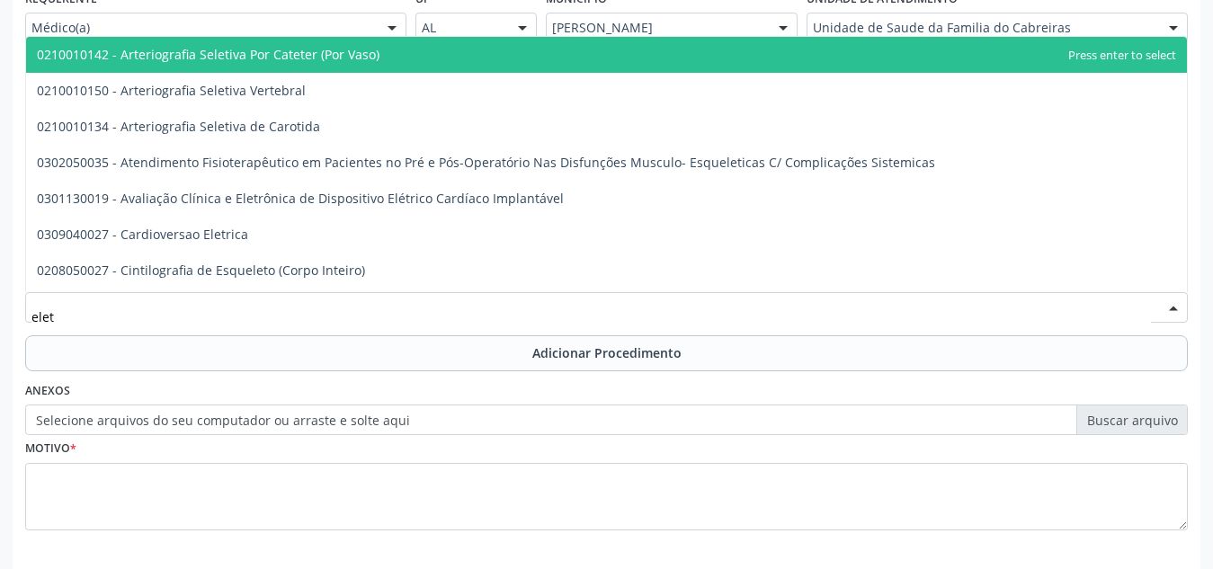
type input "eletr"
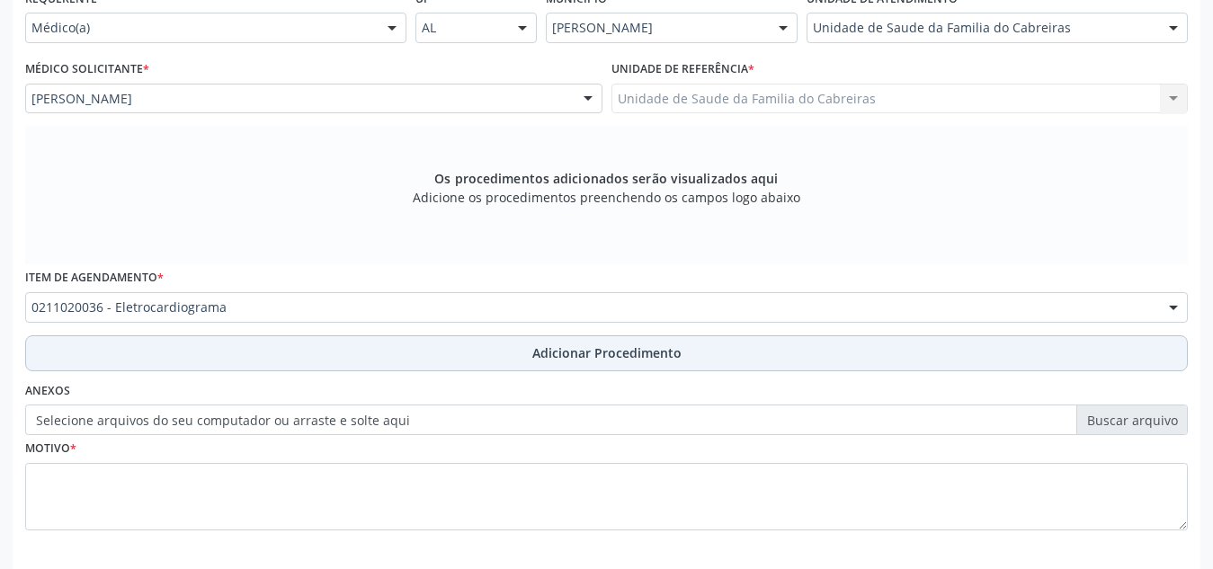
click at [244, 350] on button "Adicionar Procedimento" at bounding box center [606, 353] width 1163 height 36
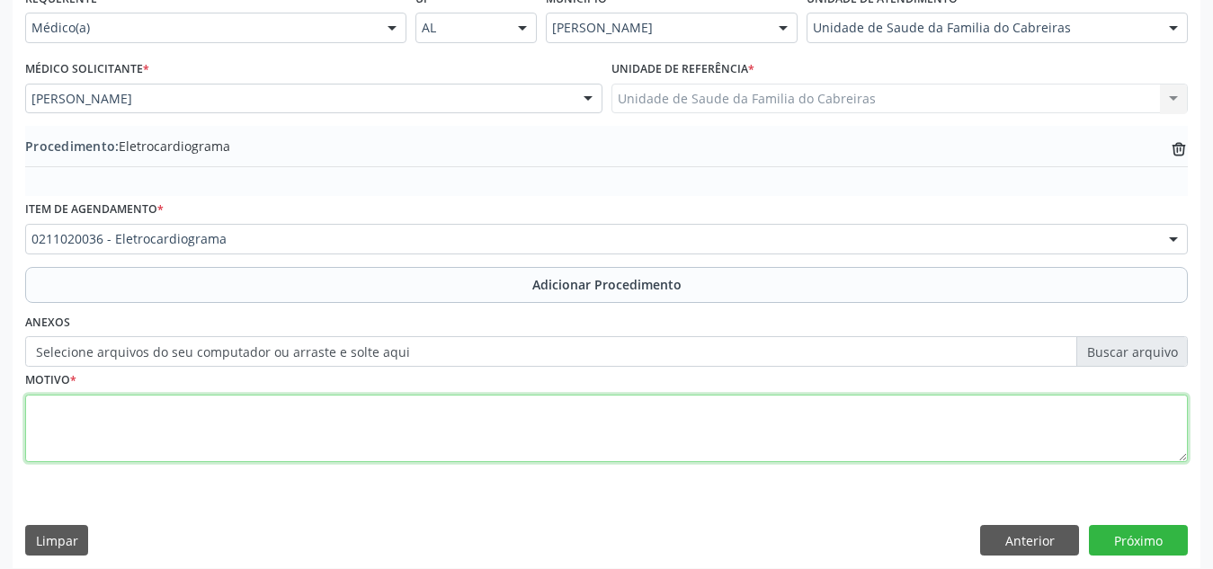
click at [265, 436] on textarea at bounding box center [606, 429] width 1163 height 68
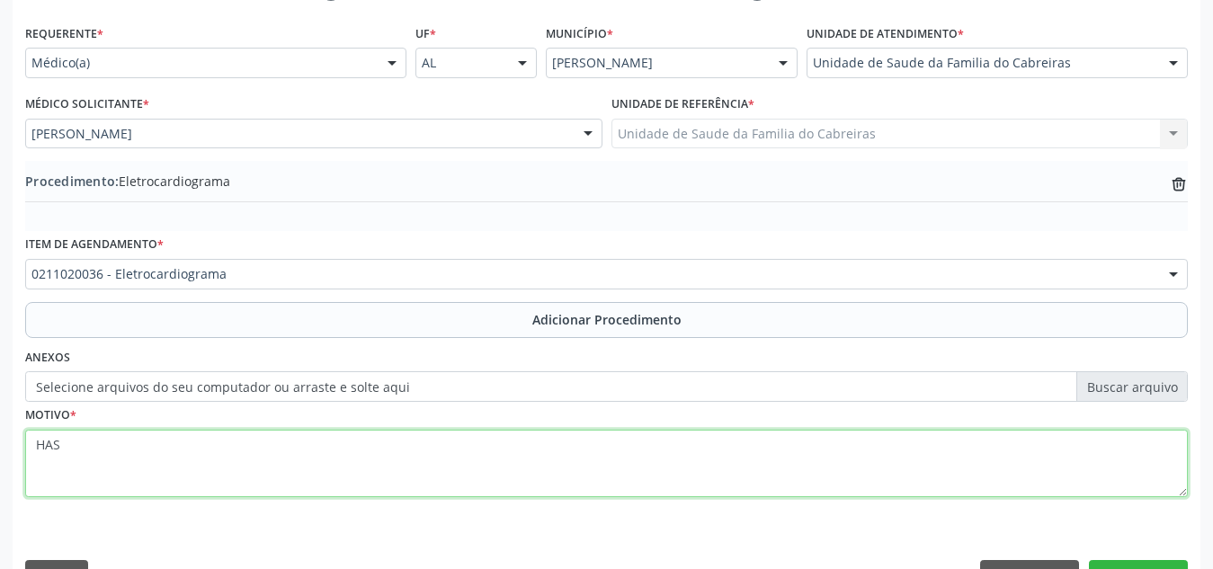
scroll to position [442, 0]
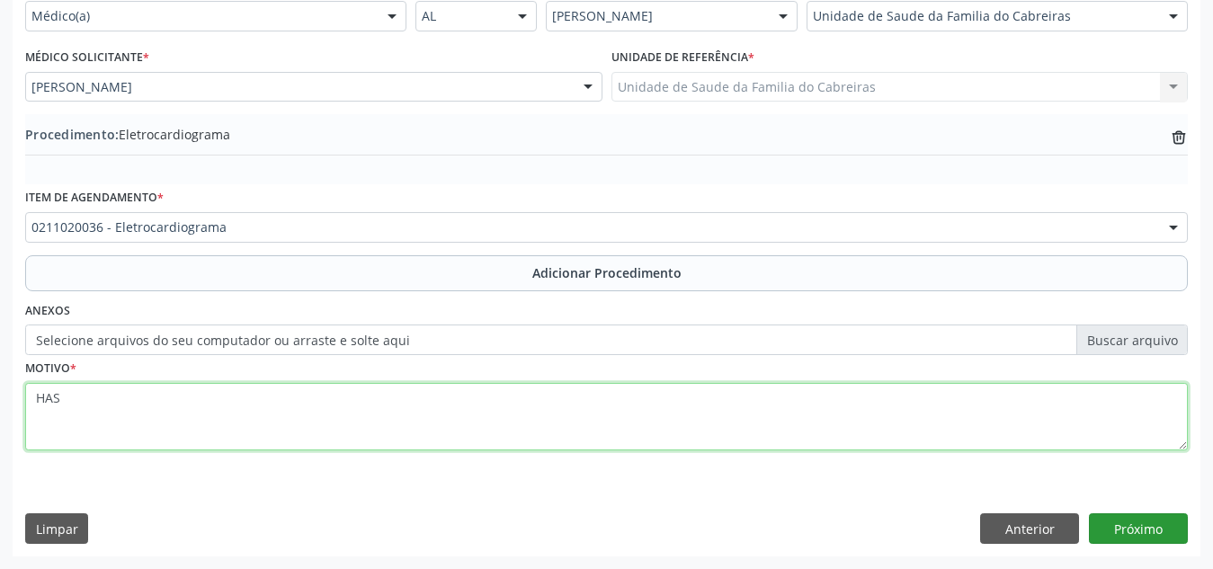
type textarea "HAS"
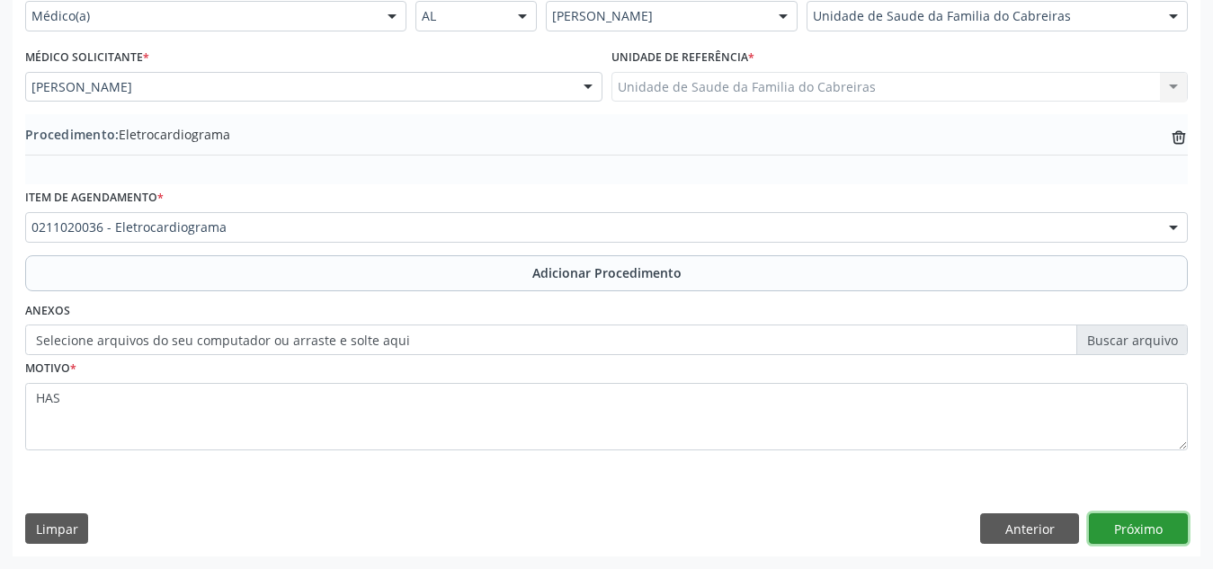
click at [1119, 529] on button "Próximo" at bounding box center [1138, 528] width 99 height 31
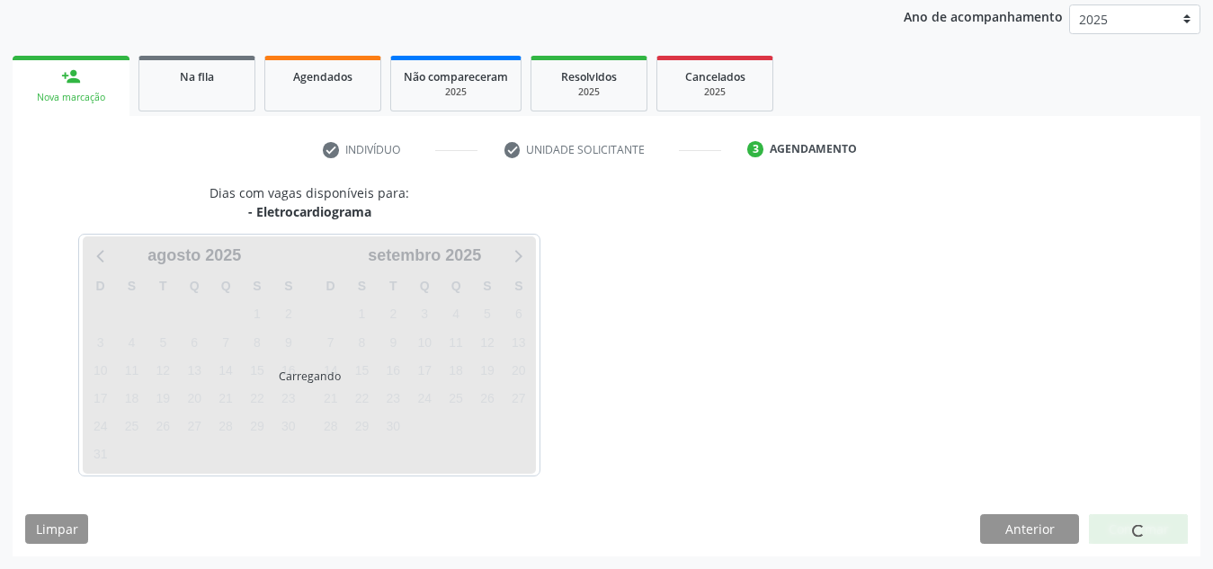
scroll to position [291, 0]
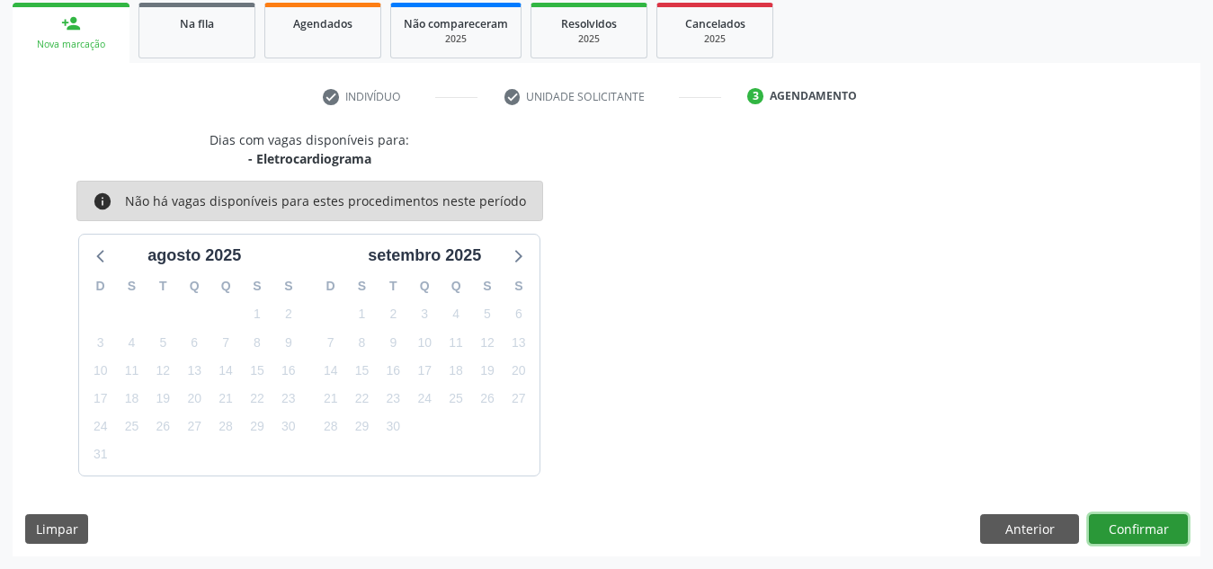
click at [1119, 529] on button "Confirmar" at bounding box center [1138, 529] width 99 height 31
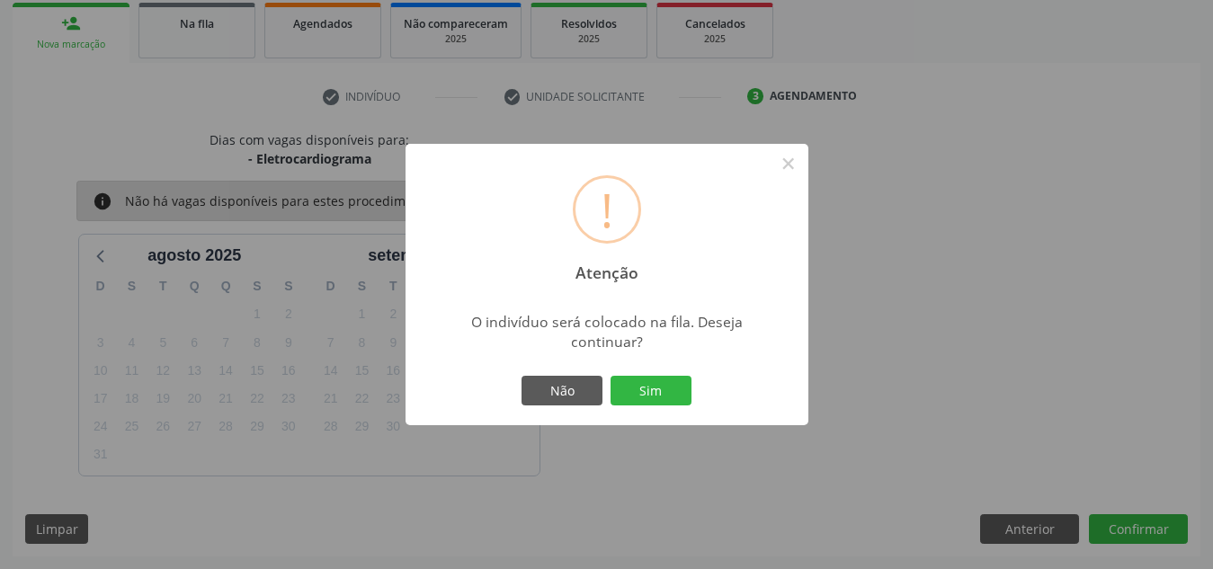
click at [611, 376] on button "Sim" at bounding box center [651, 391] width 81 height 31
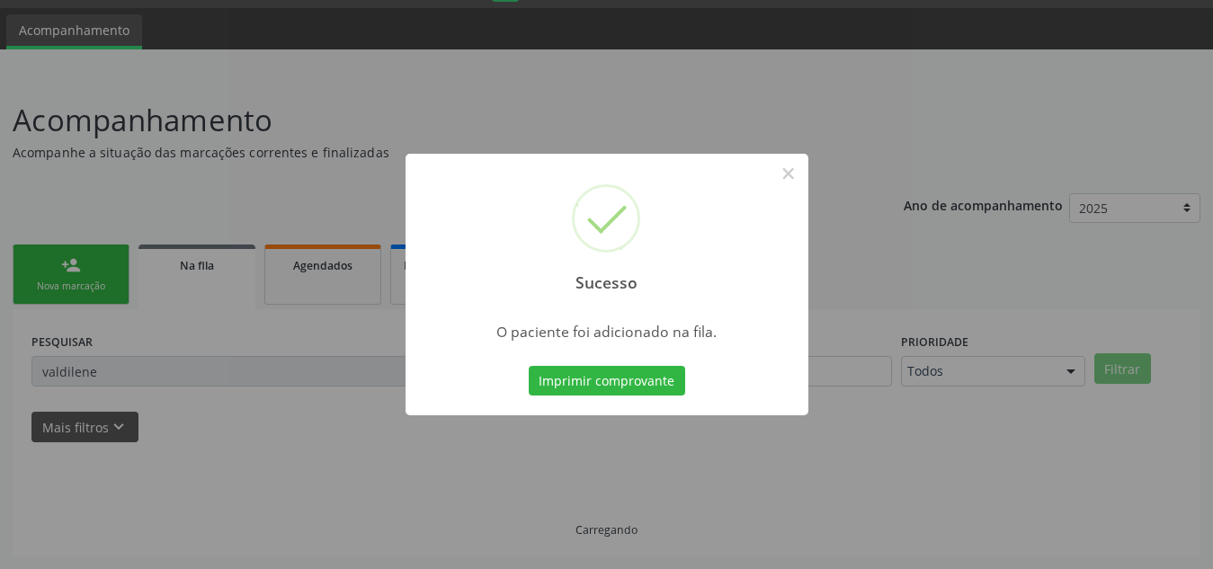
scroll to position [49, 0]
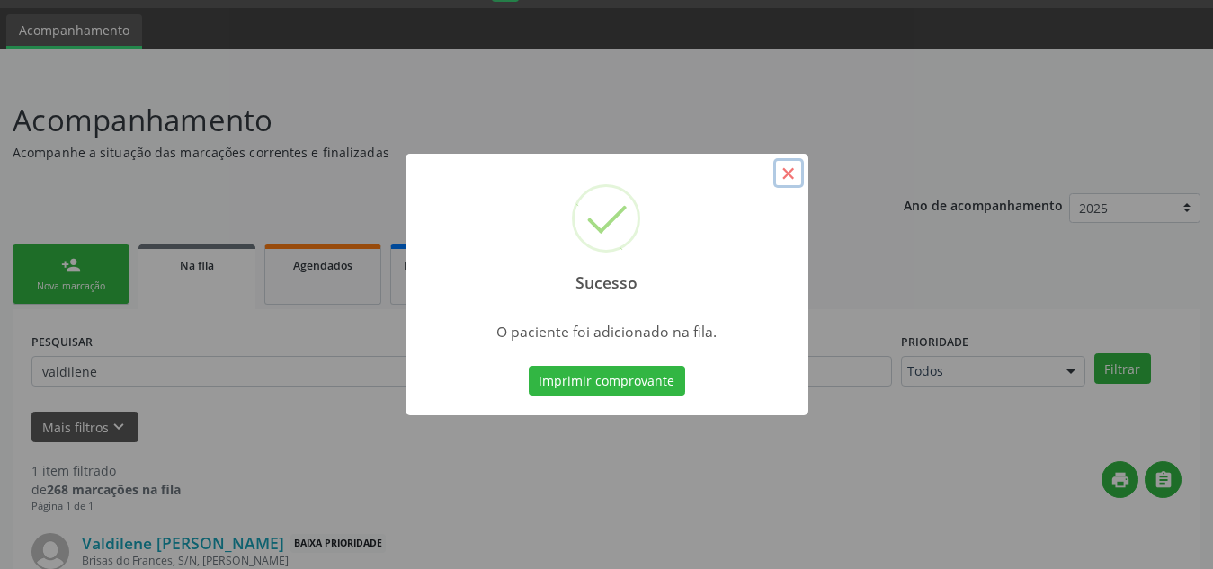
click at [781, 173] on button "×" at bounding box center [788, 173] width 31 height 31
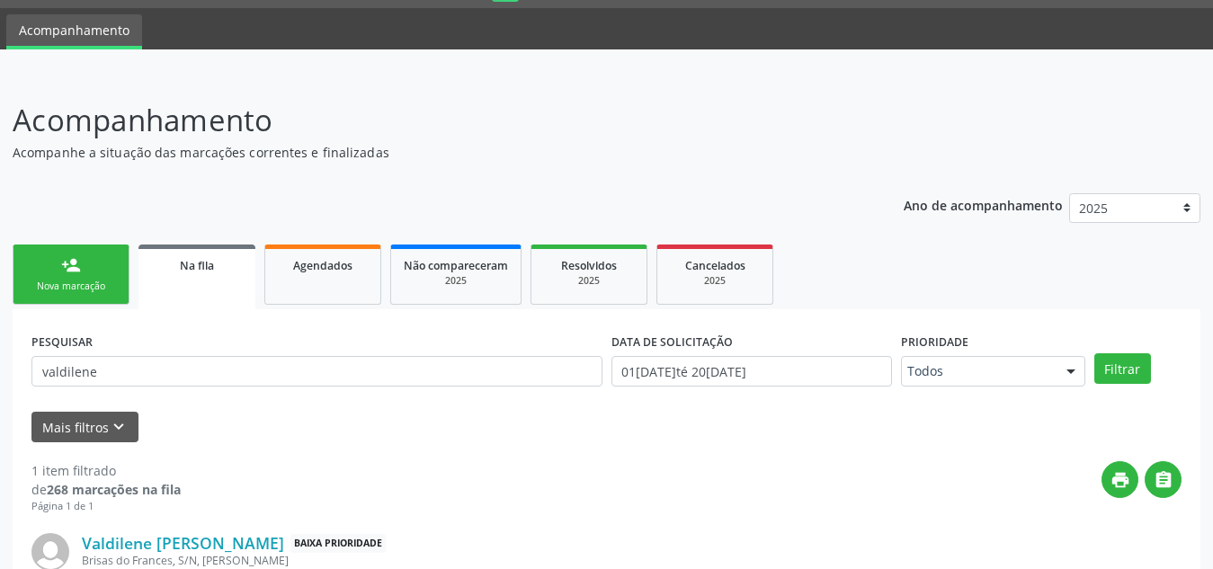
click at [67, 279] on link "person_add Nova marcação" at bounding box center [71, 275] width 117 height 60
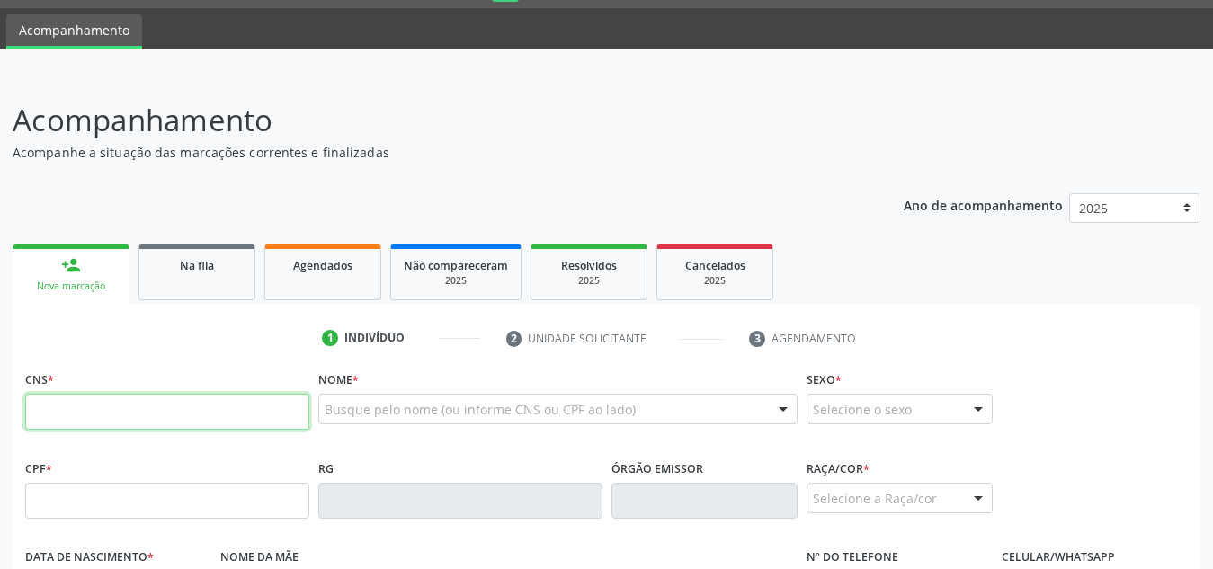
click at [117, 406] on input "text" at bounding box center [167, 412] width 284 height 36
paste input "704 2062 3836 5582"
type input "704 2062 3836 5582"
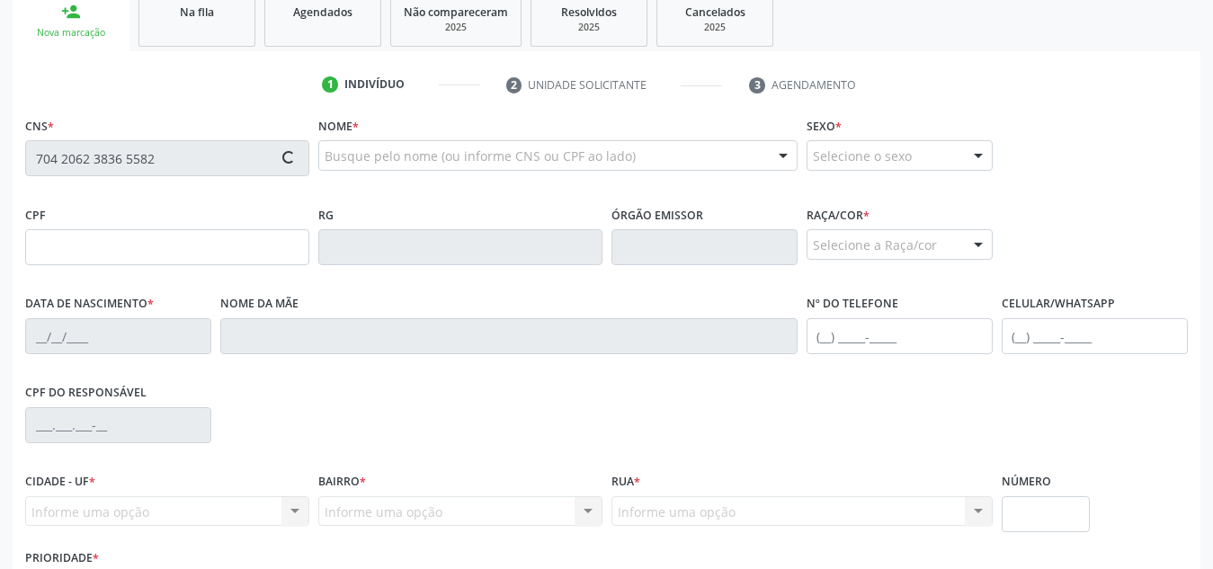
scroll to position [304, 0]
type input "076.105.424-31"
type input "01[DATE]"
type input "[PERSON_NAME] da Conceicao"
type input "[PHONE_NUMBER]"
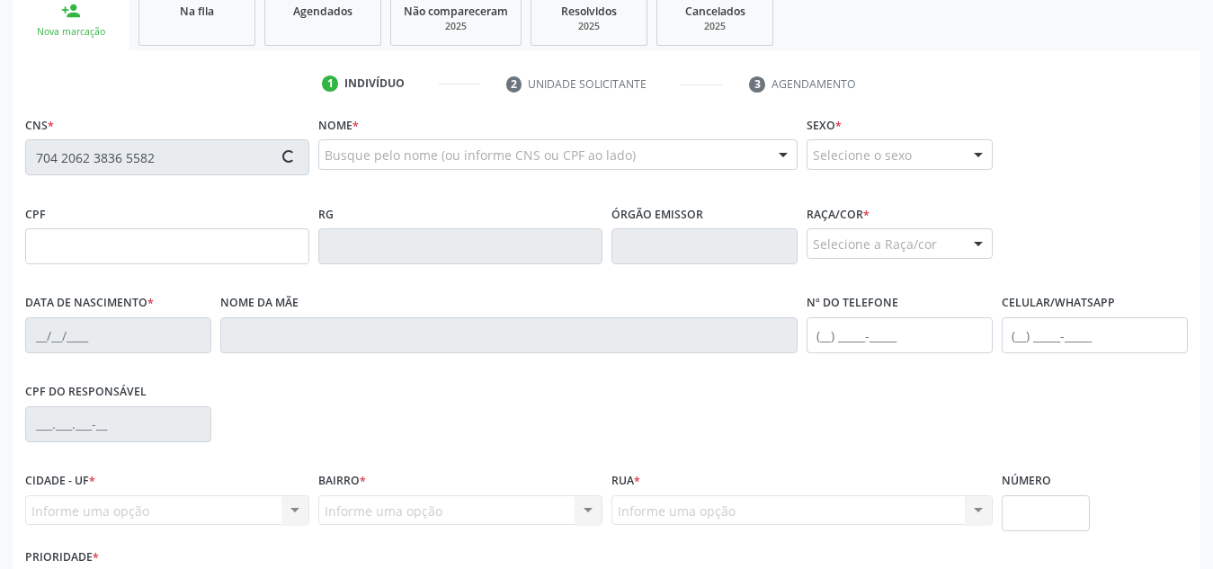
type input "S/N"
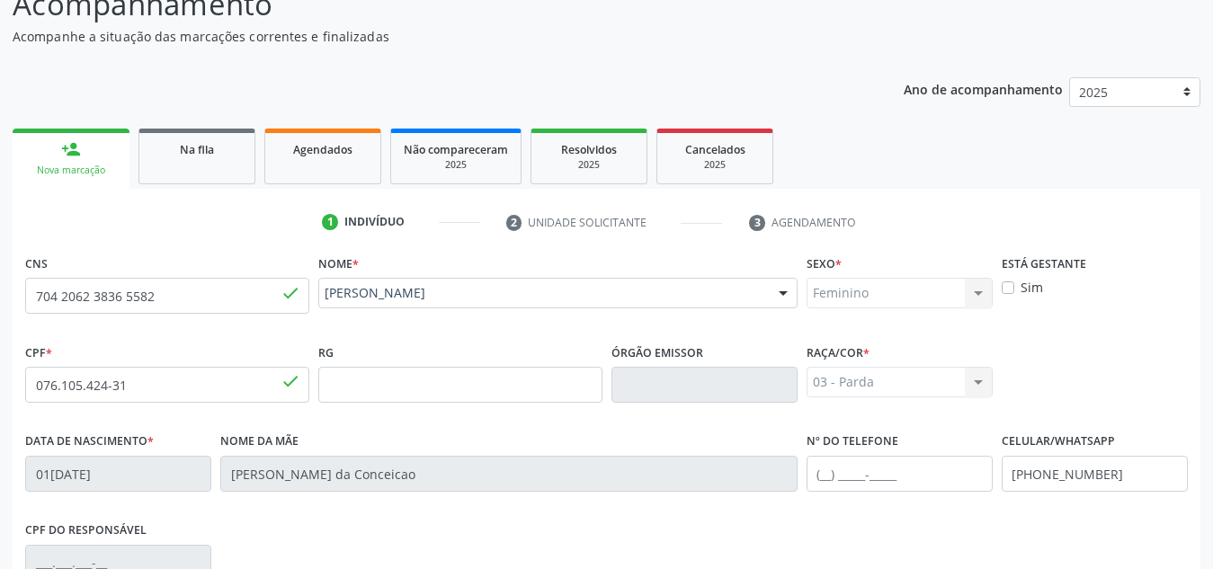
scroll to position [164, 0]
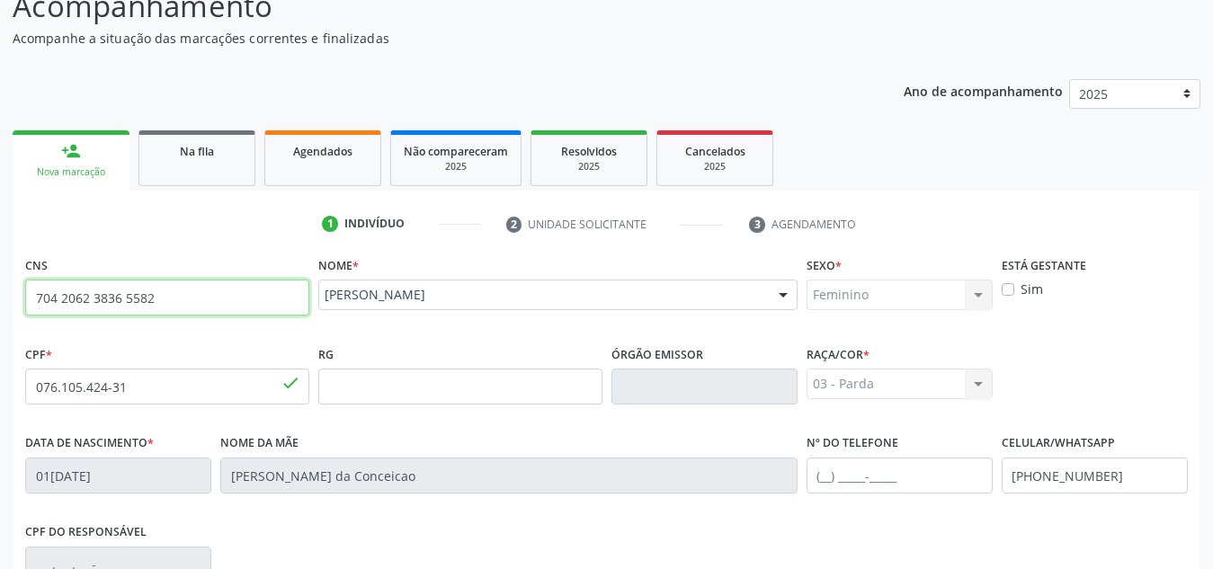
drag, startPoint x: 208, startPoint y: 297, endPoint x: 0, endPoint y: 281, distance: 208.3
click at [0, 281] on div "Acompanhamento Acompanhe a situação das marcações correntes e finalizadas Relat…" at bounding box center [606, 398] width 1213 height 876
paste input "704 2082 1517 7889"
type input "704 2082 1517 7889"
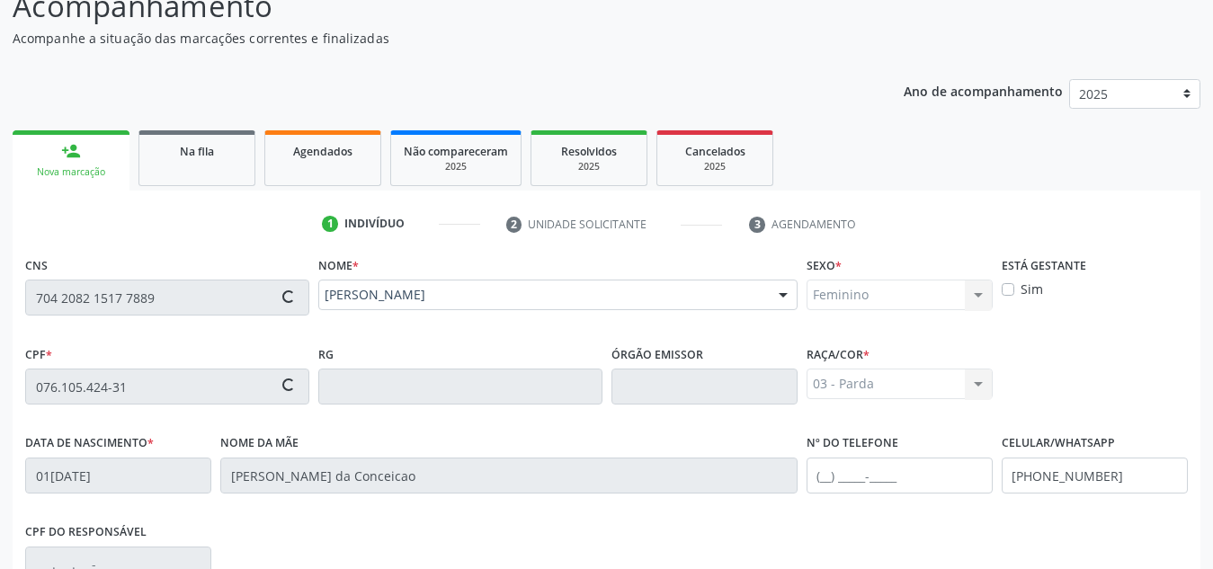
type input "2[DATE]"
type input "[PERSON_NAME]"
type input "[PHONE_NUMBER]"
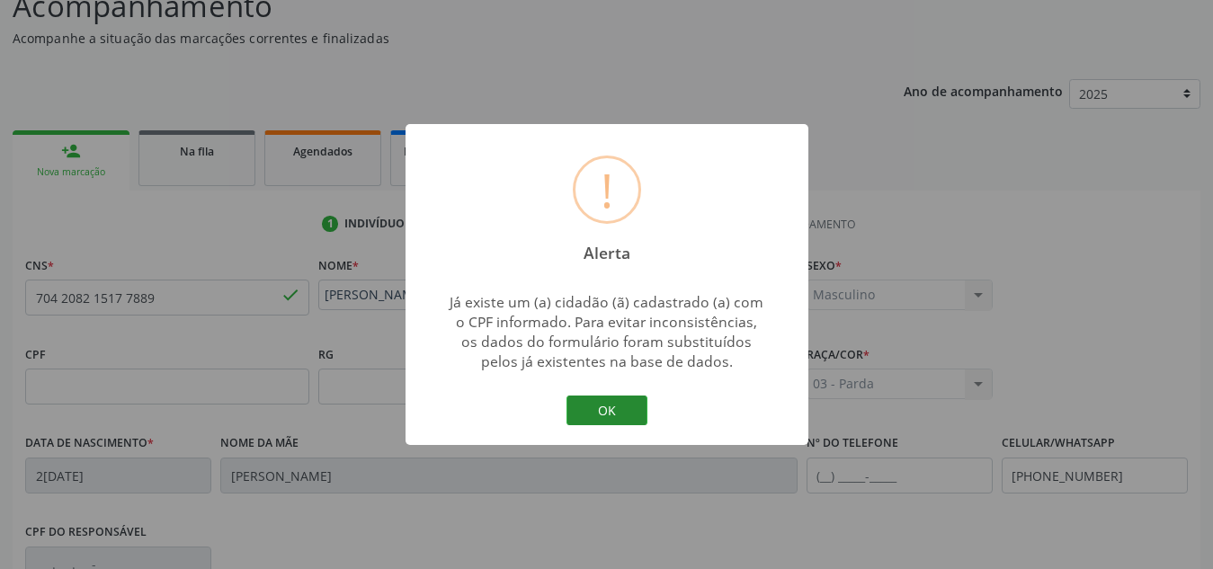
click at [607, 411] on button "OK" at bounding box center [606, 411] width 81 height 31
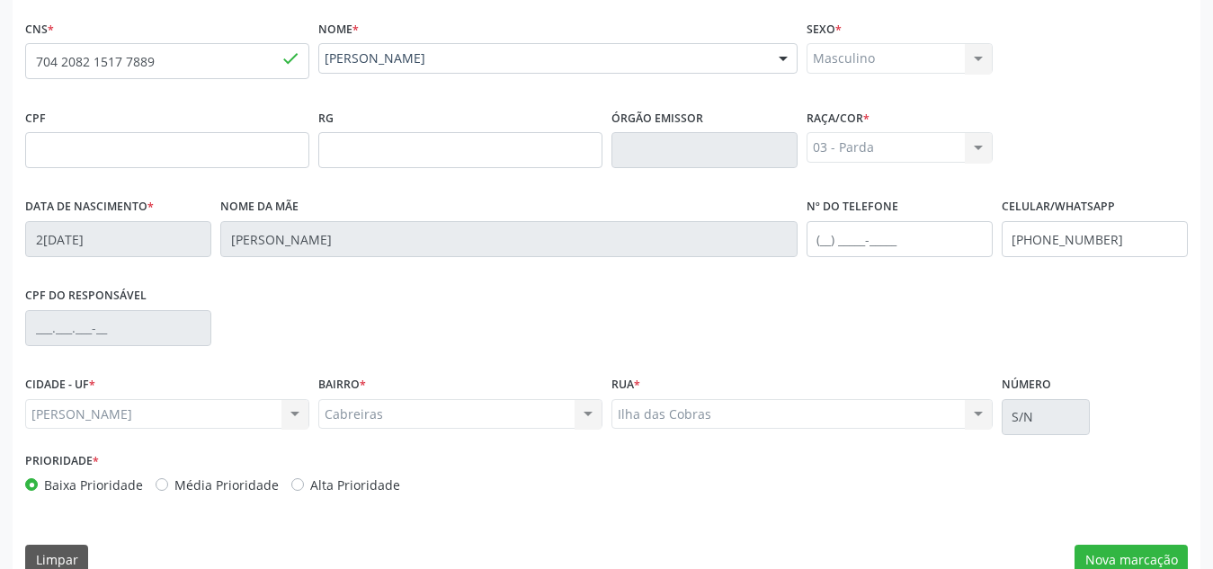
scroll to position [431, 0]
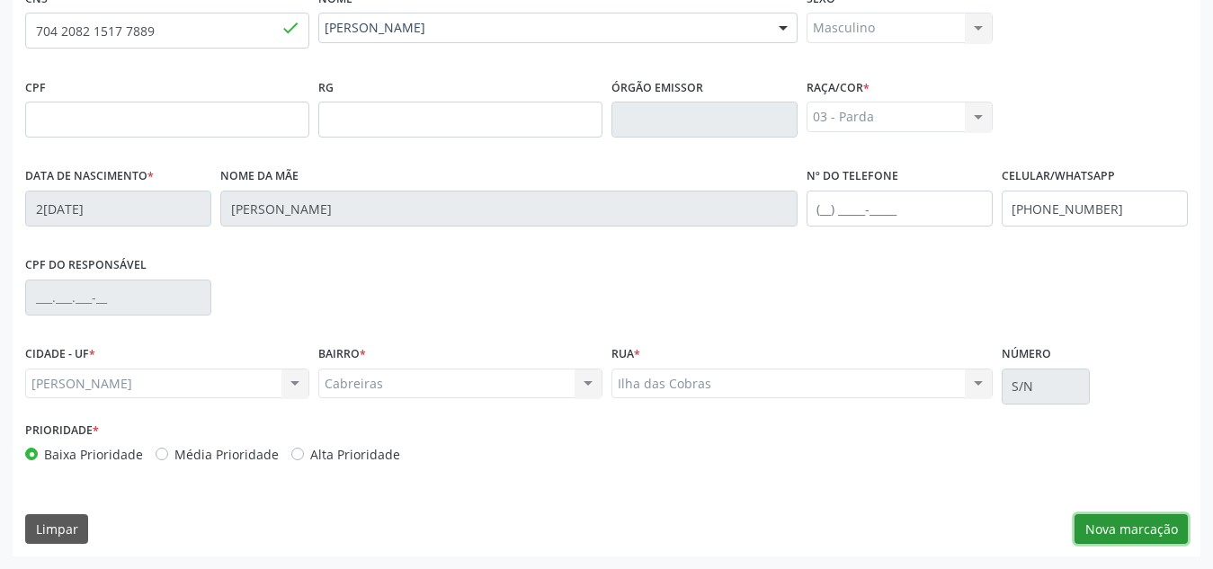
click at [1134, 530] on button "Nova marcação" at bounding box center [1130, 529] width 113 height 31
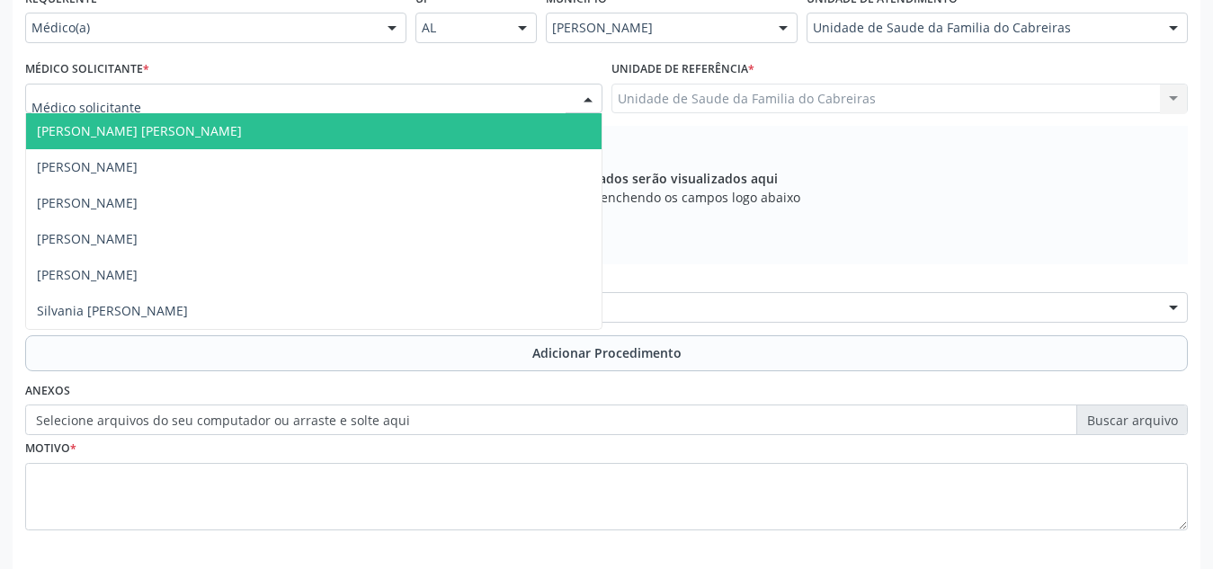
click at [365, 100] on div at bounding box center [313, 99] width 577 height 31
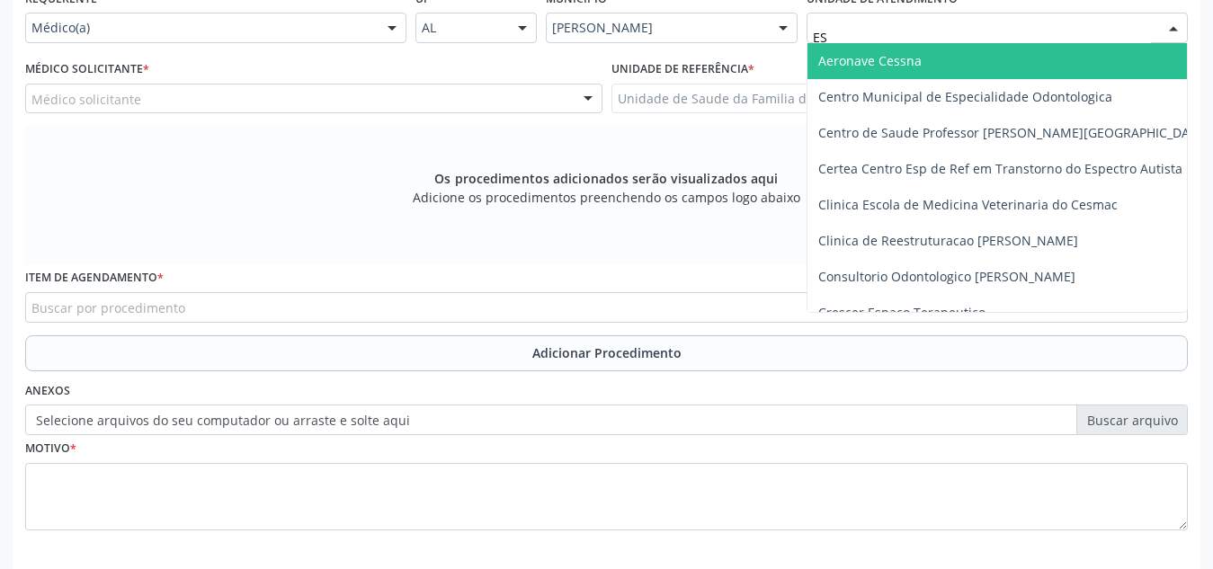
type input "EST"
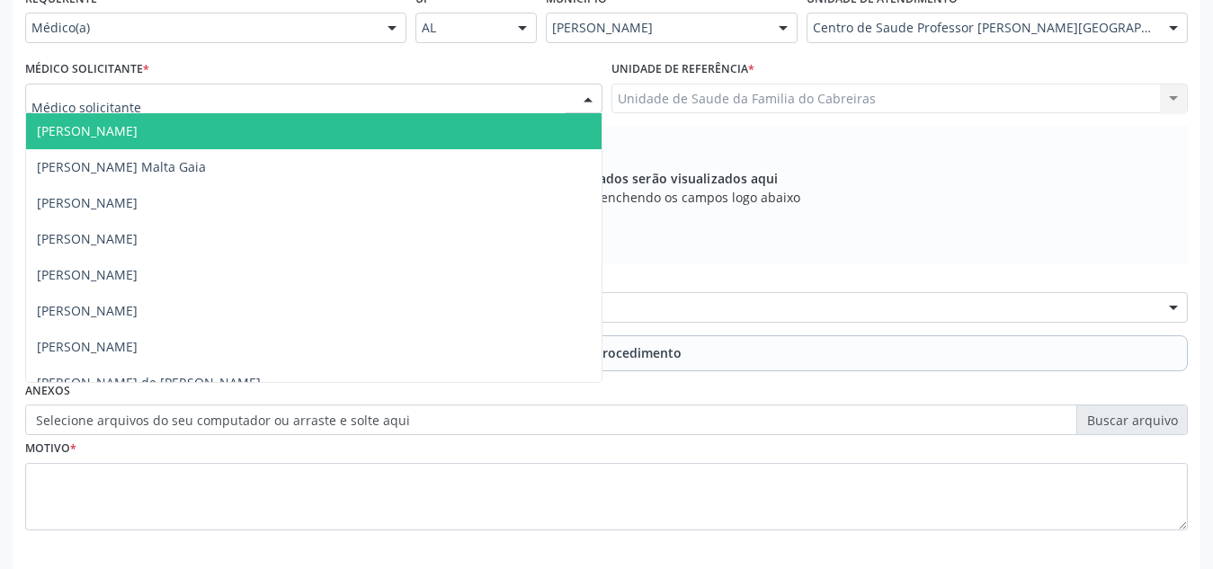
click at [513, 98] on div at bounding box center [313, 99] width 577 height 31
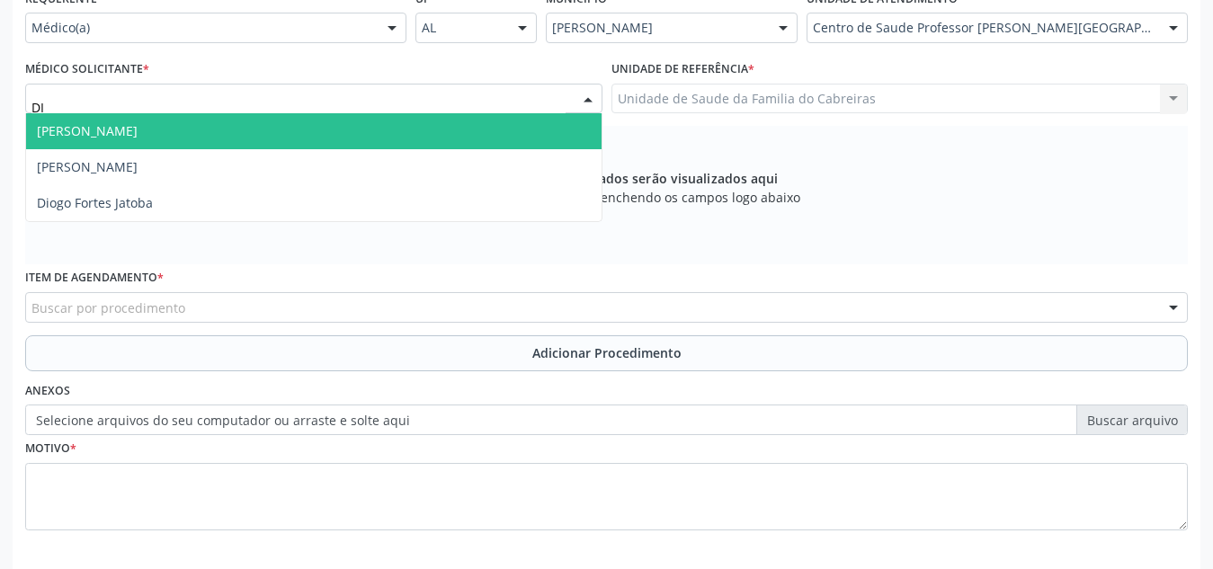
type input "[DEMOGRAPHIC_DATA]"
click at [459, 122] on span "[PERSON_NAME]" at bounding box center [313, 131] width 575 height 36
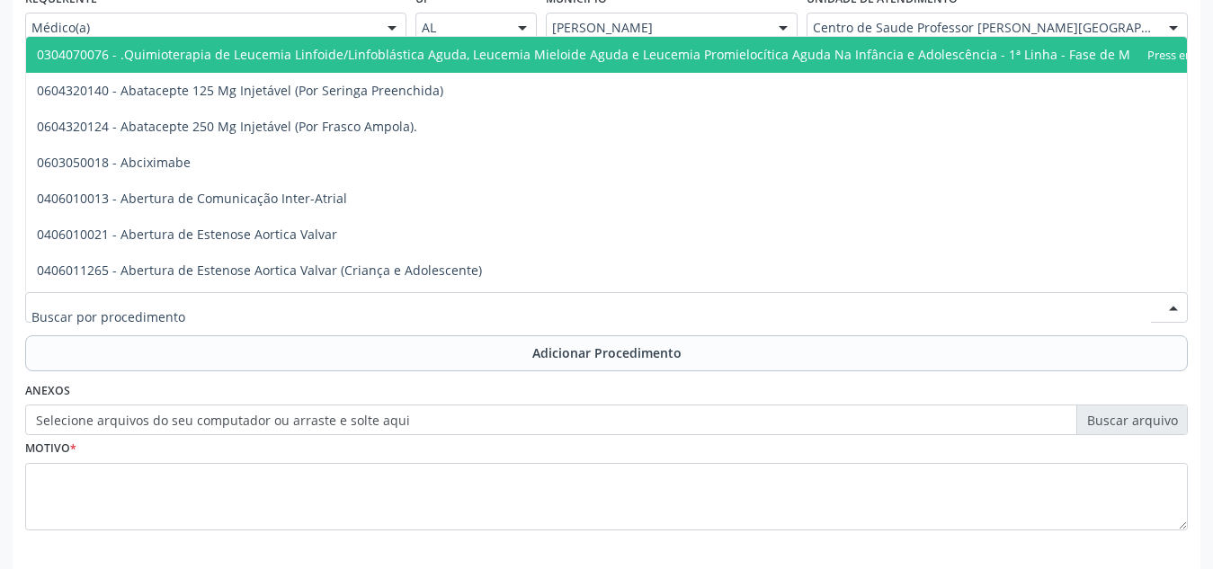
click at [351, 300] on div at bounding box center [606, 307] width 1163 height 31
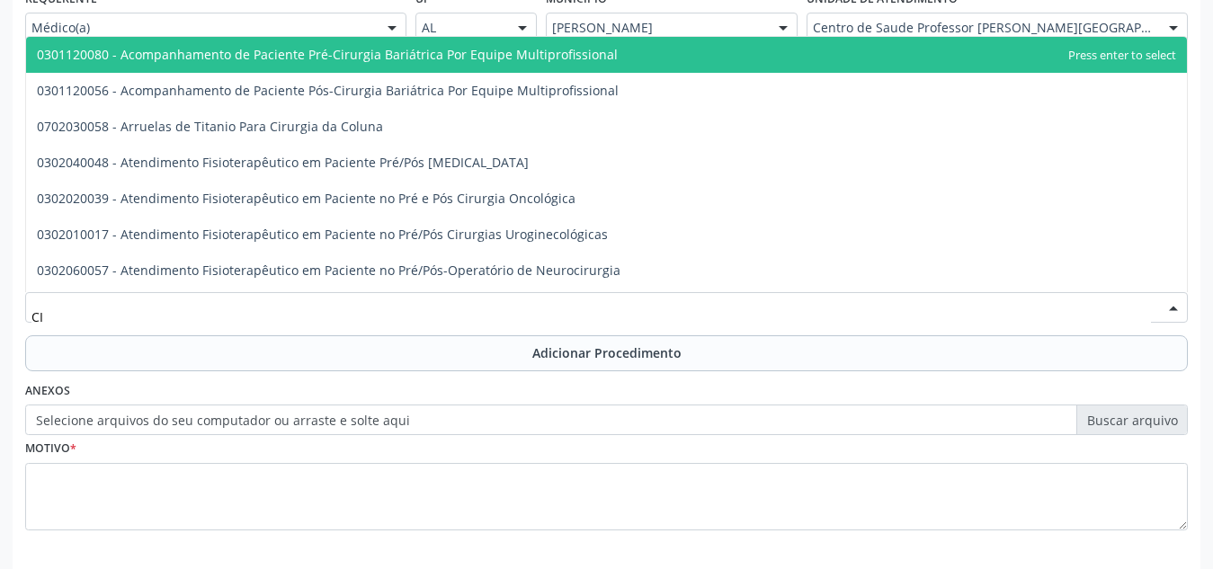
type input "C"
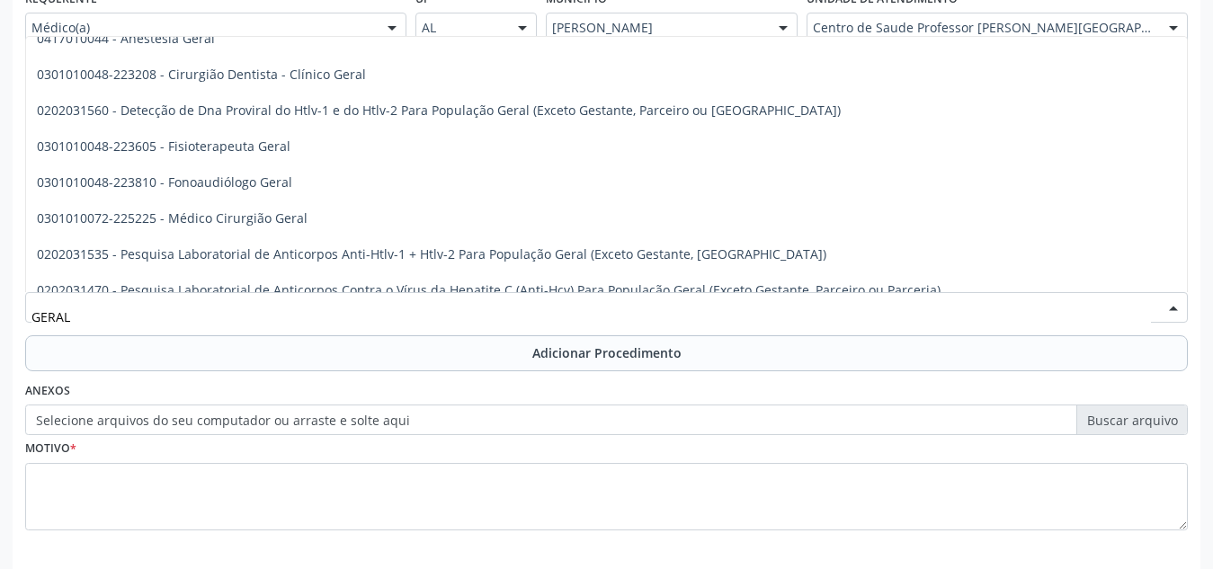
scroll to position [0, 0]
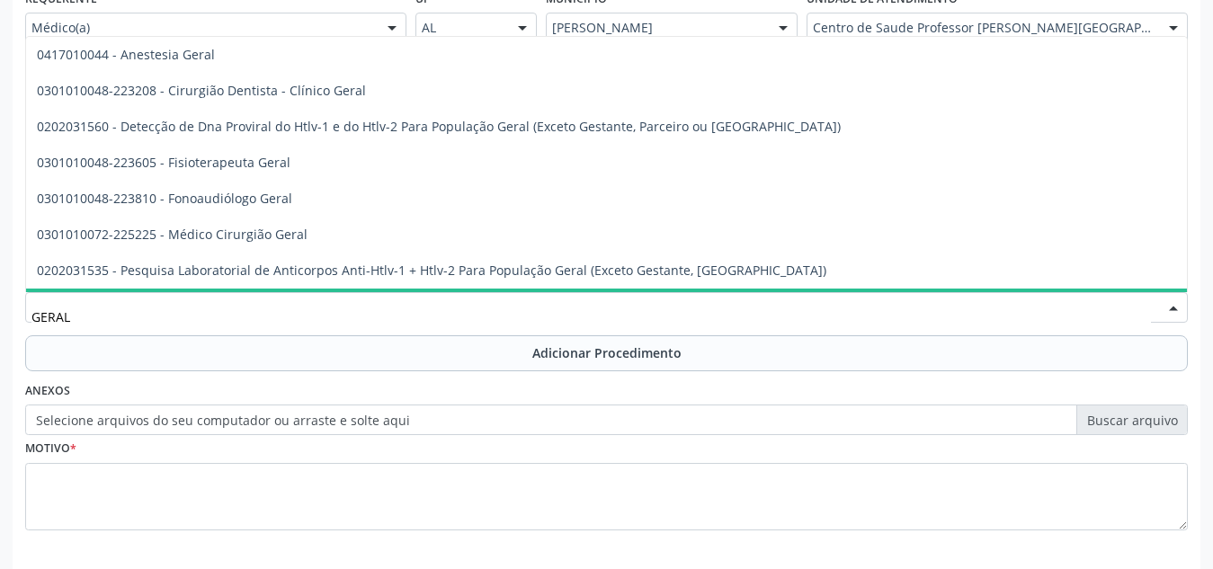
click at [248, 322] on input "GERAL" at bounding box center [590, 317] width 1119 height 36
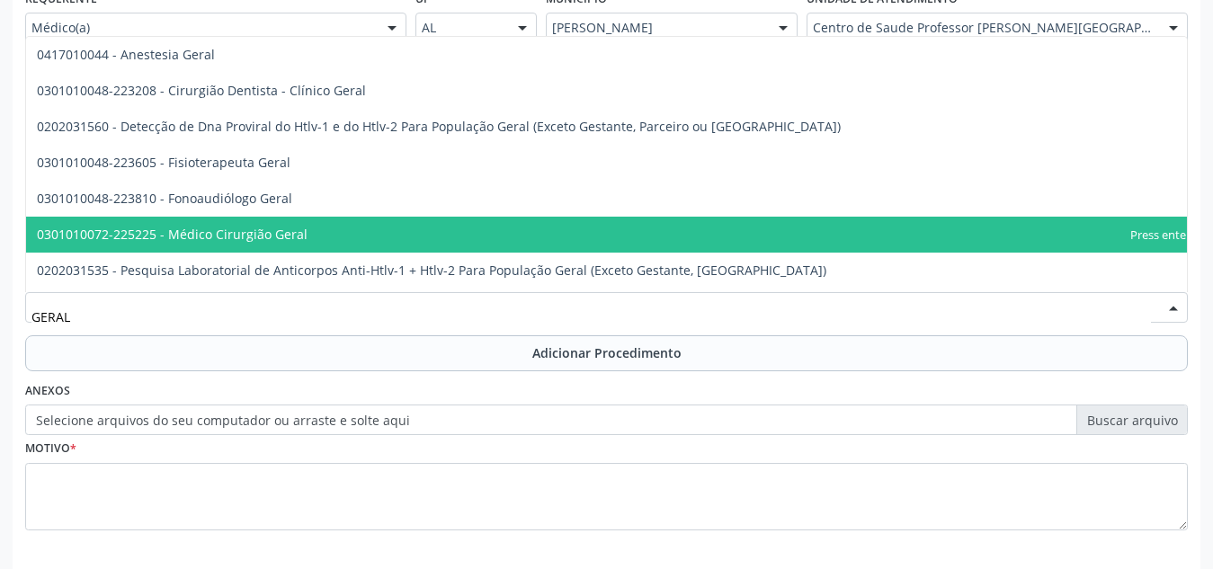
click at [272, 227] on span "0301010072-225225 - Médico Cirurgião Geral" at bounding box center [172, 234] width 271 height 17
type input "GERAL"
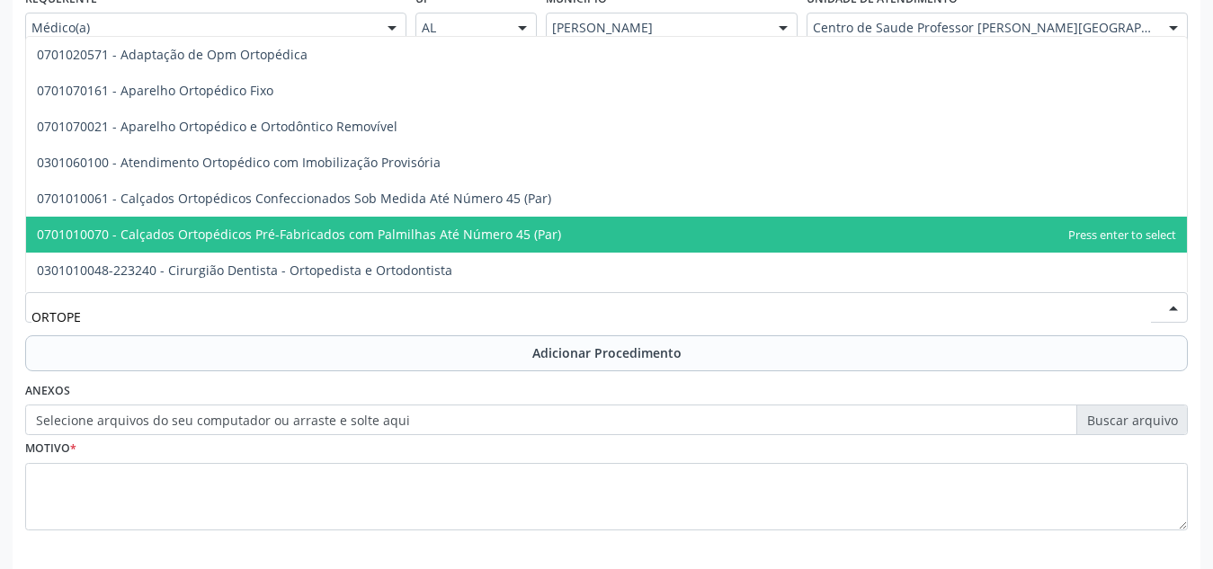
type input "ORTOPED"
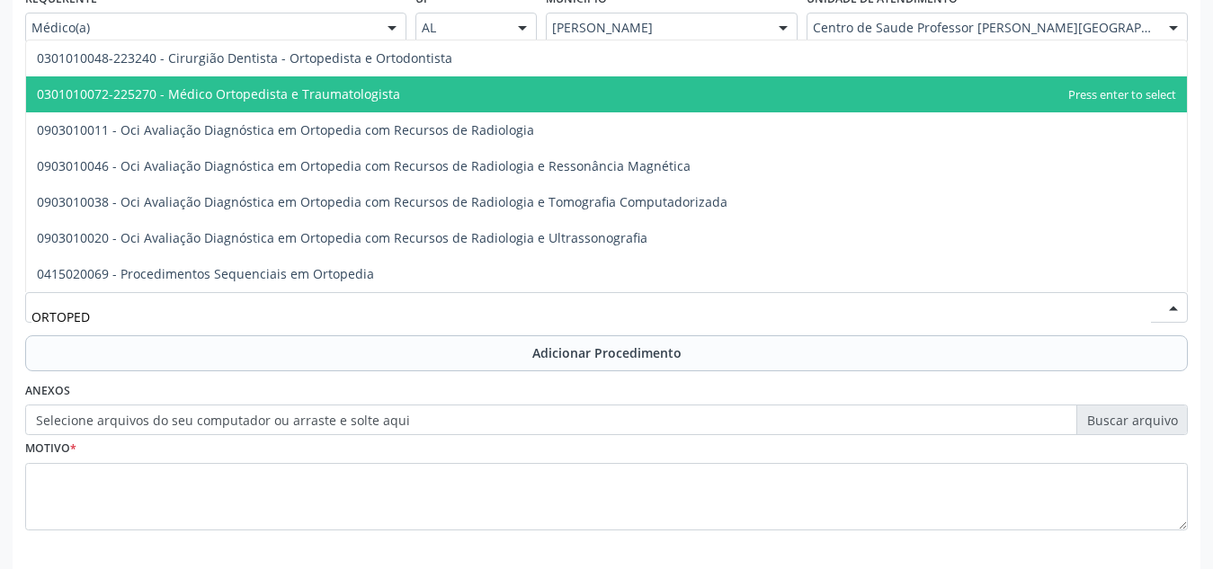
click at [307, 95] on span "0301010072-225270 - Médico Ortopedista e Traumatologista" at bounding box center [218, 93] width 363 height 17
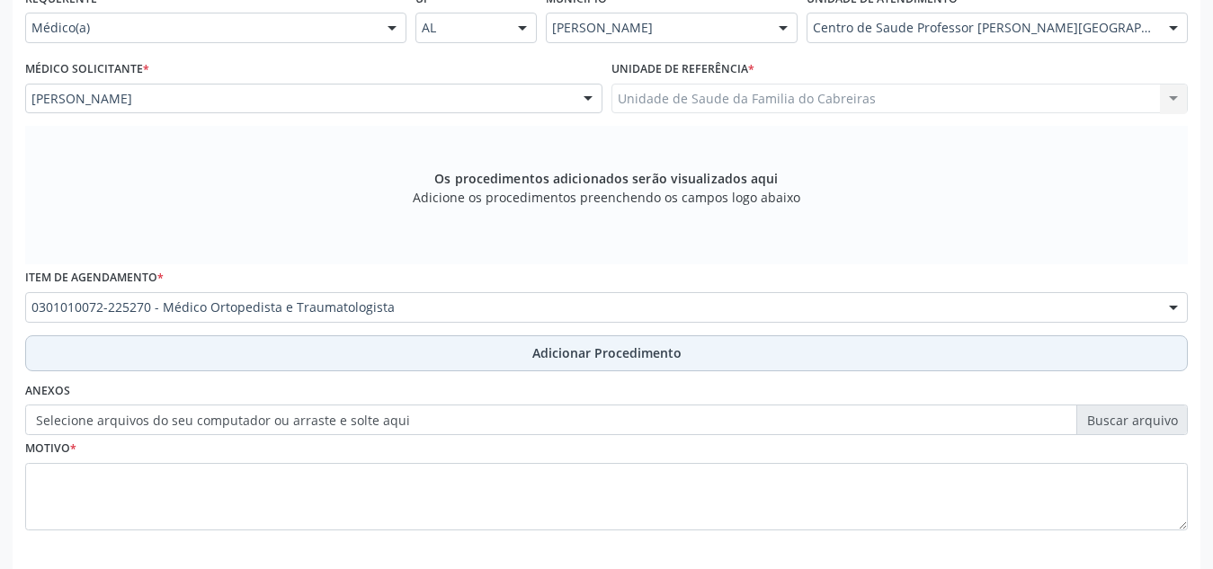
click at [273, 343] on button "Adicionar Procedimento" at bounding box center [606, 353] width 1163 height 36
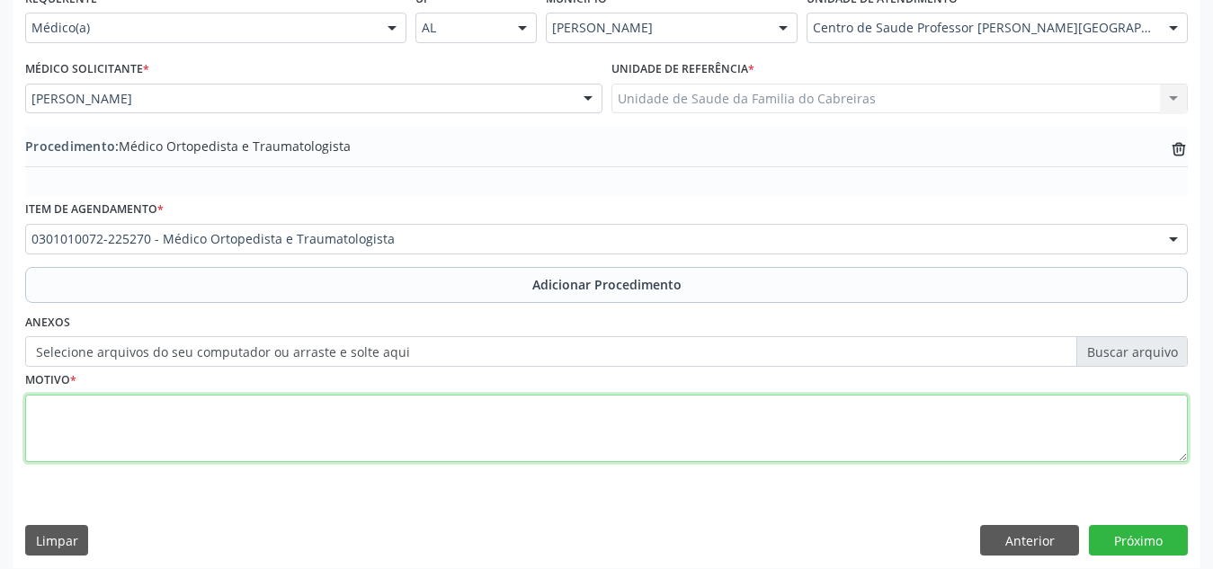
click at [292, 440] on textarea at bounding box center [606, 429] width 1163 height 68
type textarea "c"
type textarea "Cirurgião geral ou ortopedista. Excesso de calo"
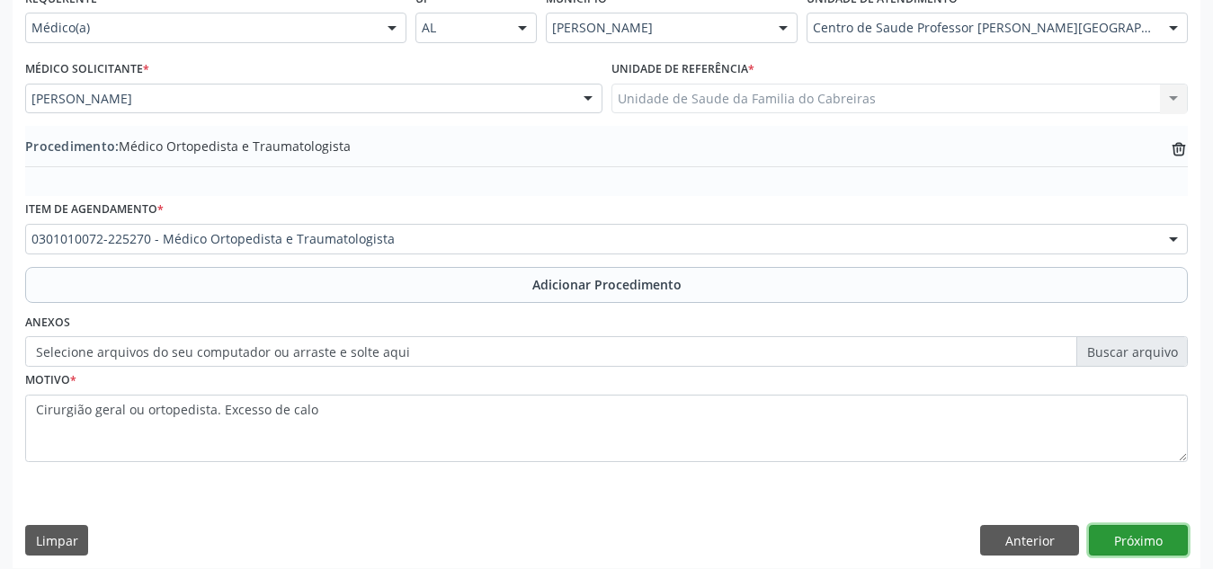
click at [1114, 542] on button "Próximo" at bounding box center [1138, 540] width 99 height 31
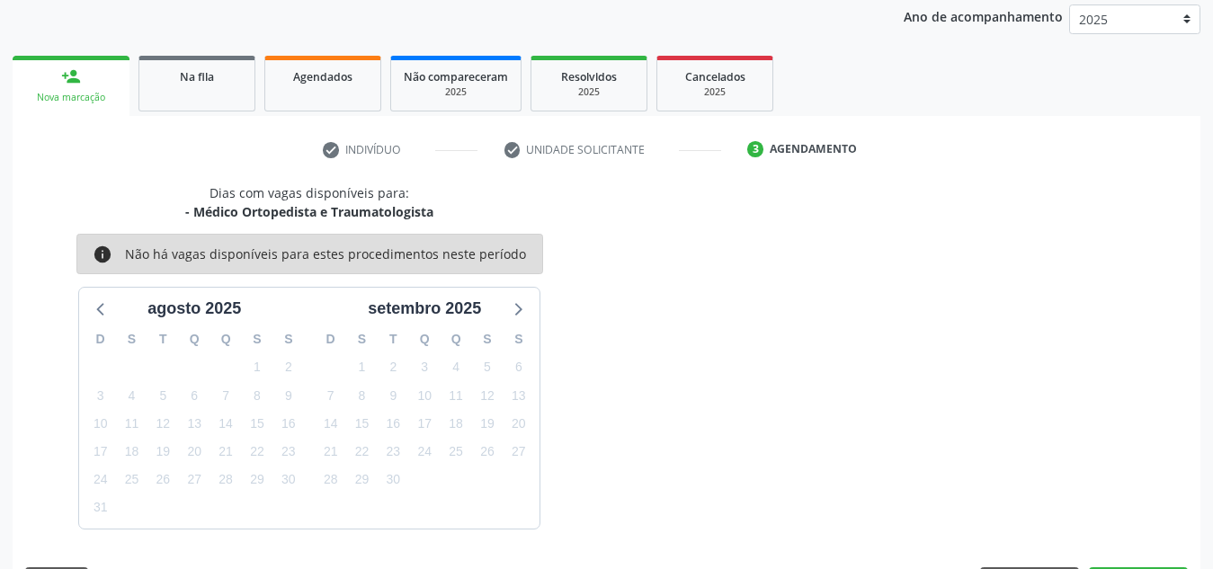
scroll to position [291, 0]
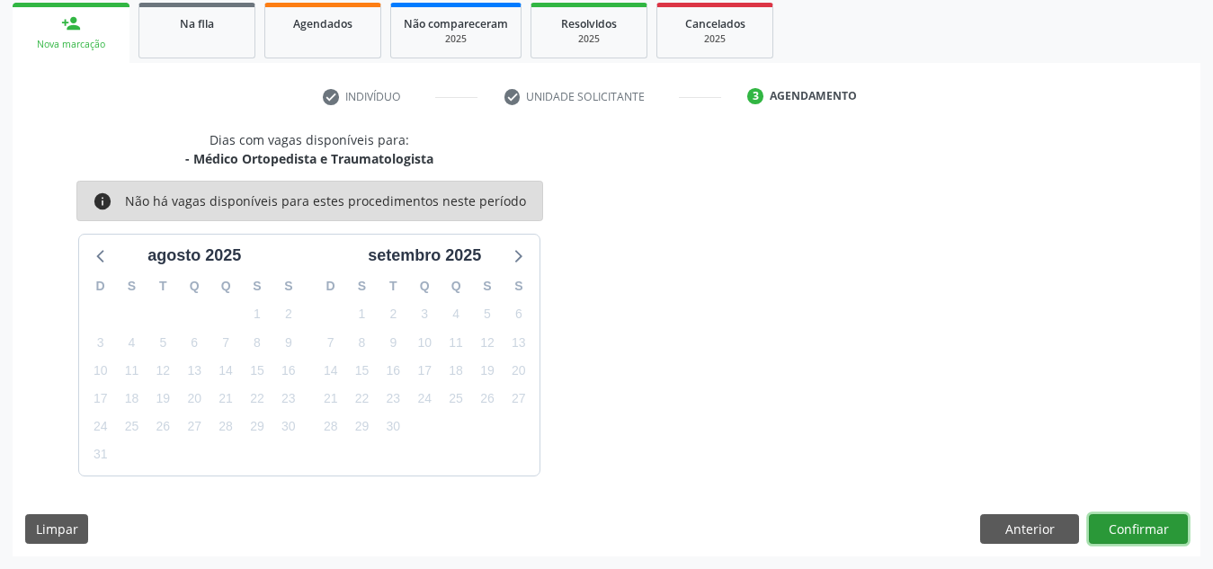
click at [1119, 532] on button "Confirmar" at bounding box center [1138, 529] width 99 height 31
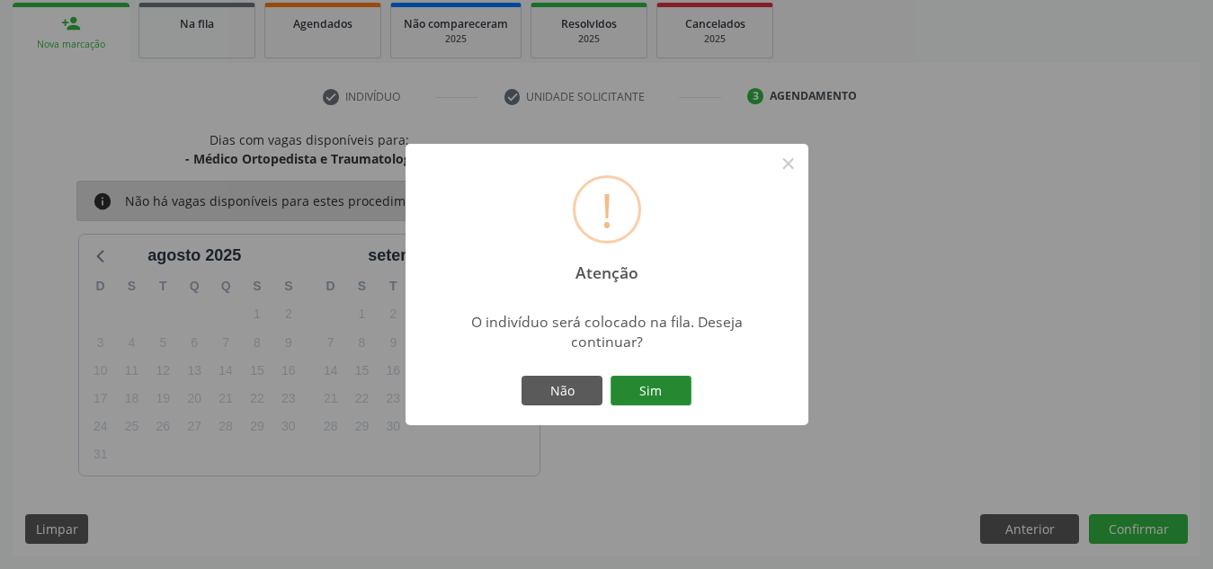
click at [667, 387] on button "Sim" at bounding box center [651, 391] width 81 height 31
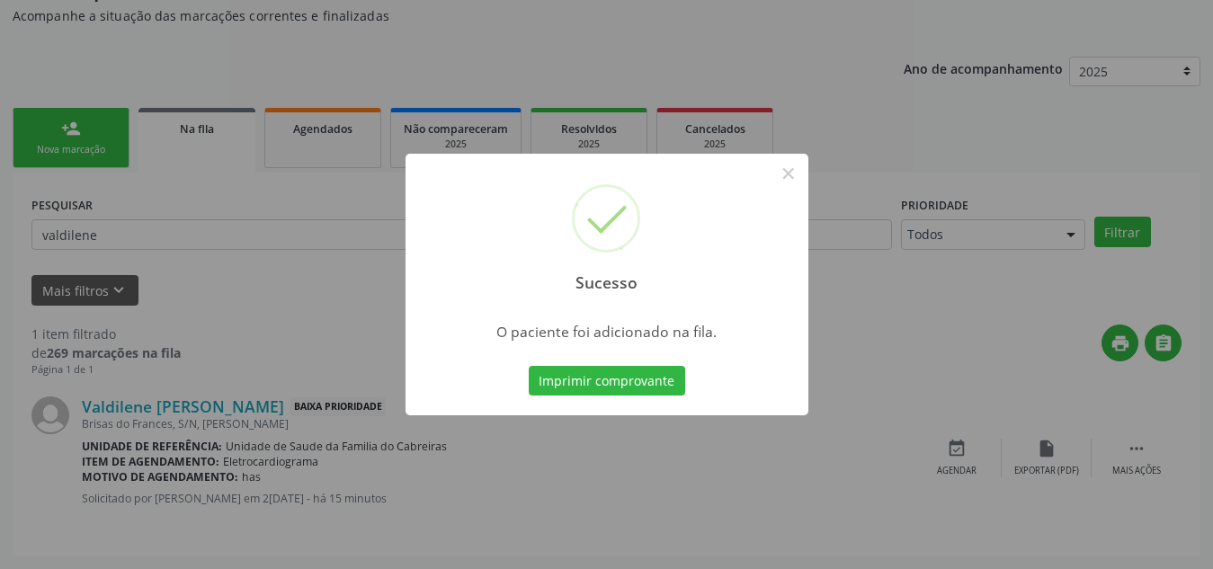
scroll to position [49, 0]
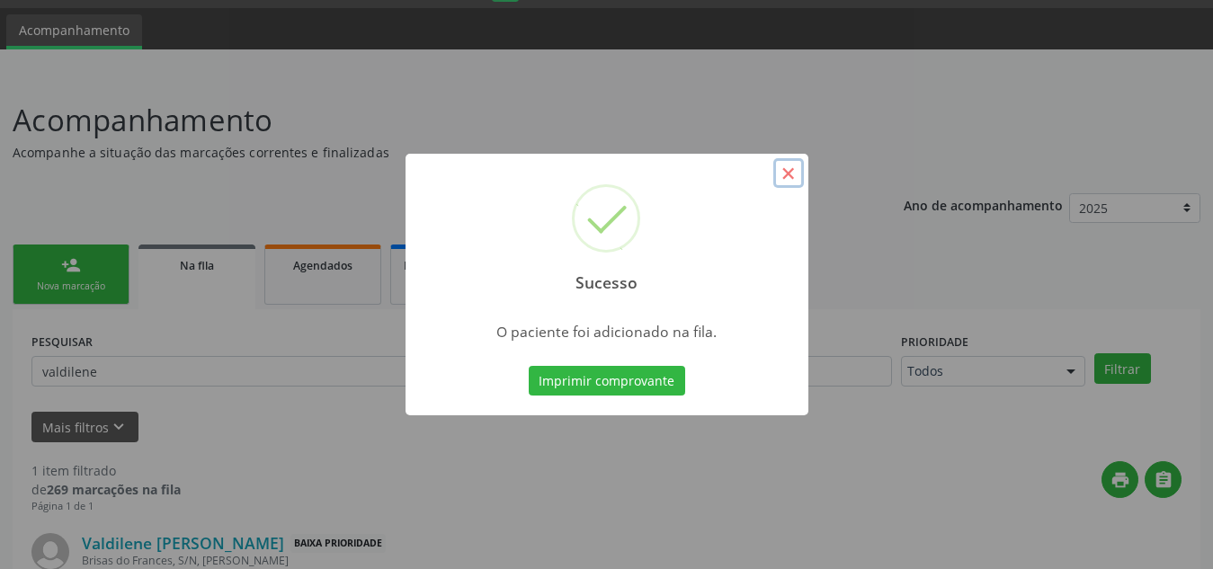
click at [798, 167] on button "×" at bounding box center [788, 173] width 31 height 31
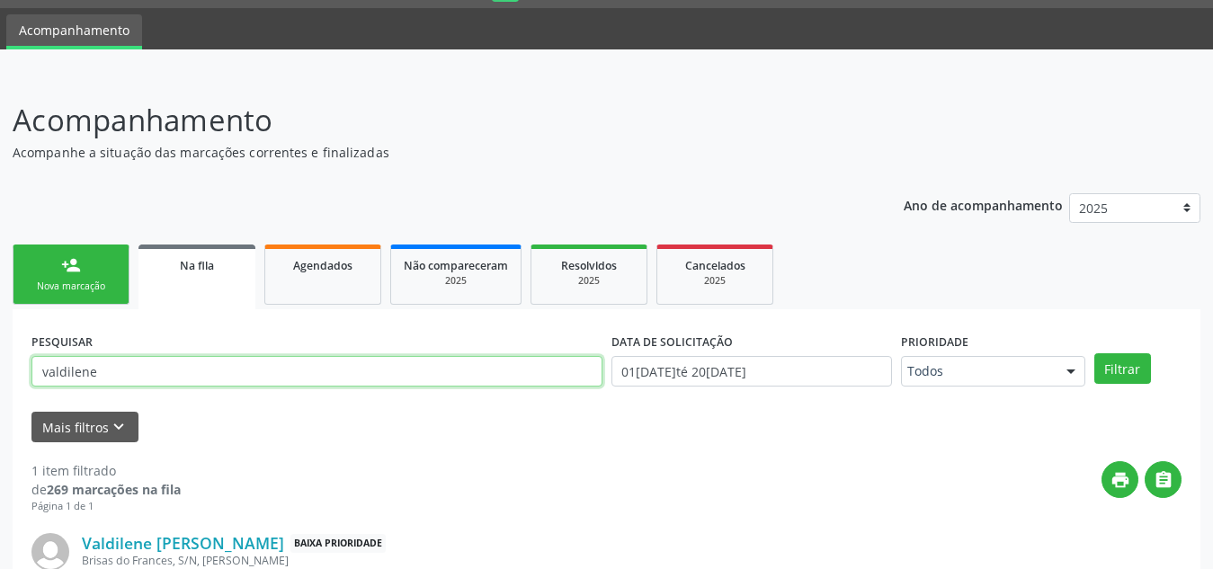
click at [75, 375] on input "valdilene" at bounding box center [316, 371] width 571 height 31
type input "[PERSON_NAME]"
click at [1094, 353] on button "Filtrar" at bounding box center [1122, 368] width 57 height 31
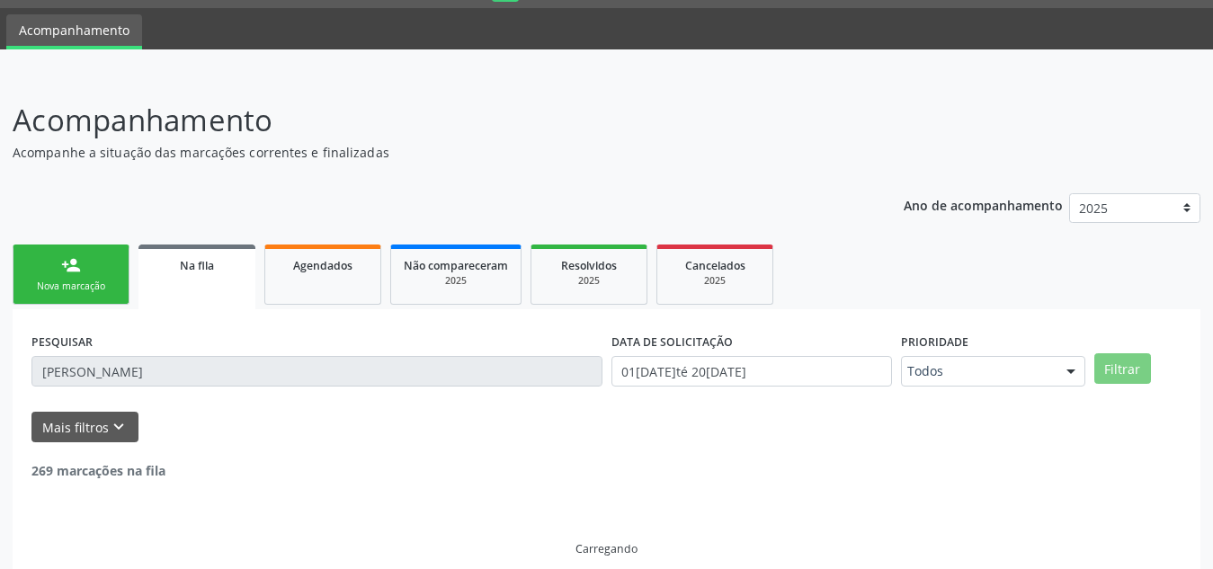
scroll to position [11, 0]
